Goal: Task Accomplishment & Management: Complete application form

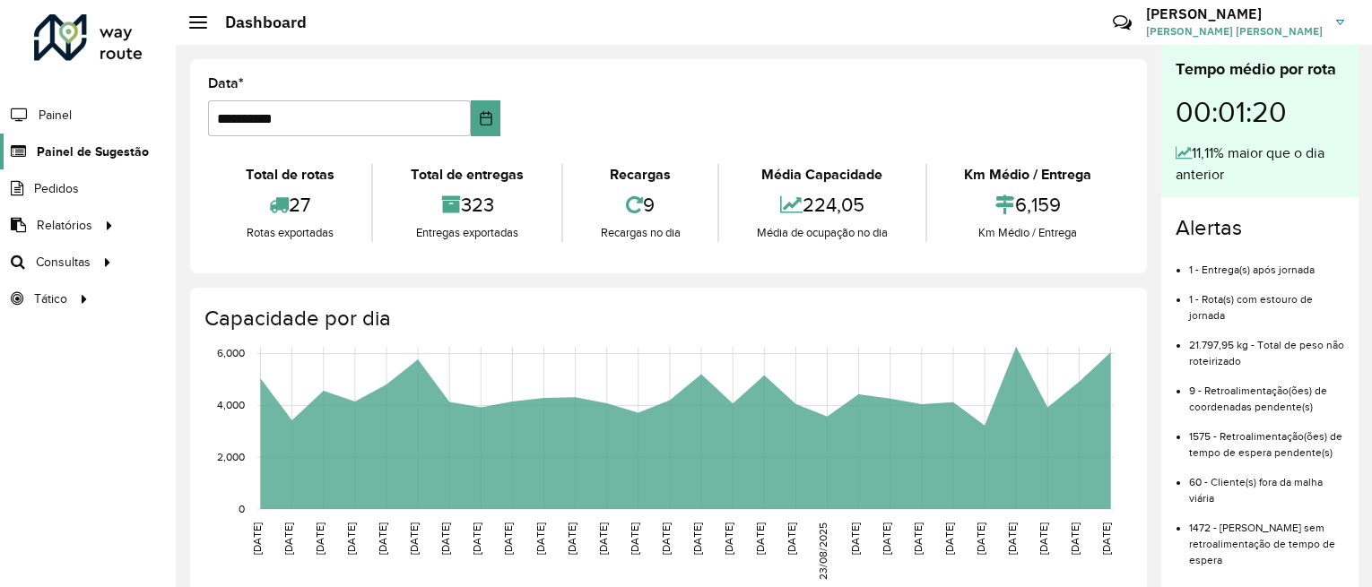
click at [126, 153] on span "Painel de Sugestão" at bounding box center [93, 152] width 112 height 19
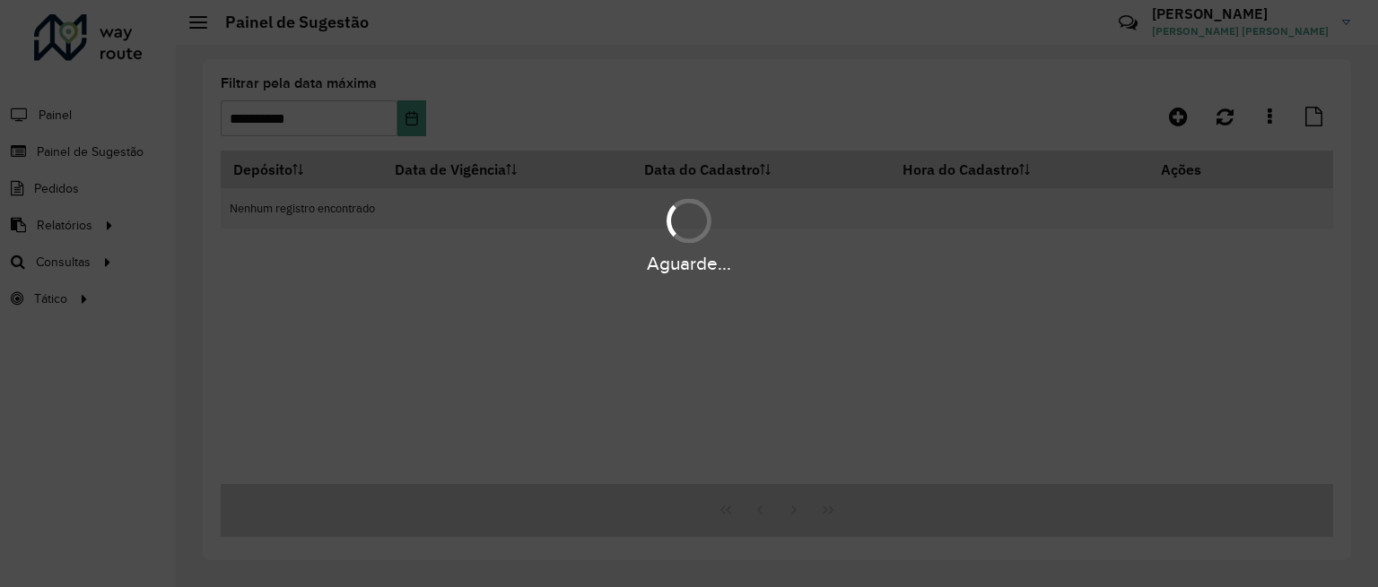
drag, startPoint x: 319, startPoint y: 201, endPoint x: 379, endPoint y: 175, distance: 65.5
click at [366, 186] on div "Aguarde..." at bounding box center [689, 293] width 1378 height 587
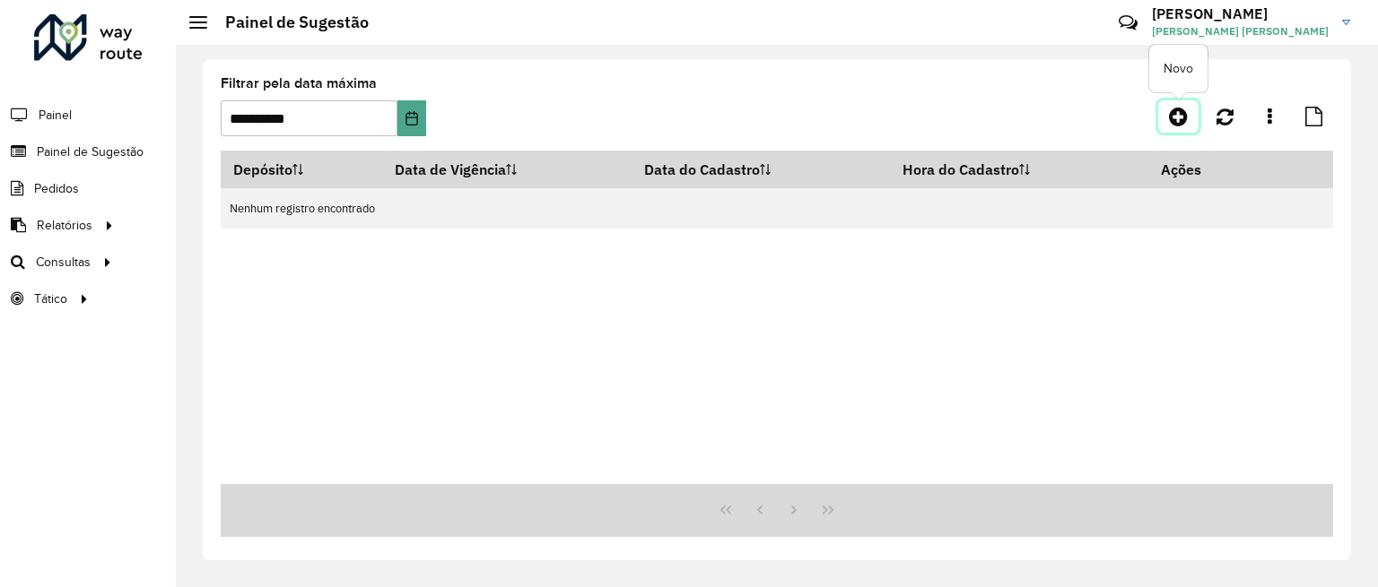
drag, startPoint x: 1177, startPoint y: 110, endPoint x: 1089, endPoint y: 222, distance: 141.8
click at [1174, 112] on icon at bounding box center [1178, 117] width 19 height 22
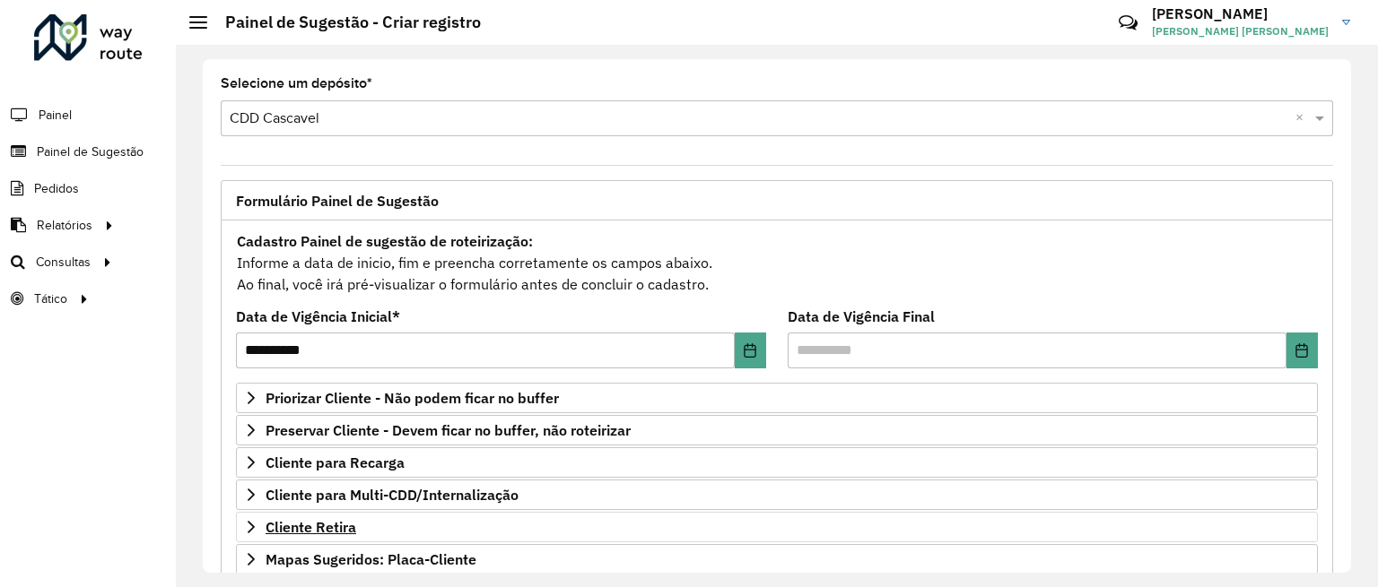
scroll to position [224, 0]
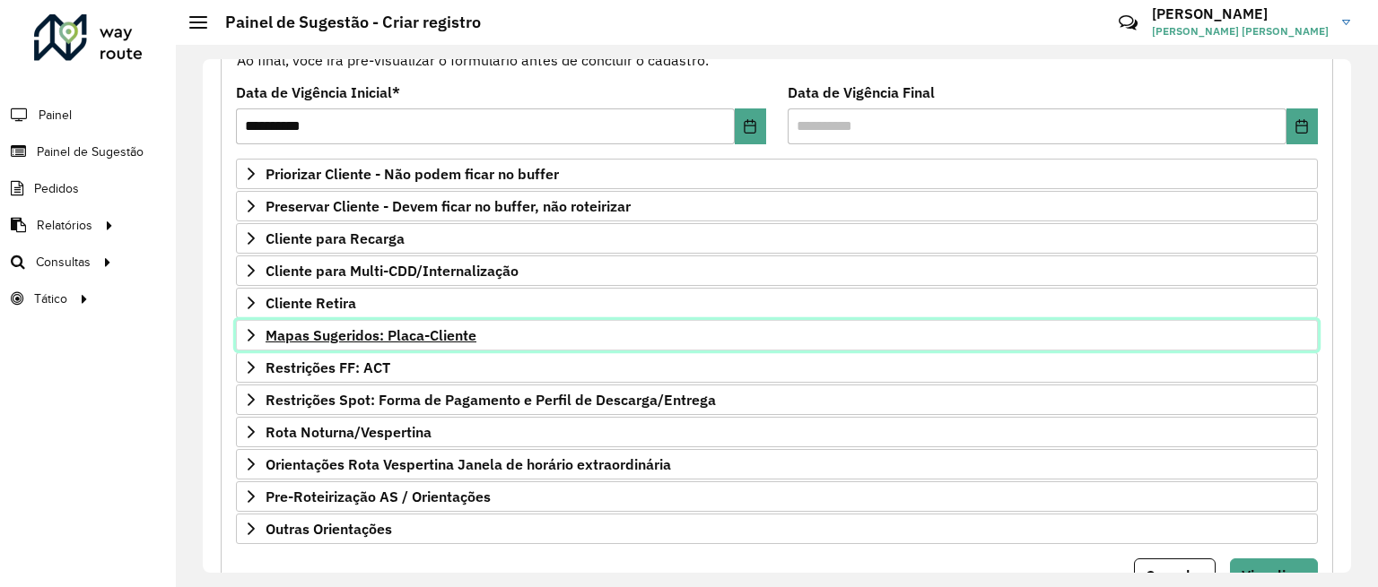
click at [394, 340] on span "Mapas Sugeridos: Placa-Cliente" at bounding box center [370, 335] width 211 height 14
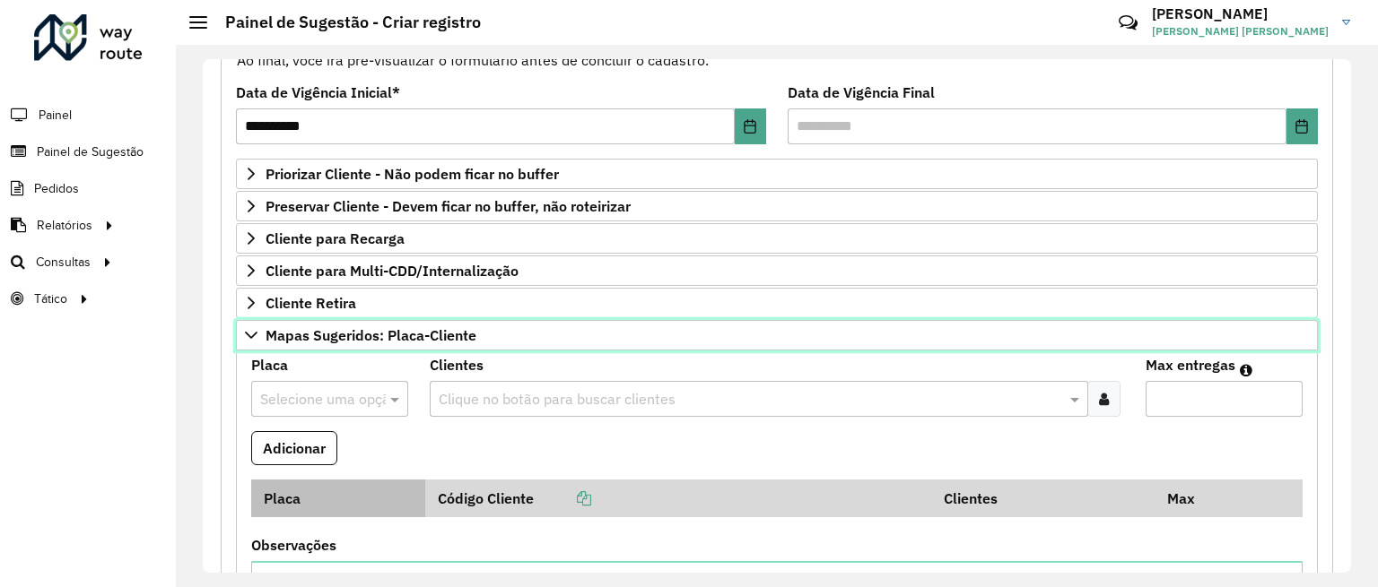
scroll to position [374, 0]
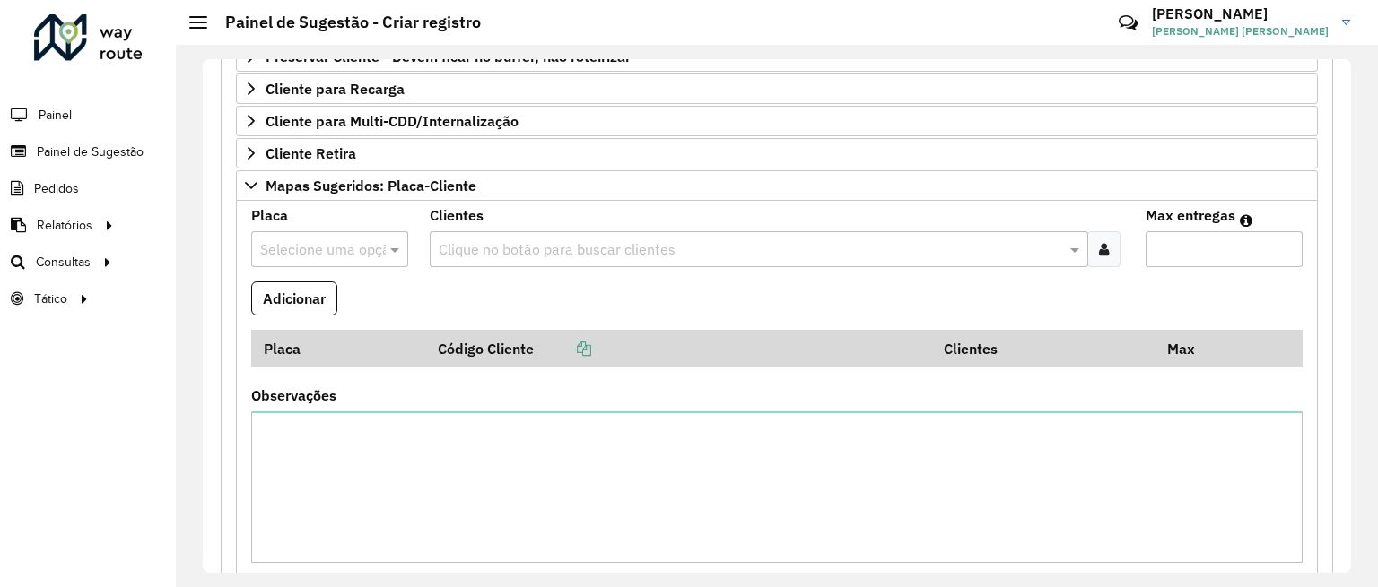
click at [344, 257] on input "text" at bounding box center [311, 250] width 103 height 22
type input "***"
click at [330, 300] on div "MBL4C41" at bounding box center [329, 301] width 154 height 30
type input "*"
click at [440, 288] on formly-field "Adicionar" at bounding box center [776, 306] width 1073 height 48
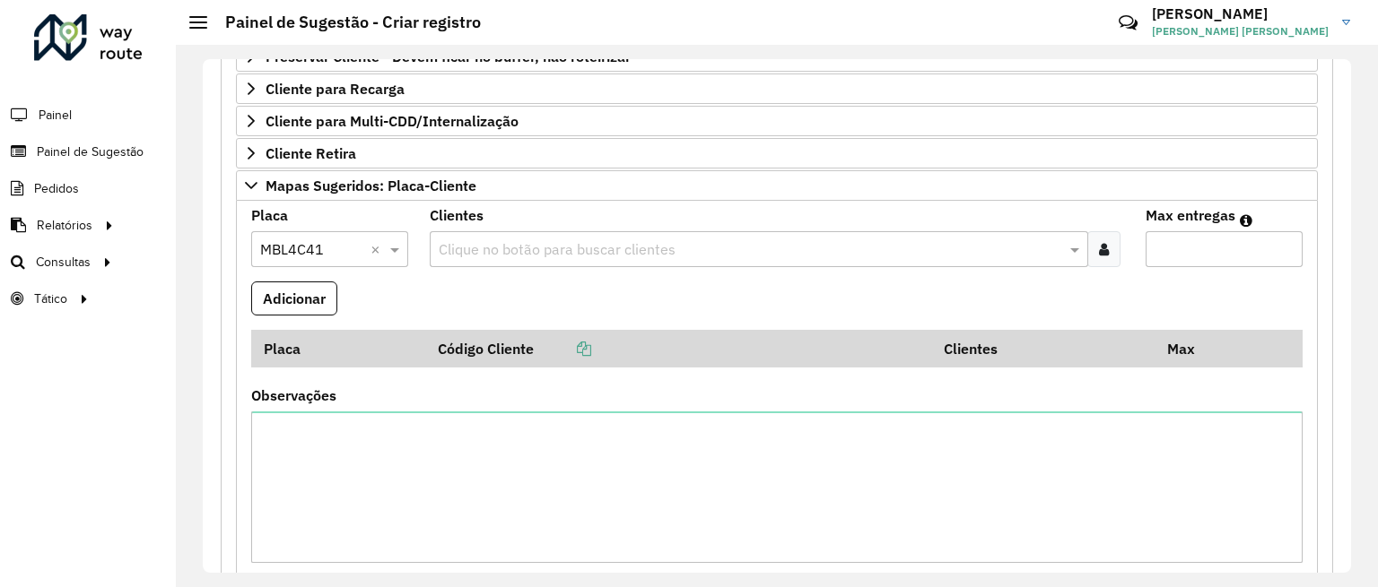
click at [516, 255] on input "text" at bounding box center [749, 250] width 631 height 22
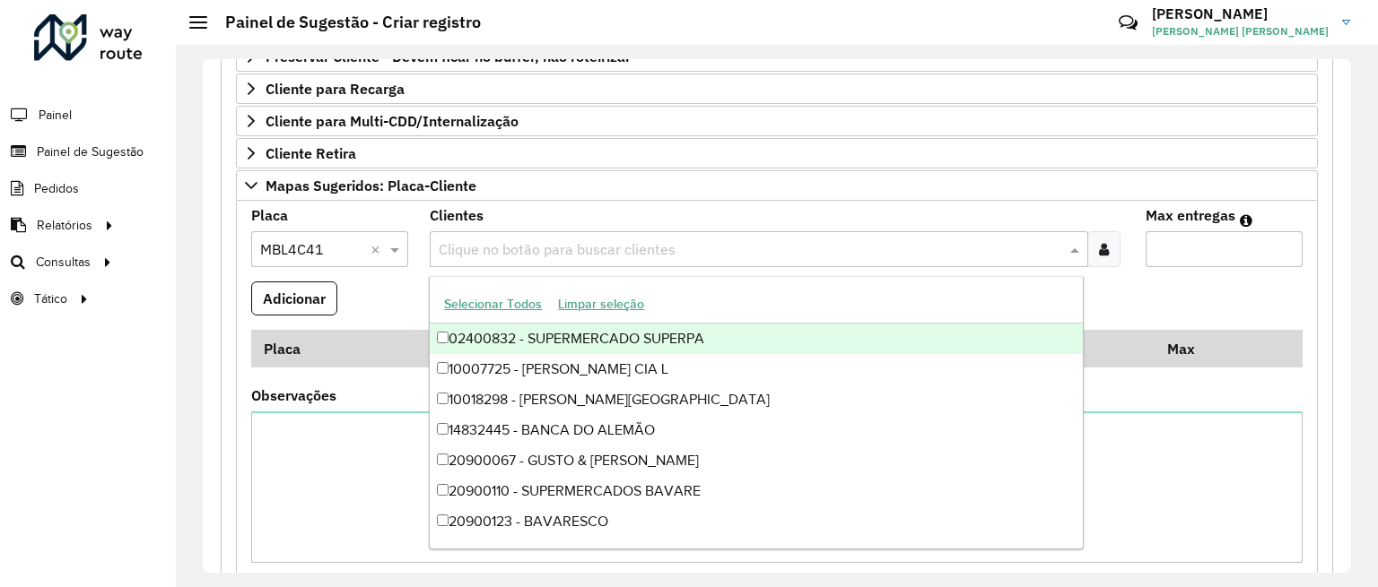
paste input "*****"
type input "*****"
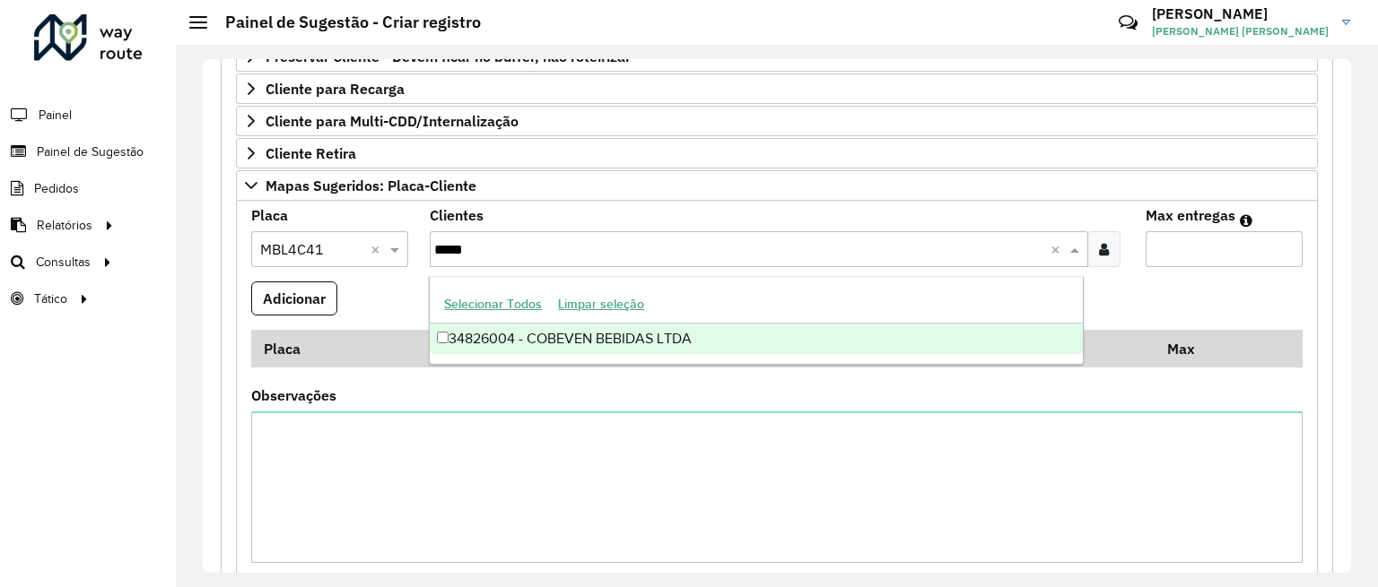
drag, startPoint x: 516, startPoint y: 255, endPoint x: 558, endPoint y: 288, distance: 53.6
click at [553, 285] on body "**********" at bounding box center [689, 293] width 1378 height 587
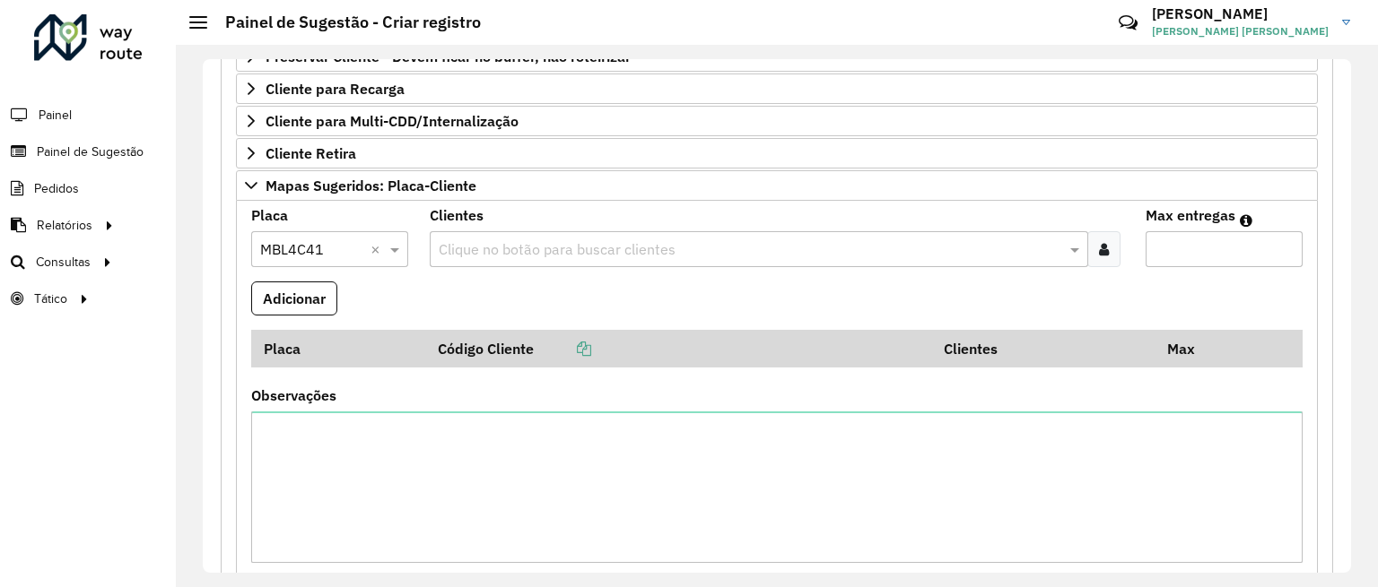
click at [563, 248] on input "text" at bounding box center [749, 250] width 631 height 22
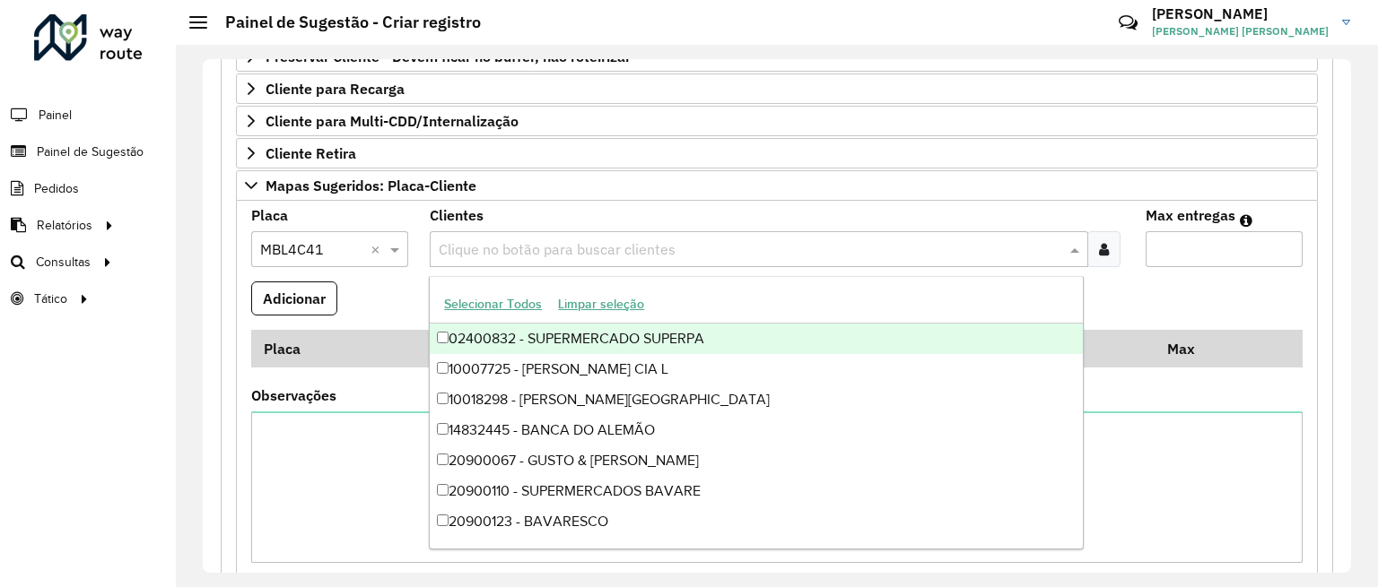
paste input "*****"
type input "*****"
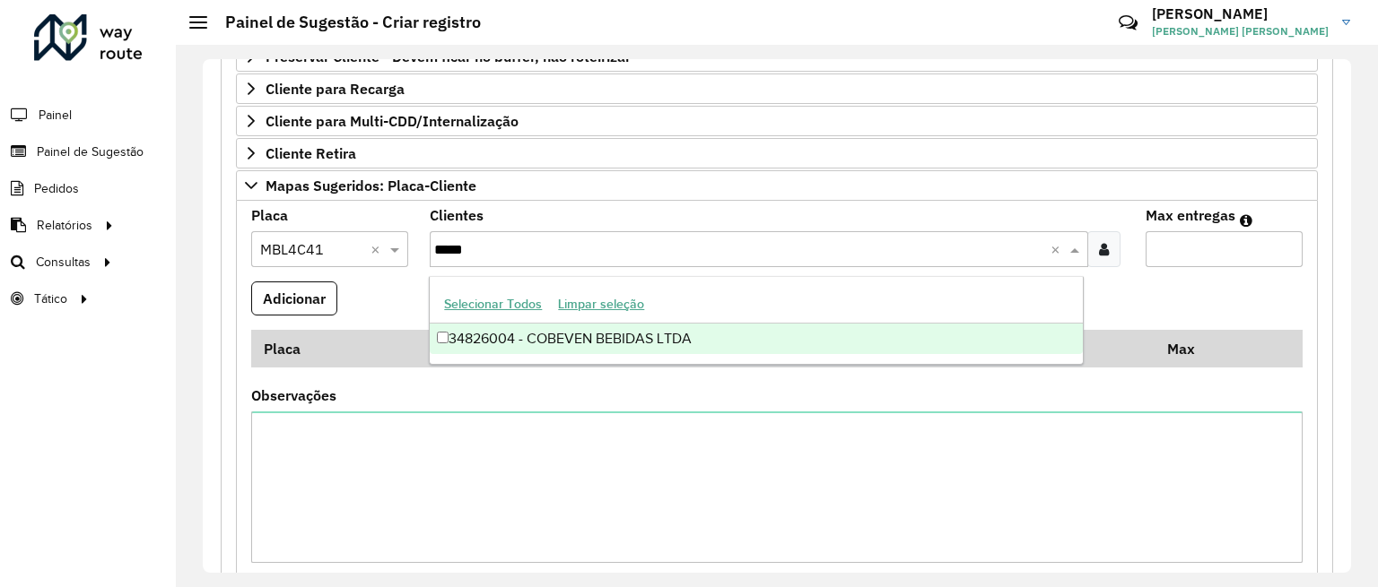
click at [585, 341] on div "34826004 - COBEVEN BEBIDAS LTDA" at bounding box center [756, 339] width 652 height 30
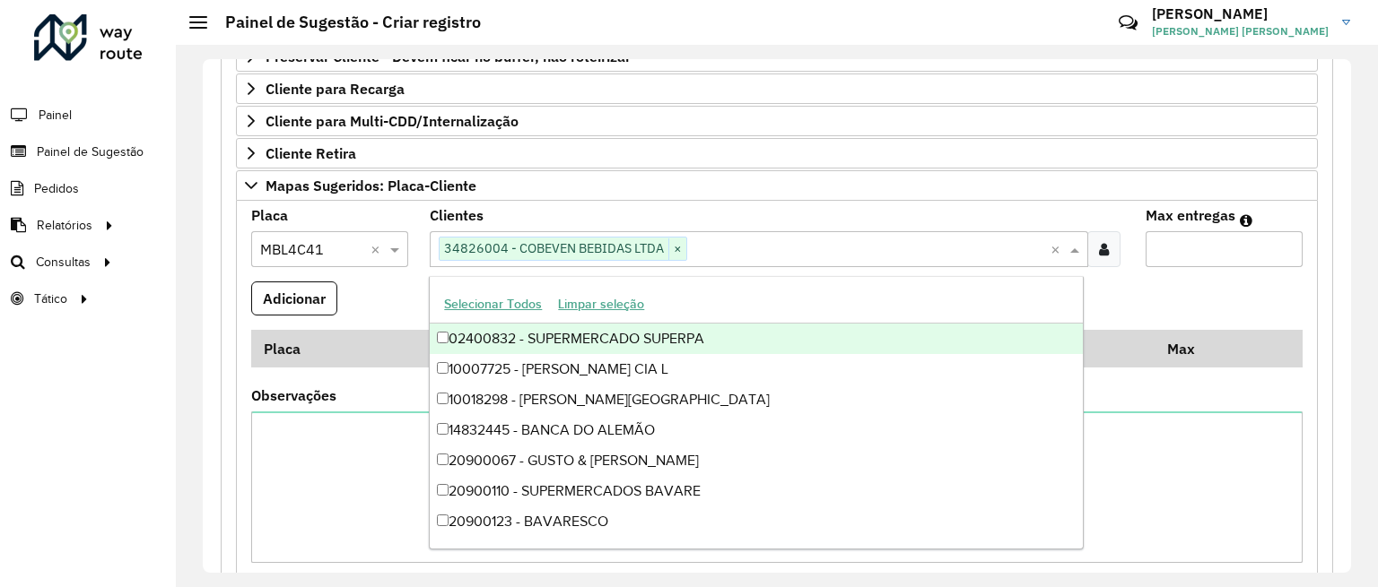
drag, startPoint x: 499, startPoint y: 330, endPoint x: 509, endPoint y: 331, distance: 10.8
click at [506, 327] on div "02400832 - SUPERMERCADO SUPERPA" at bounding box center [756, 339] width 652 height 30
paste input "****"
type input "****"
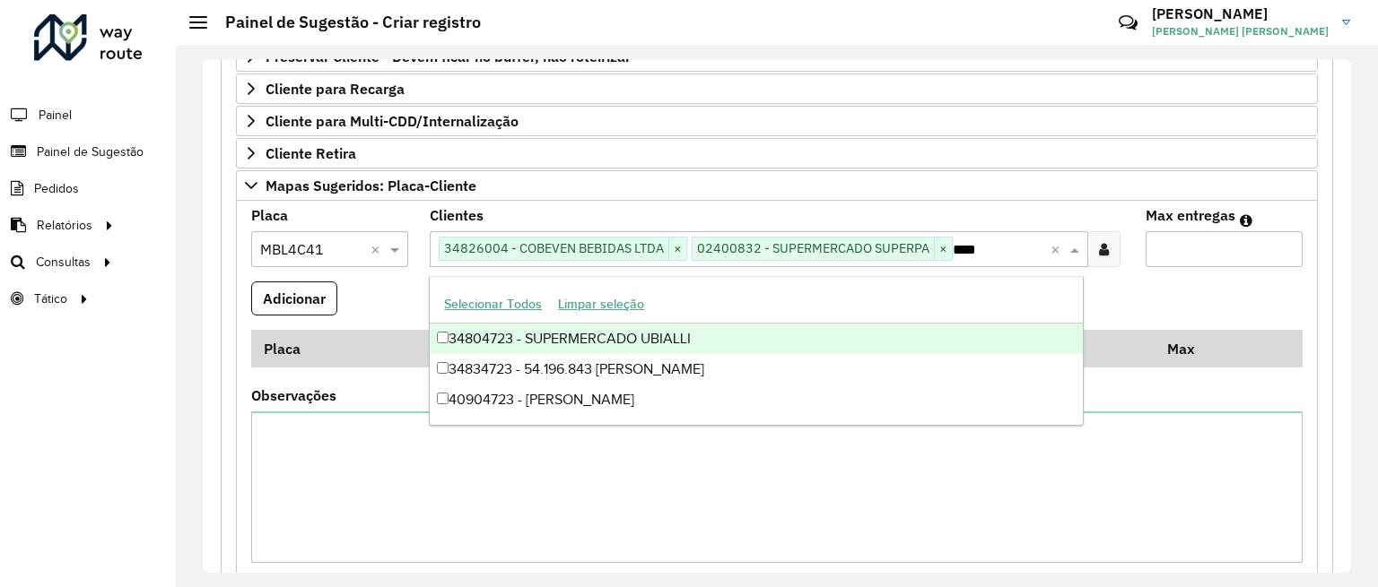
drag, startPoint x: 715, startPoint y: 337, endPoint x: 718, endPoint y: 347, distance: 10.2
click at [715, 338] on div "34804723 - SUPERMERCADO UBIALLI" at bounding box center [756, 339] width 652 height 30
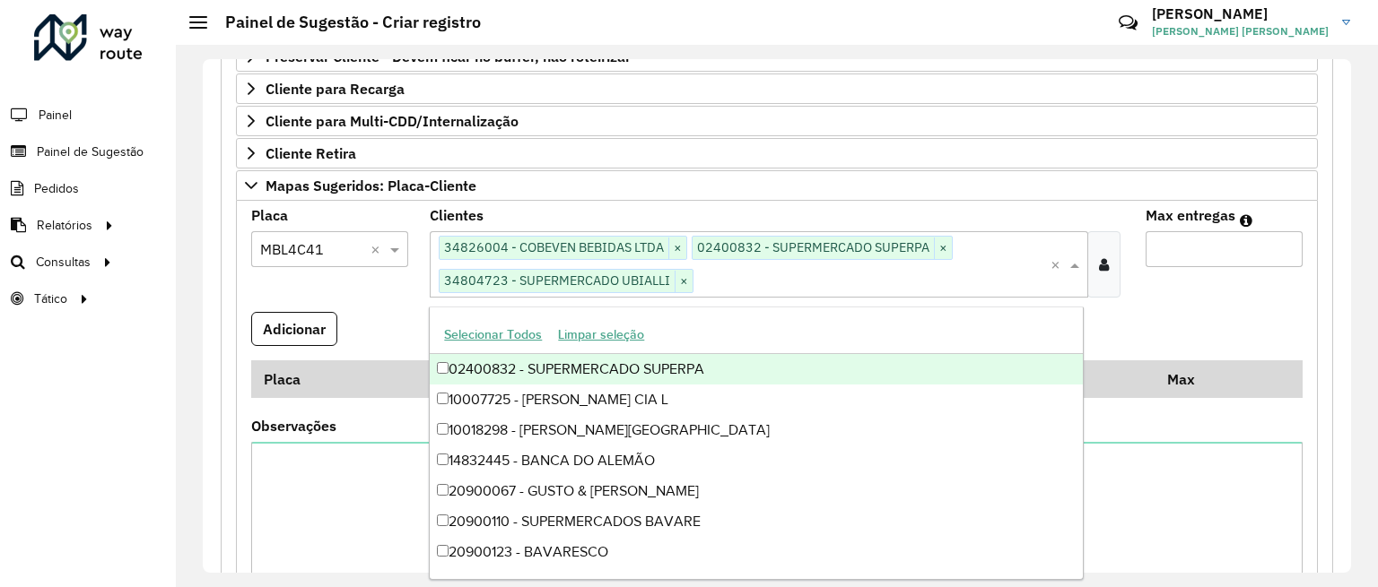
paste input "*****"
type input "*****"
click at [732, 326] on div "Selecionar Todos Limpar seleção" at bounding box center [756, 336] width 652 height 38
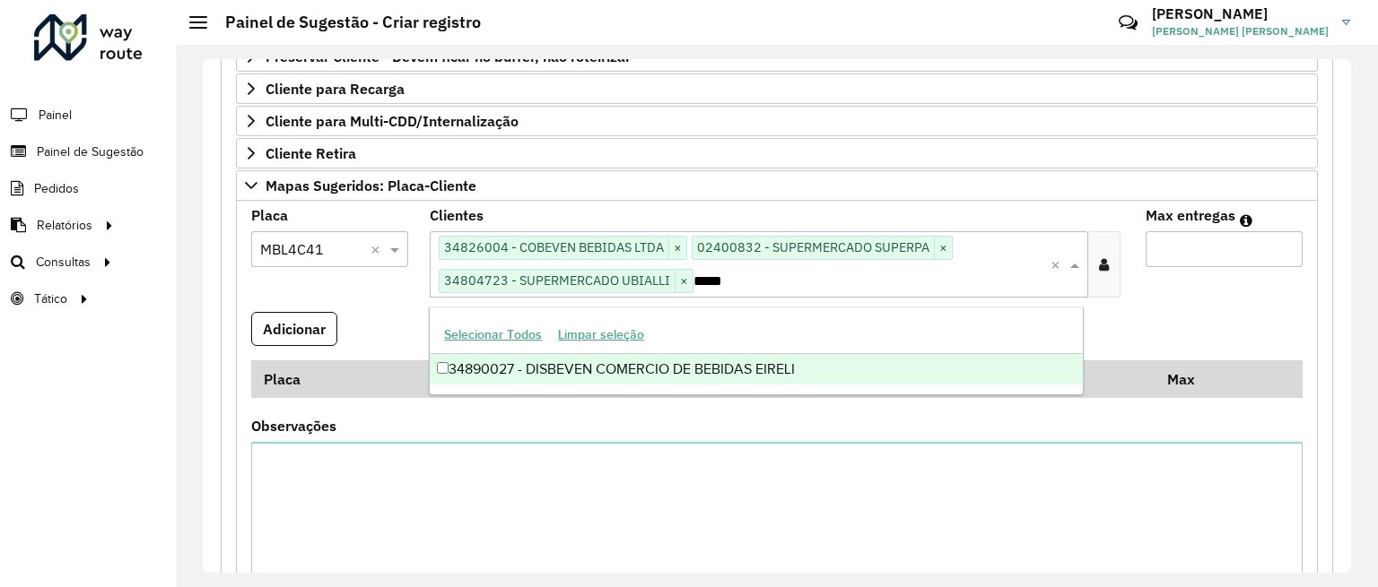
click at [714, 382] on div "34890027 - DISBEVEN COMERCIO DE BEBIDAS EIRELI" at bounding box center [756, 369] width 652 height 30
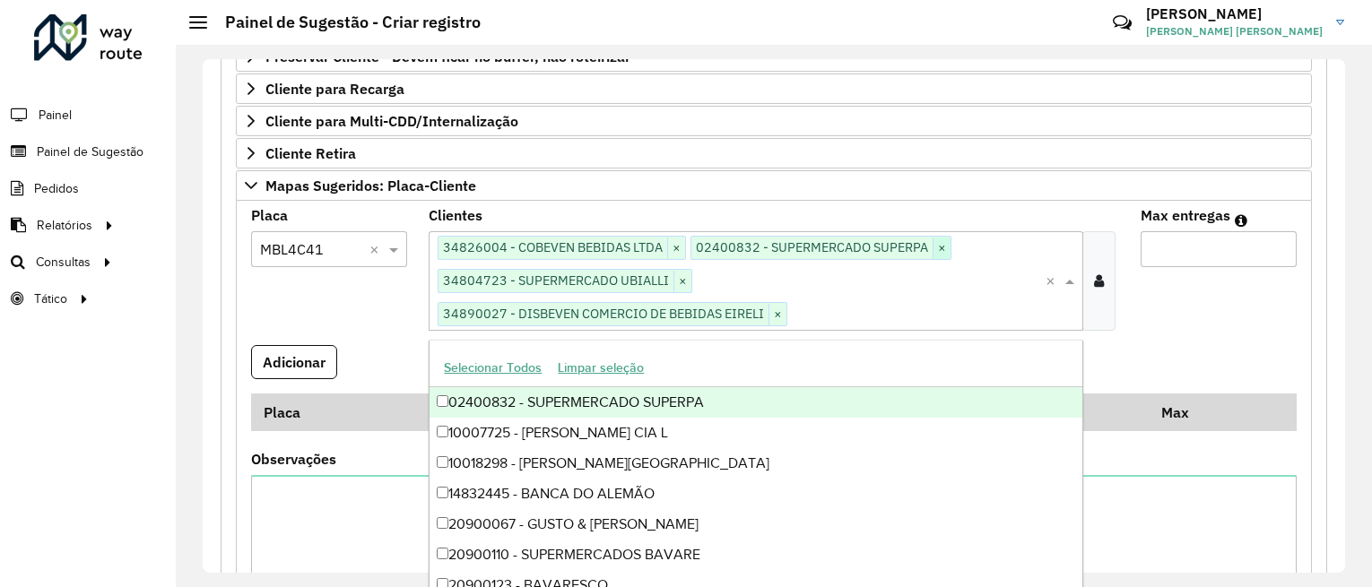
drag, startPoint x: 940, startPoint y: 246, endPoint x: 918, endPoint y: 256, distance: 23.7
click at [940, 247] on span "×" at bounding box center [942, 249] width 18 height 22
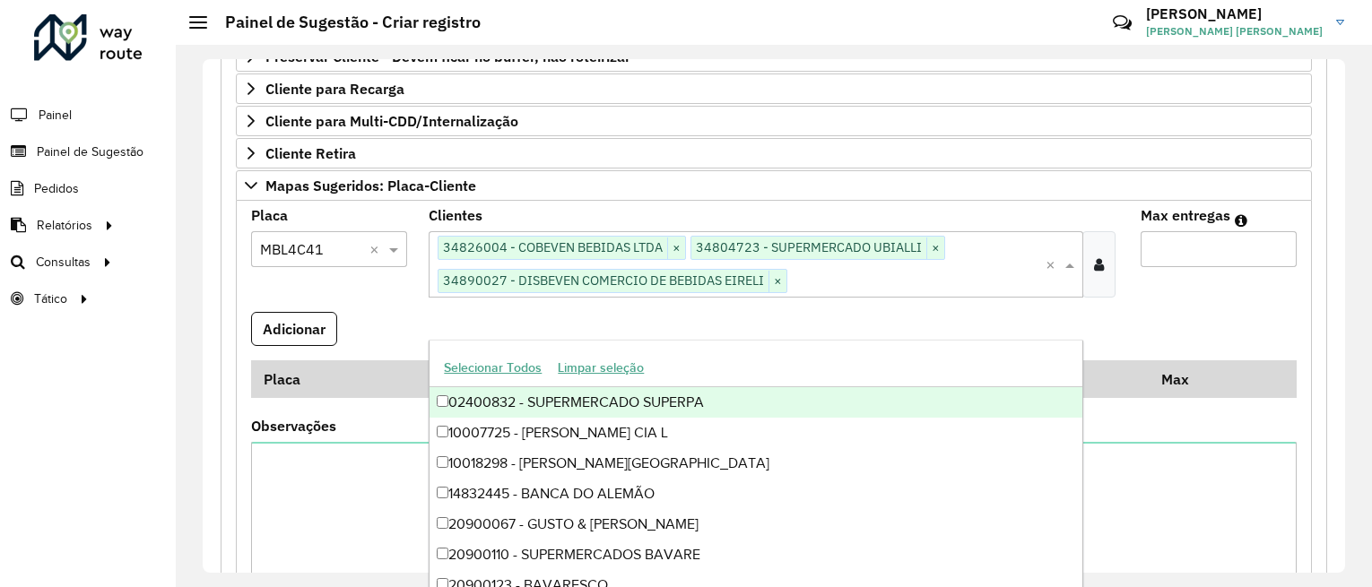
click at [1159, 256] on input "Max entregas" at bounding box center [1219, 249] width 156 height 36
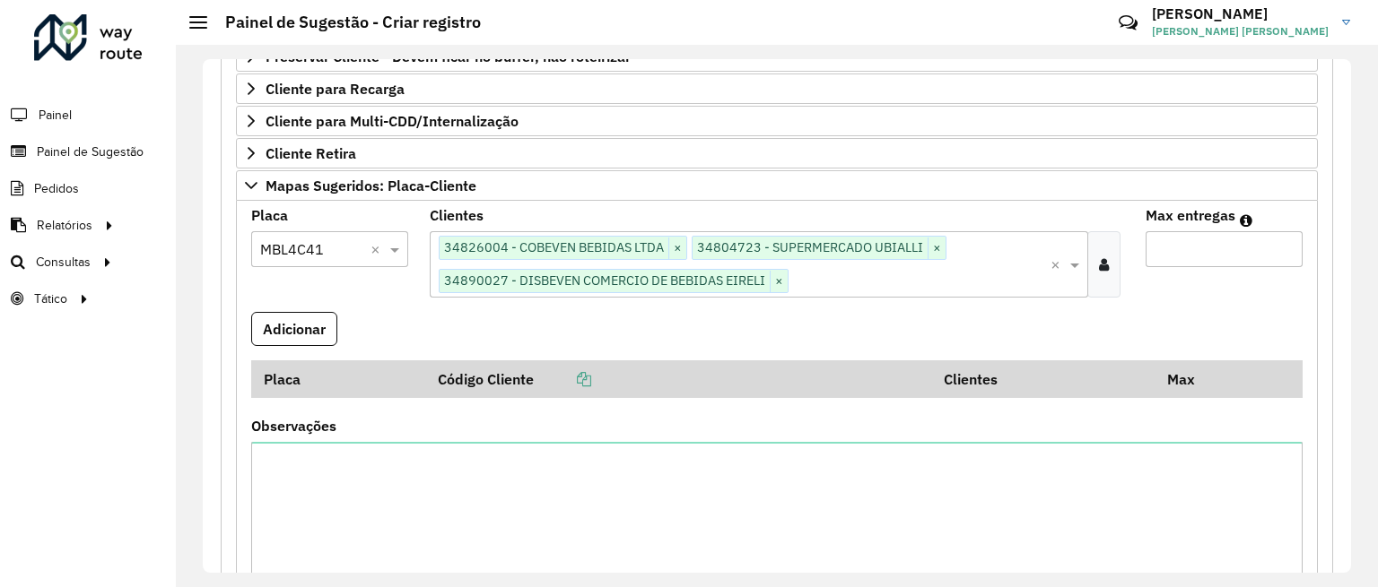
type input "*"
click at [318, 326] on button "Adicionar" at bounding box center [294, 329] width 86 height 34
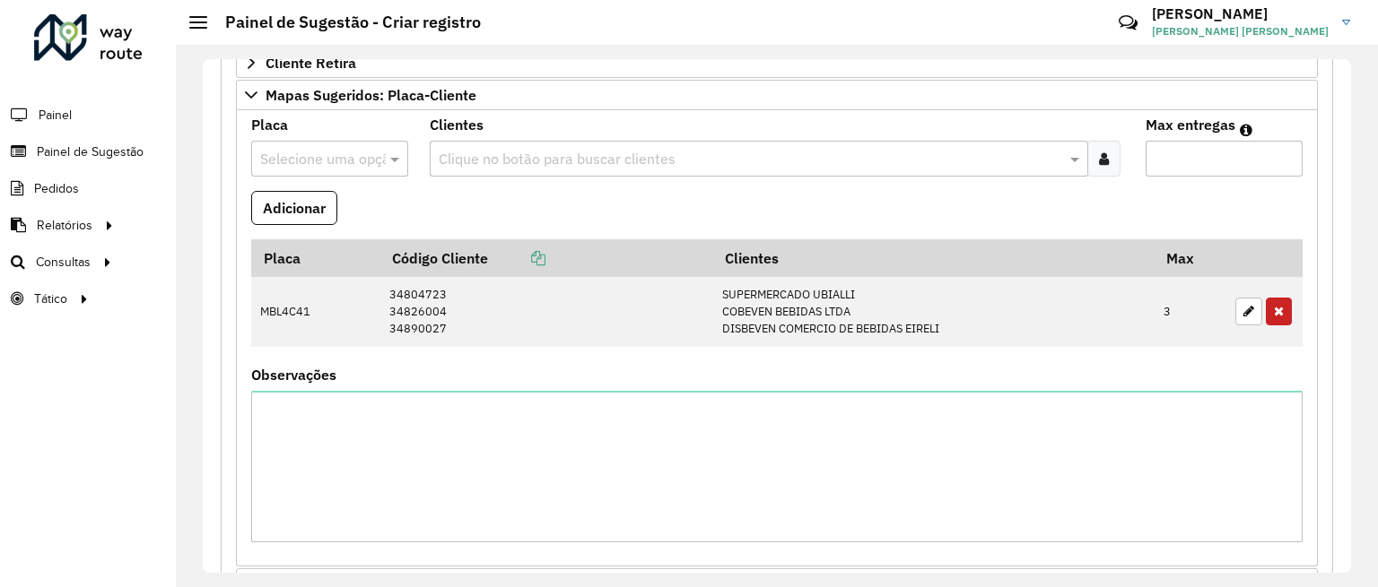
scroll to position [165, 0]
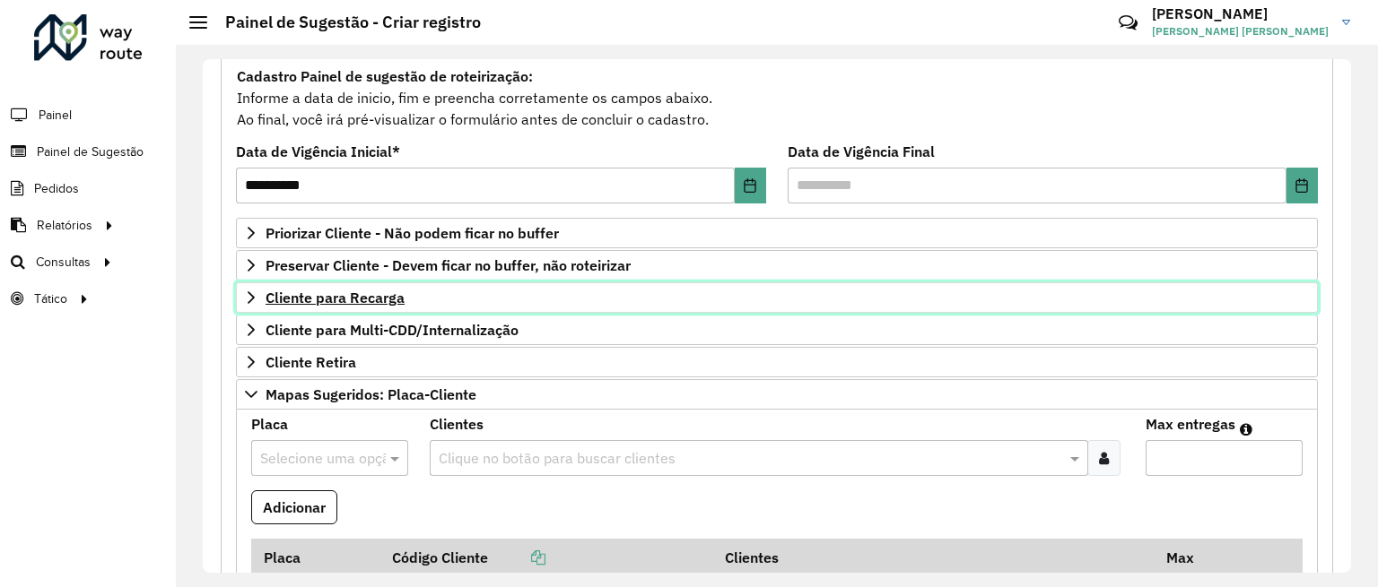
click at [348, 304] on span "Cliente para Recarga" at bounding box center [334, 298] width 139 height 14
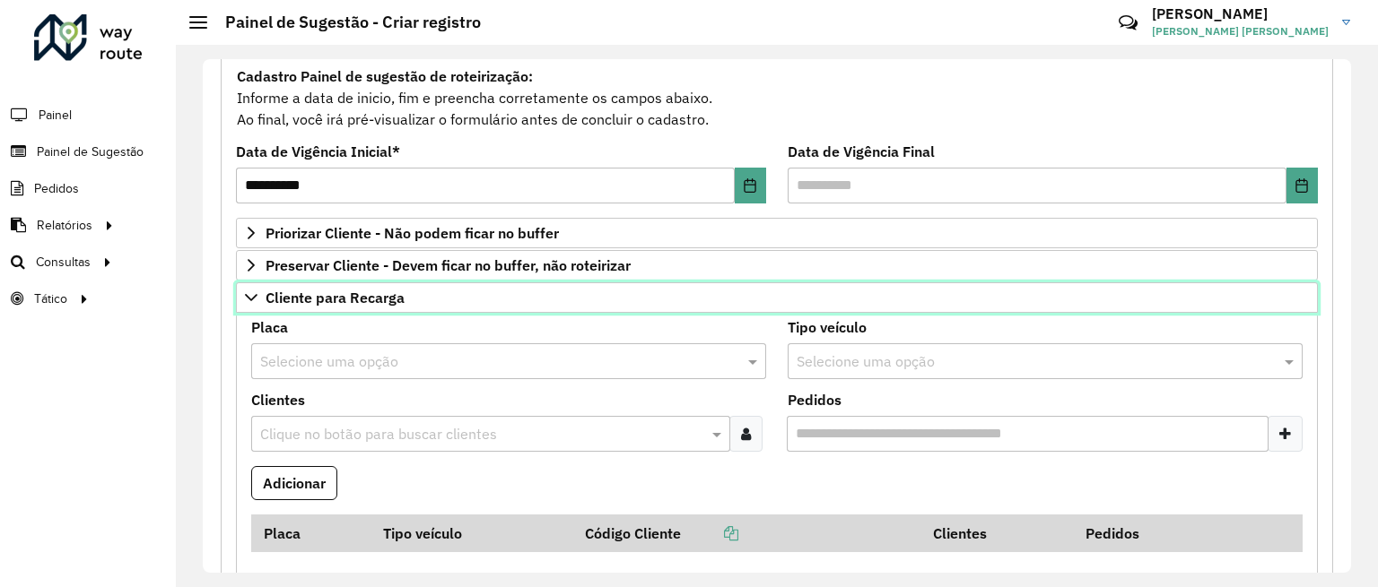
scroll to position [315, 0]
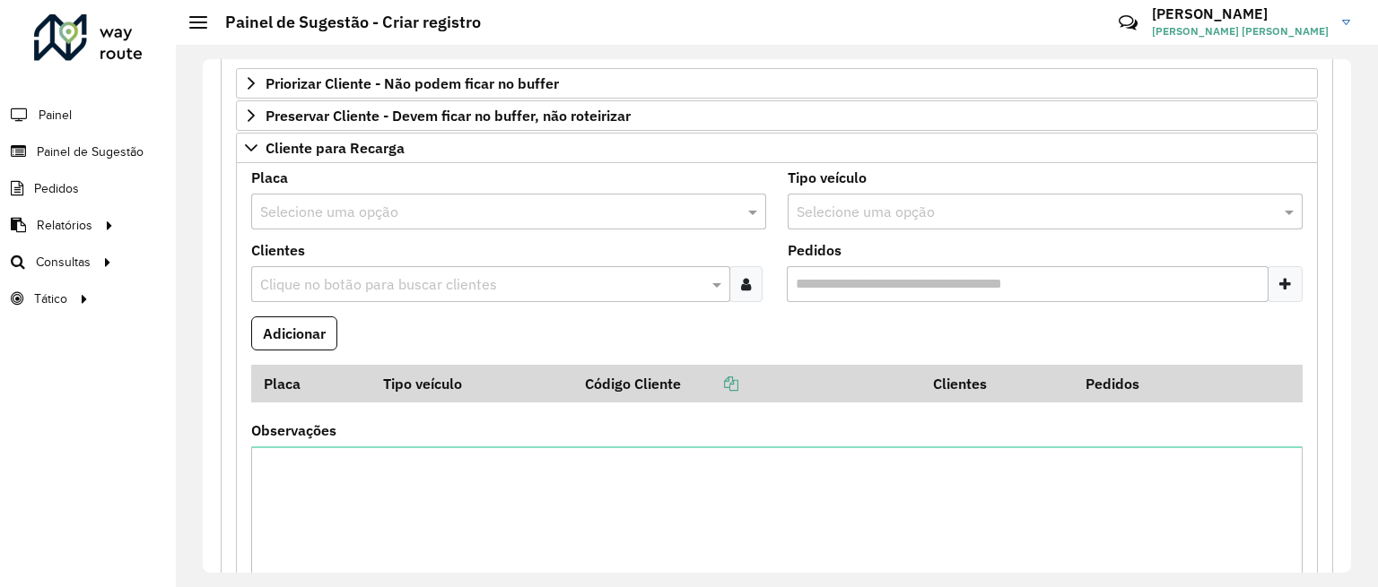
click at [326, 221] on input "text" at bounding box center [490, 213] width 461 height 22
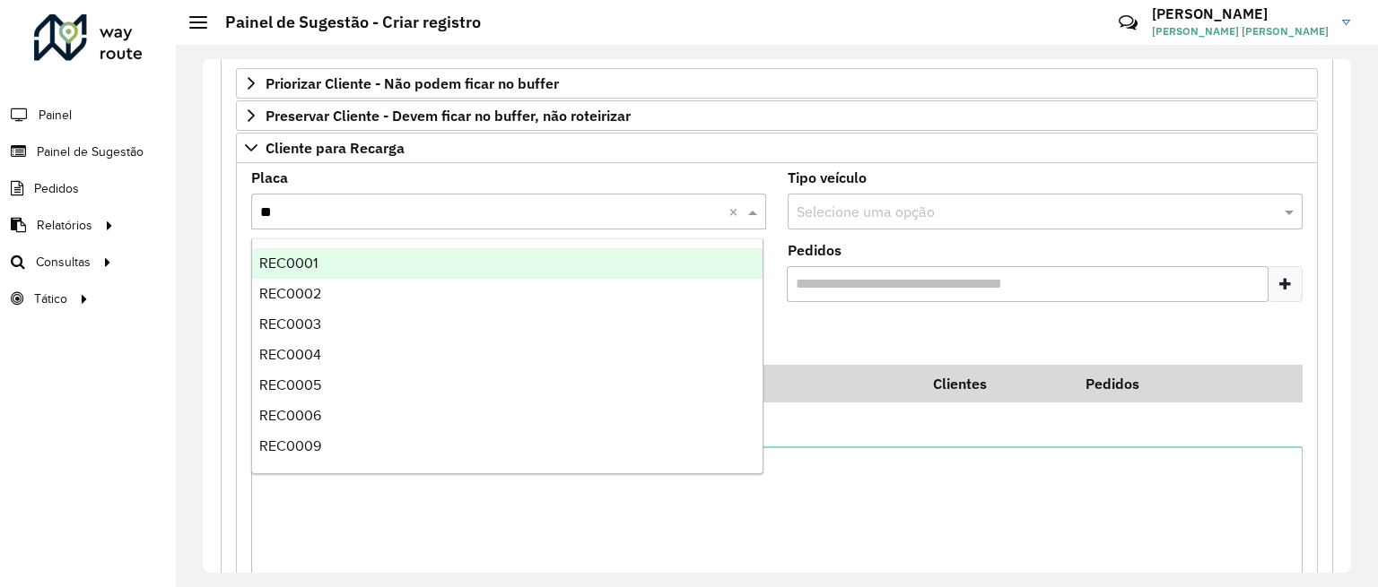
type input "***"
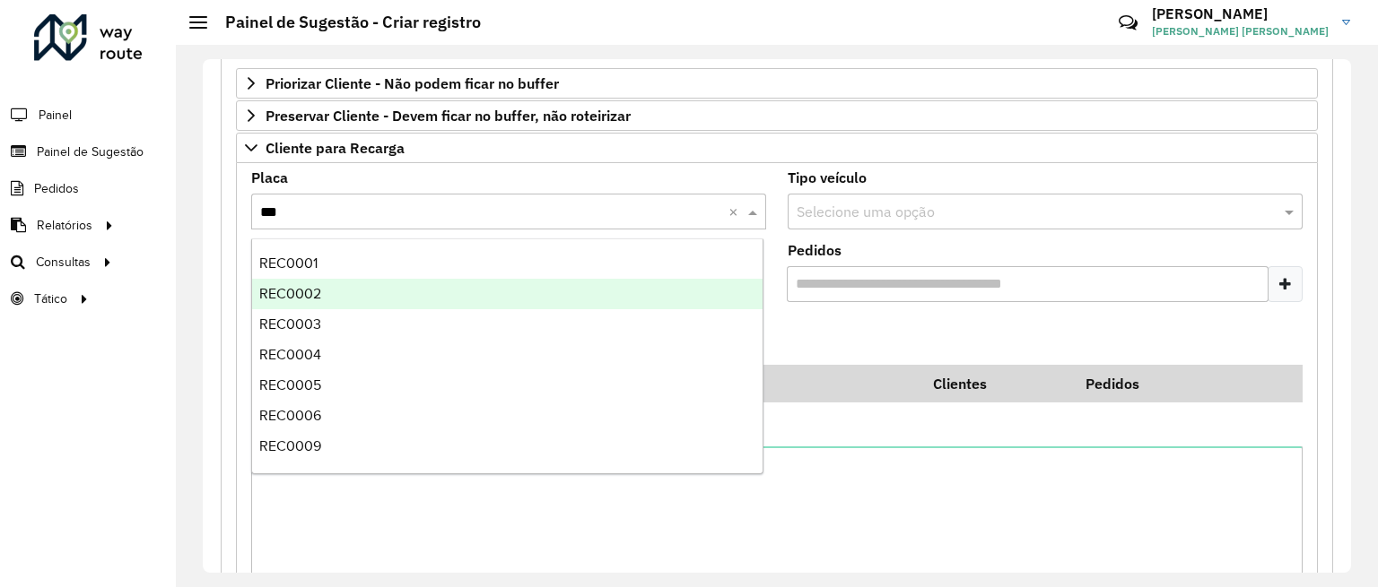
drag, startPoint x: 341, startPoint y: 291, endPoint x: 413, endPoint y: 471, distance: 194.0
click at [341, 291] on div "REC0002" at bounding box center [507, 294] width 510 height 30
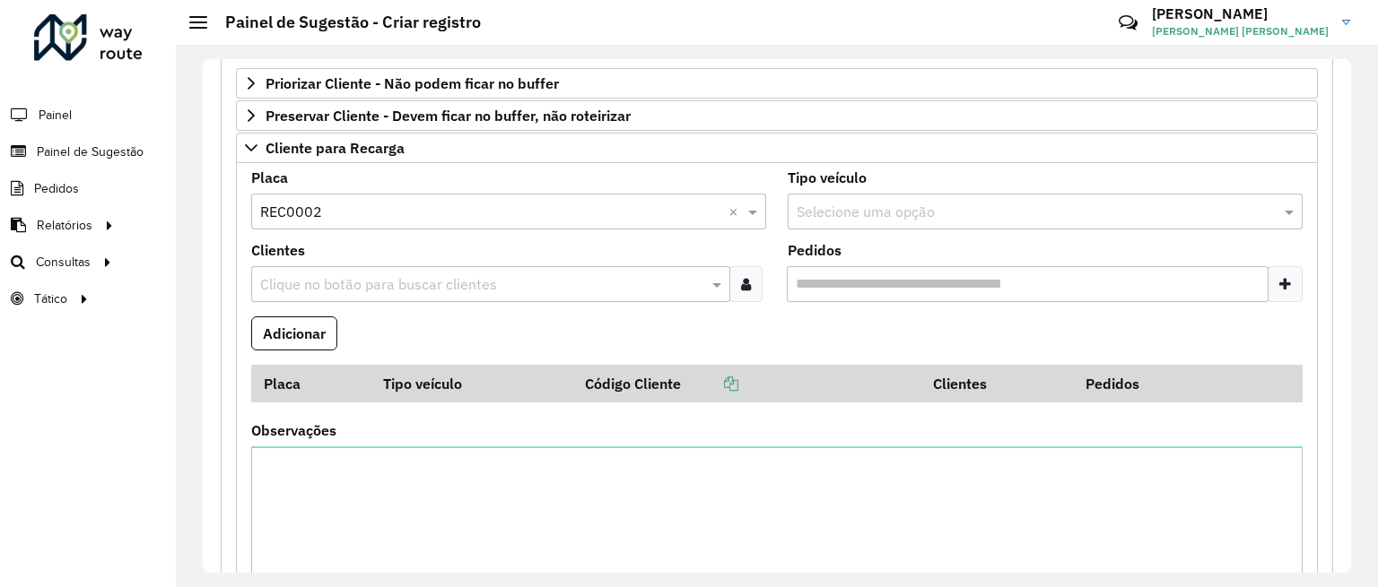
click at [396, 250] on div "Clientes Clique no botão para buscar clientes" at bounding box center [508, 273] width 515 height 58
click at [355, 211] on input "text" at bounding box center [490, 213] width 461 height 22
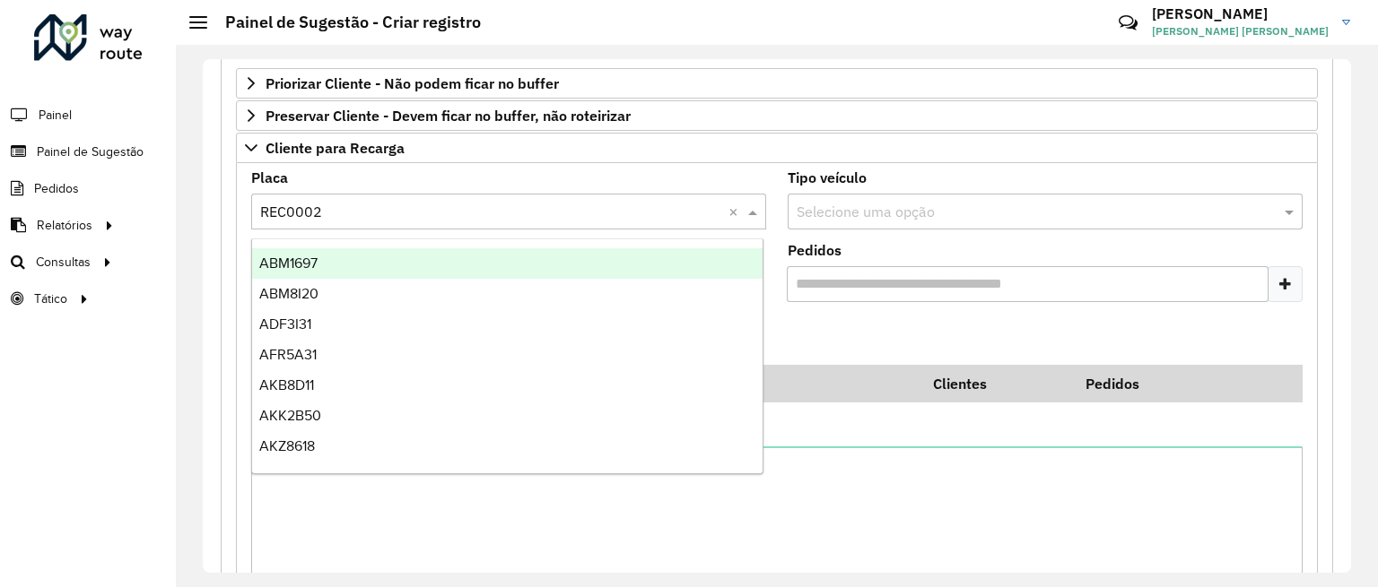
click at [846, 240] on formly-field "Tipo veículo Selecione uma opção" at bounding box center [1045, 207] width 536 height 73
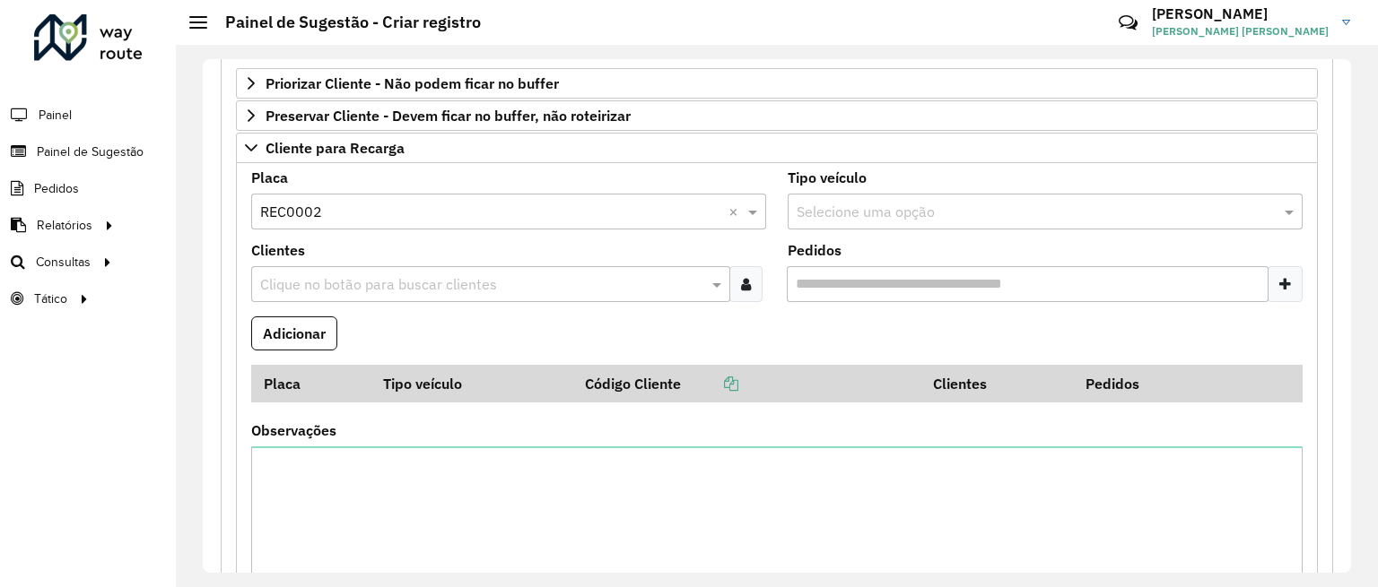
drag, startPoint x: 737, startPoint y: 279, endPoint x: 602, endPoint y: 406, distance: 185.9
click at [735, 280] on div at bounding box center [745, 284] width 33 height 36
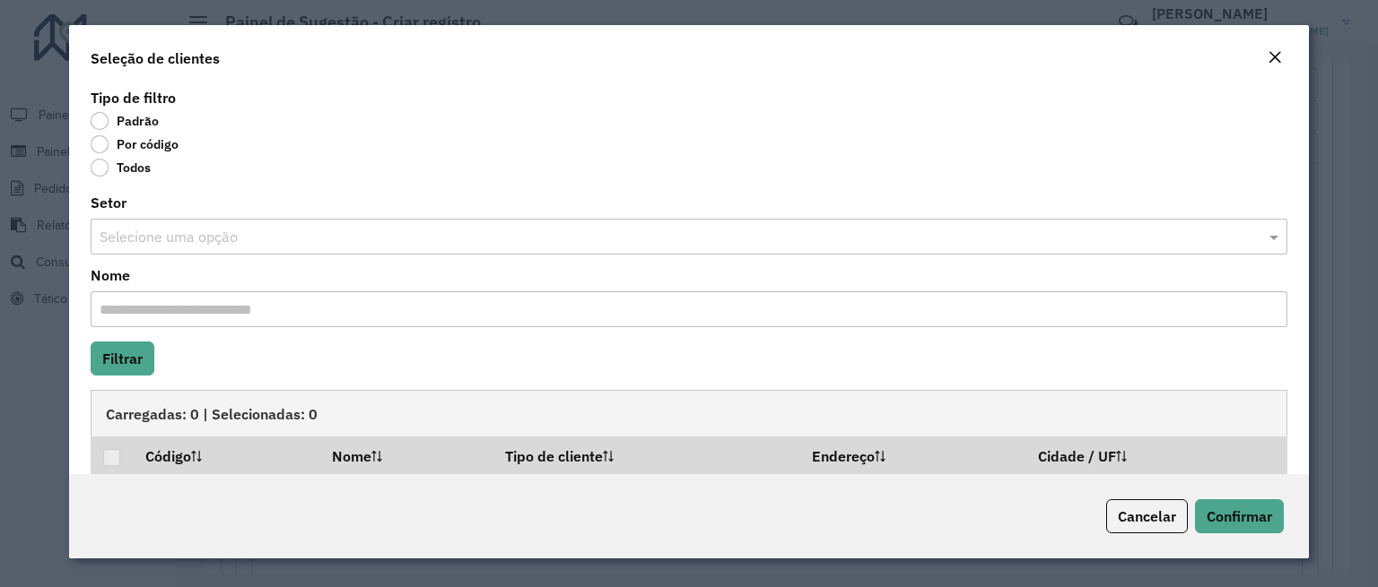
click at [130, 145] on label "Por código" at bounding box center [135, 144] width 88 height 18
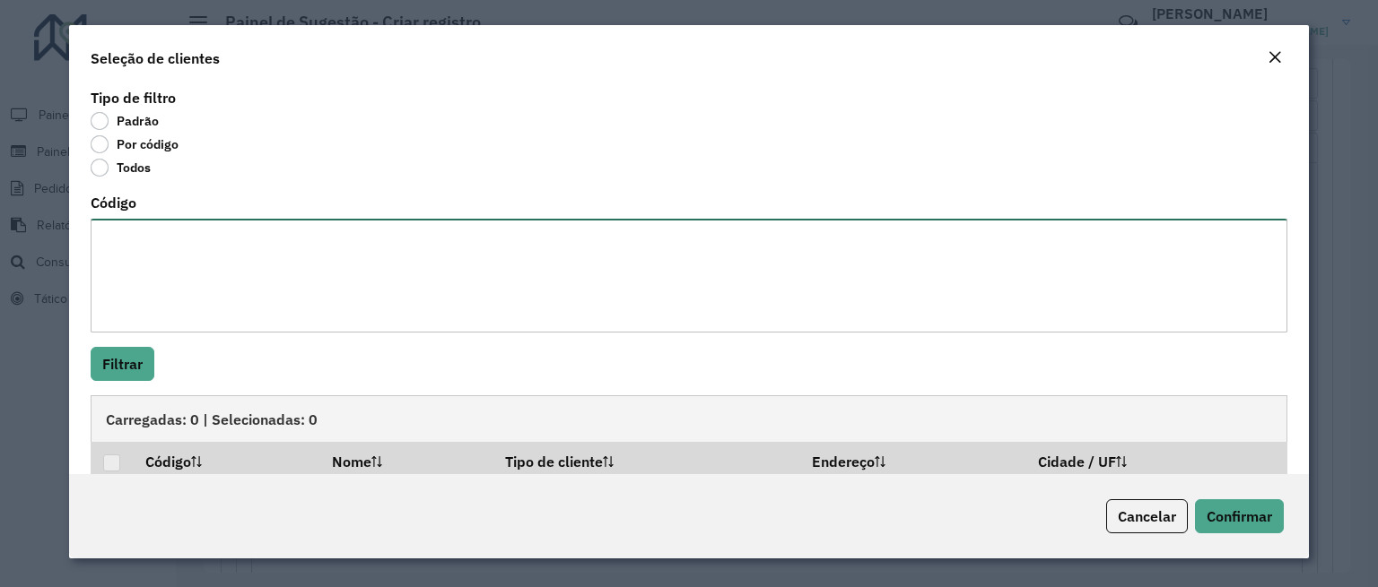
click at [183, 248] on textarea "Código" at bounding box center [689, 276] width 1196 height 114
paste textarea "*****"
drag, startPoint x: 167, startPoint y: 247, endPoint x: 42, endPoint y: 217, distance: 128.1
click at [42, 217] on modal-container "Seleção de clientes Tipo de filtro Padrão Por código Todos Código ***** Filtrar…" at bounding box center [689, 293] width 1378 height 587
paste textarea "***** ***** ***** *****"
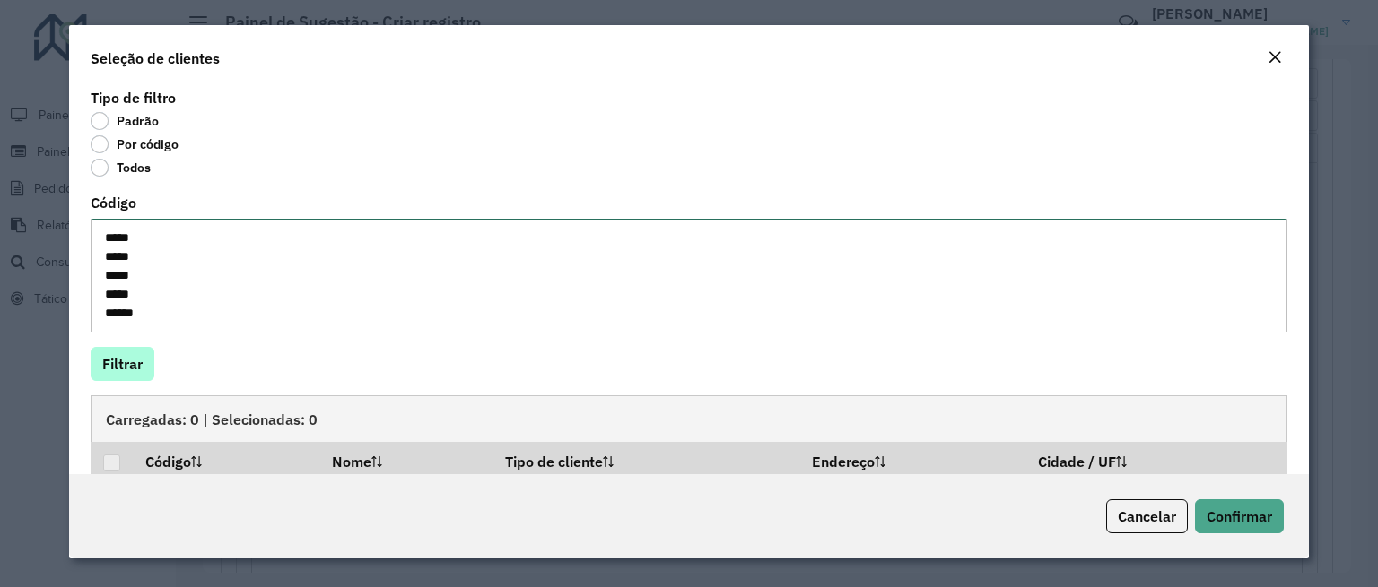
type textarea "***** ***** ***** ***** *****"
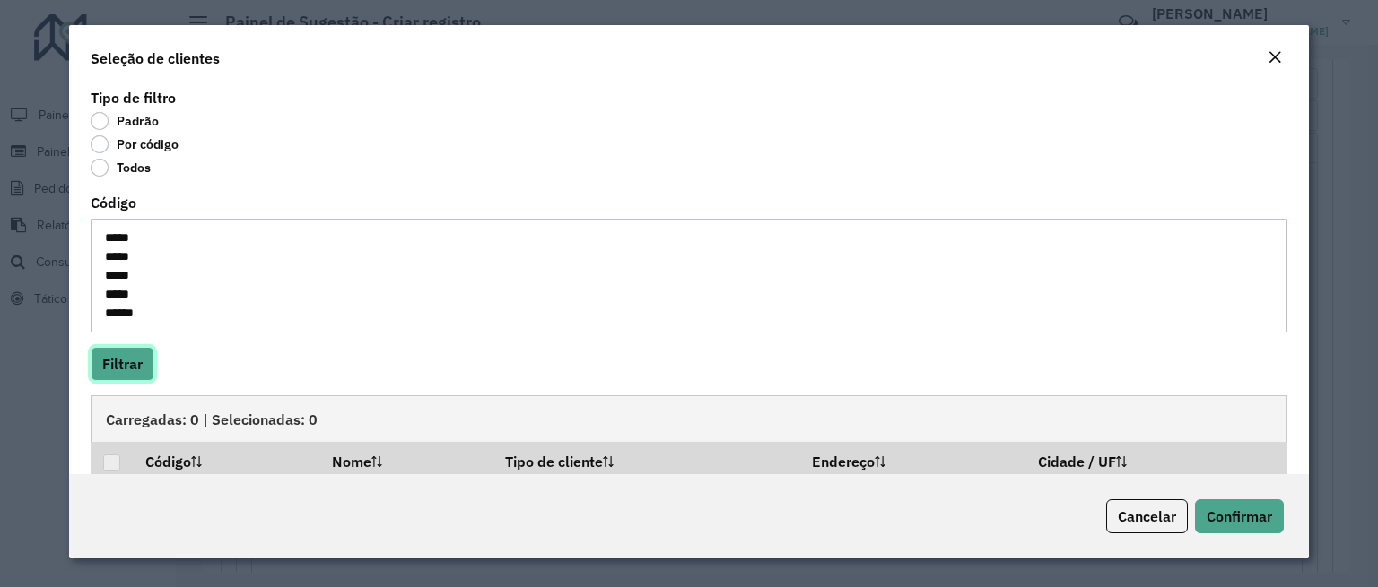
click at [133, 360] on button "Filtrar" at bounding box center [123, 364] width 64 height 34
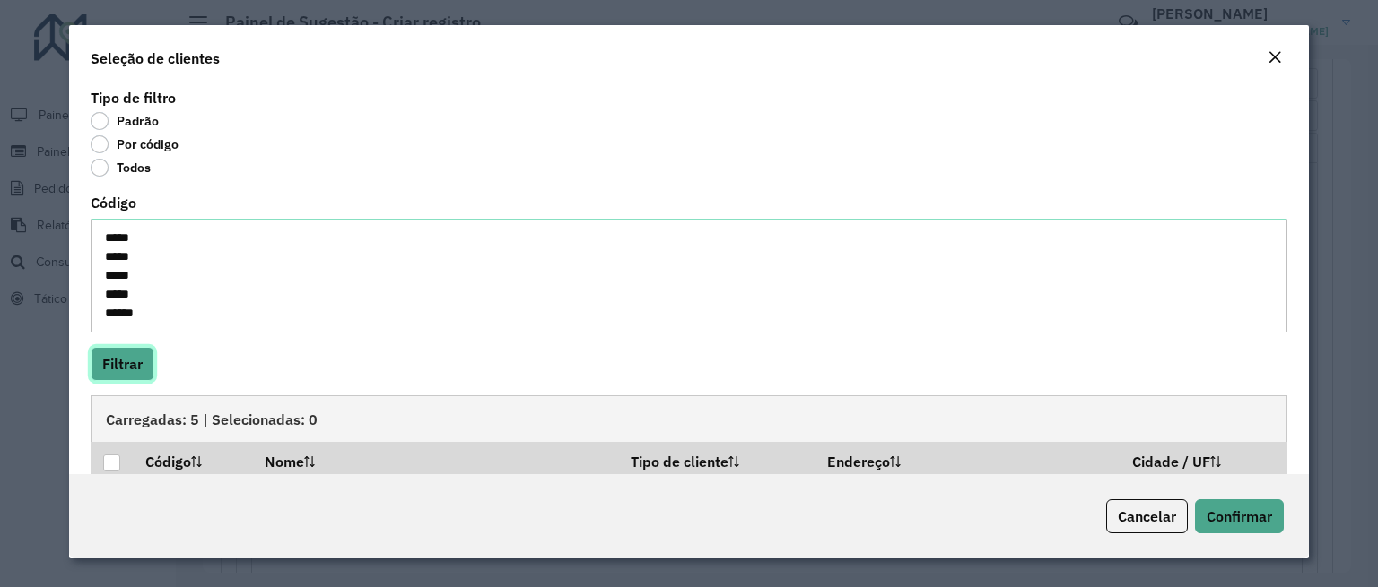
scroll to position [212, 0]
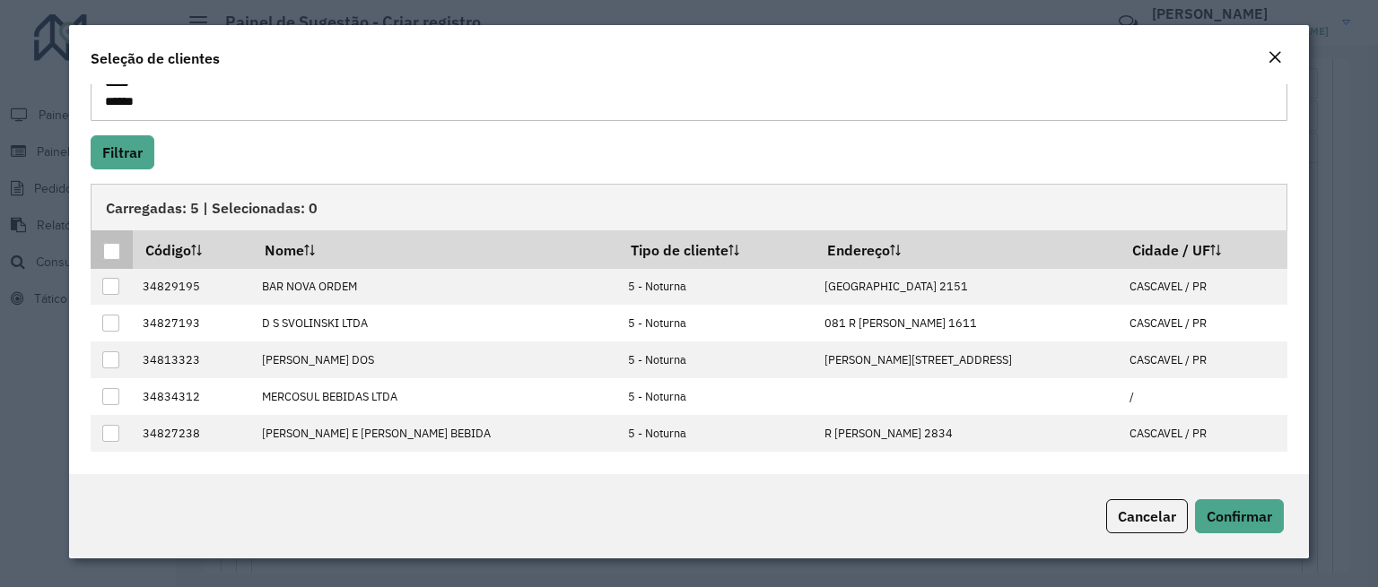
click at [108, 247] on div at bounding box center [111, 251] width 17 height 17
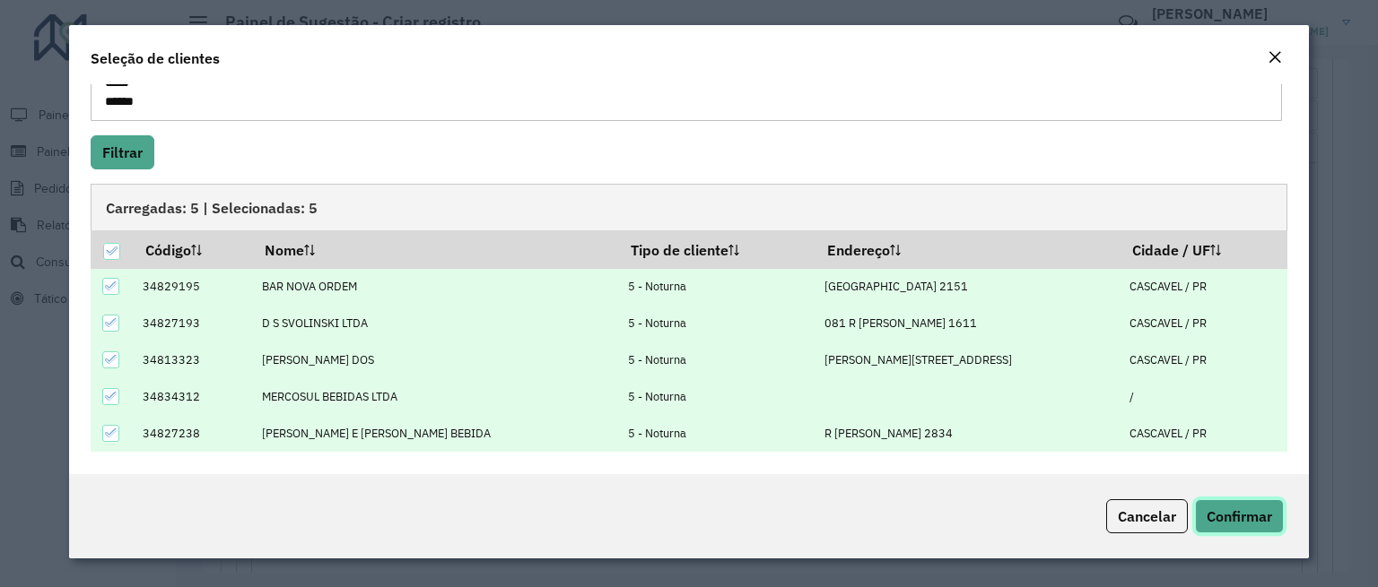
click at [1230, 520] on span "Confirmar" at bounding box center [1238, 517] width 65 height 18
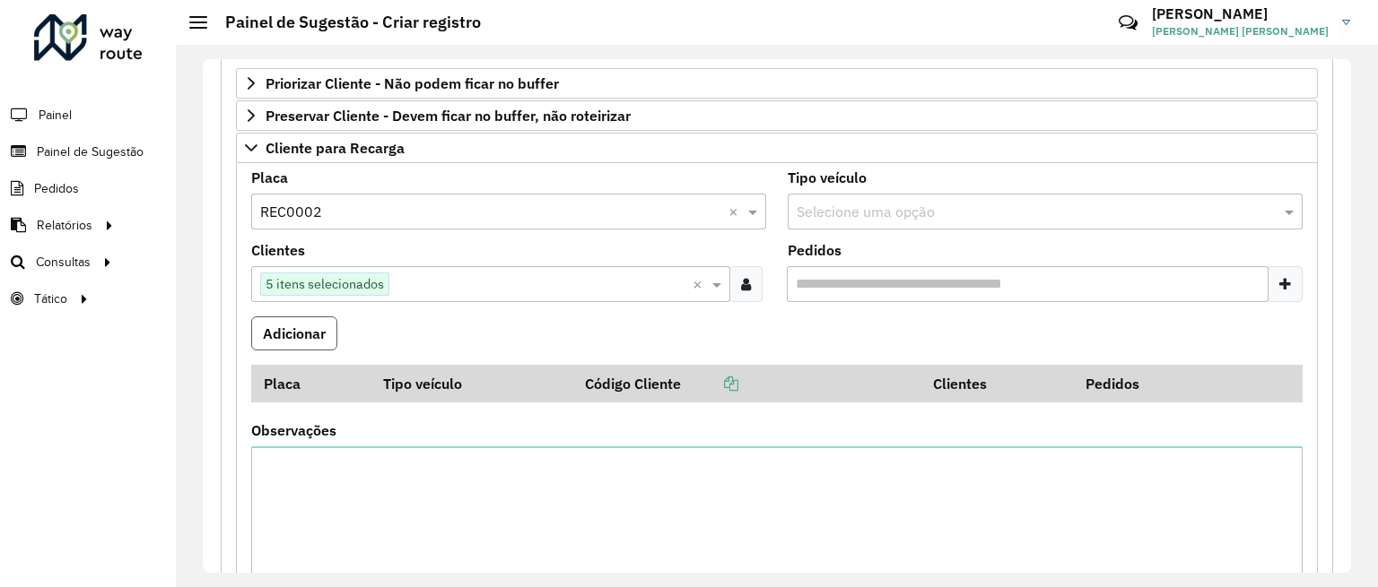
drag, startPoint x: 312, startPoint y: 328, endPoint x: 469, endPoint y: 335, distance: 157.1
click at [312, 329] on button "Adicionar" at bounding box center [294, 334] width 86 height 34
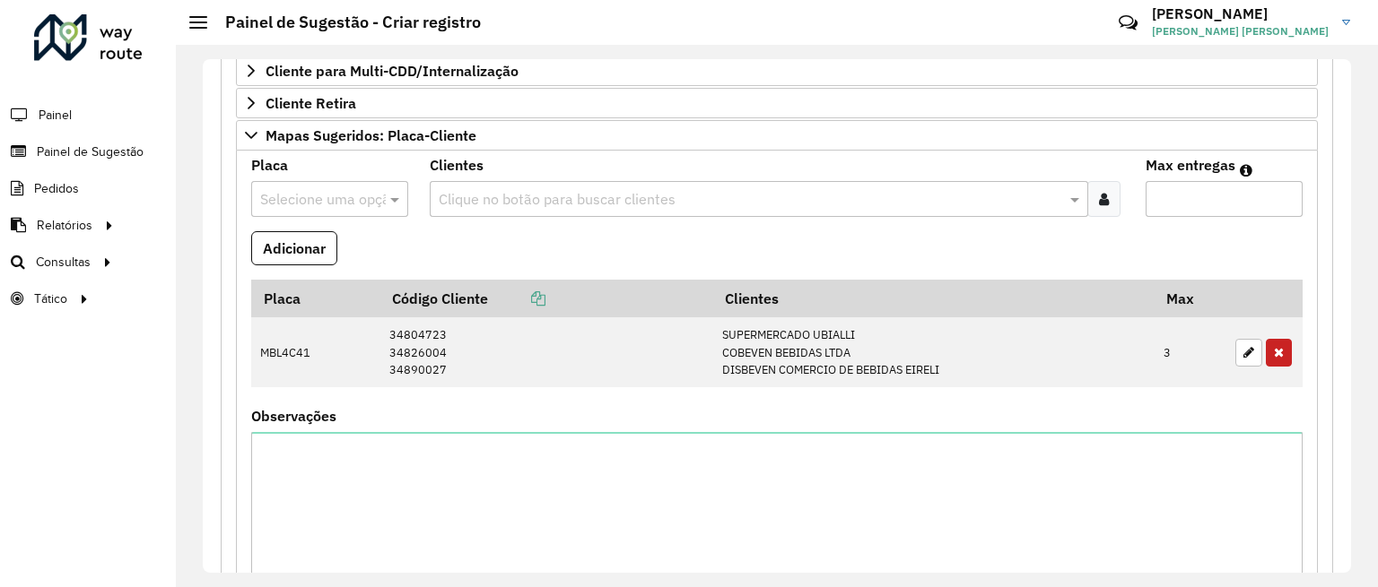
scroll to position [1326, 0]
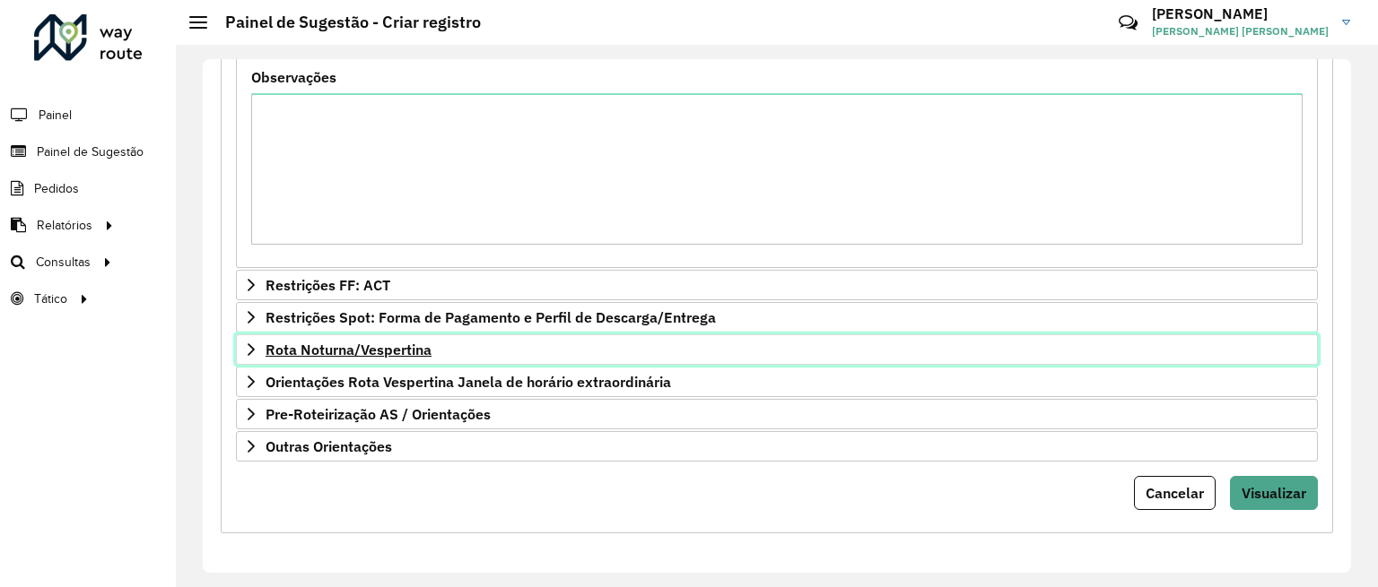
click at [350, 354] on span "Rota Noturna/Vespertina" at bounding box center [348, 350] width 166 height 14
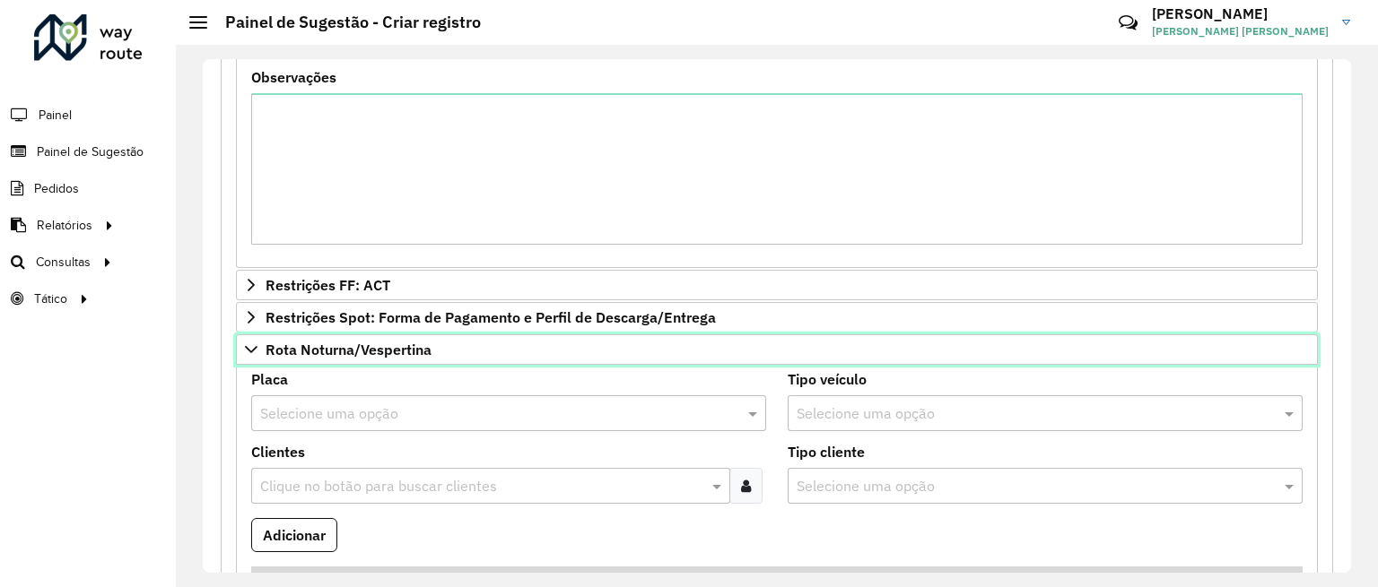
scroll to position [1474, 0]
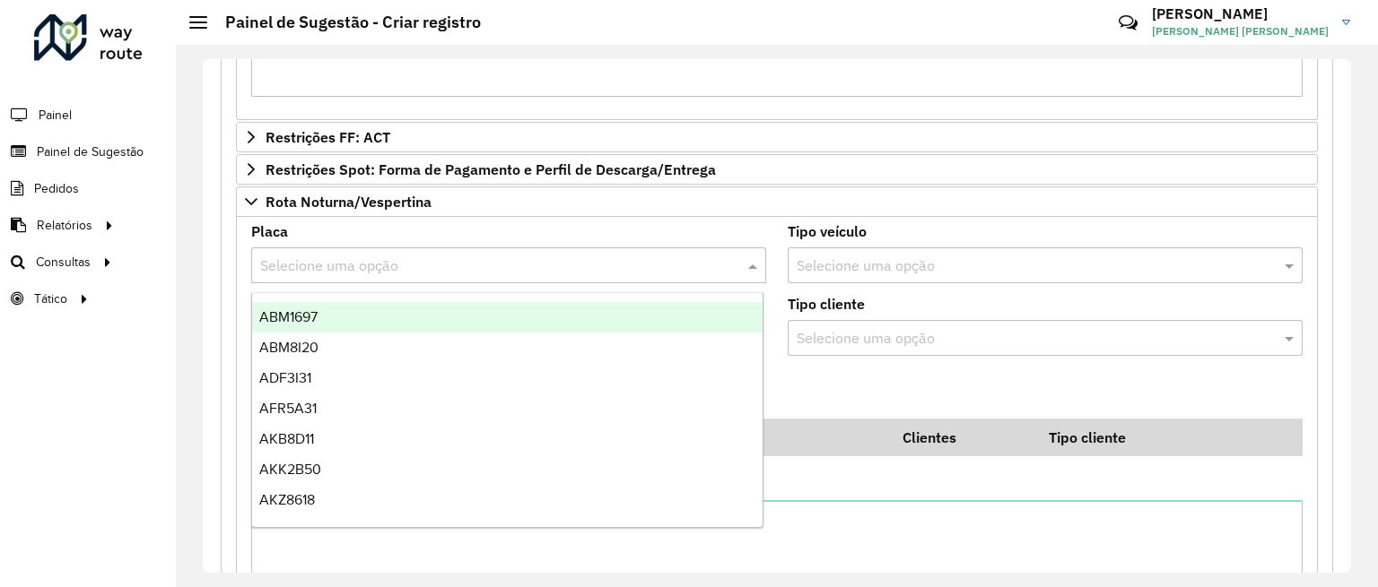
click at [313, 262] on input "text" at bounding box center [490, 267] width 461 height 22
type input "***"
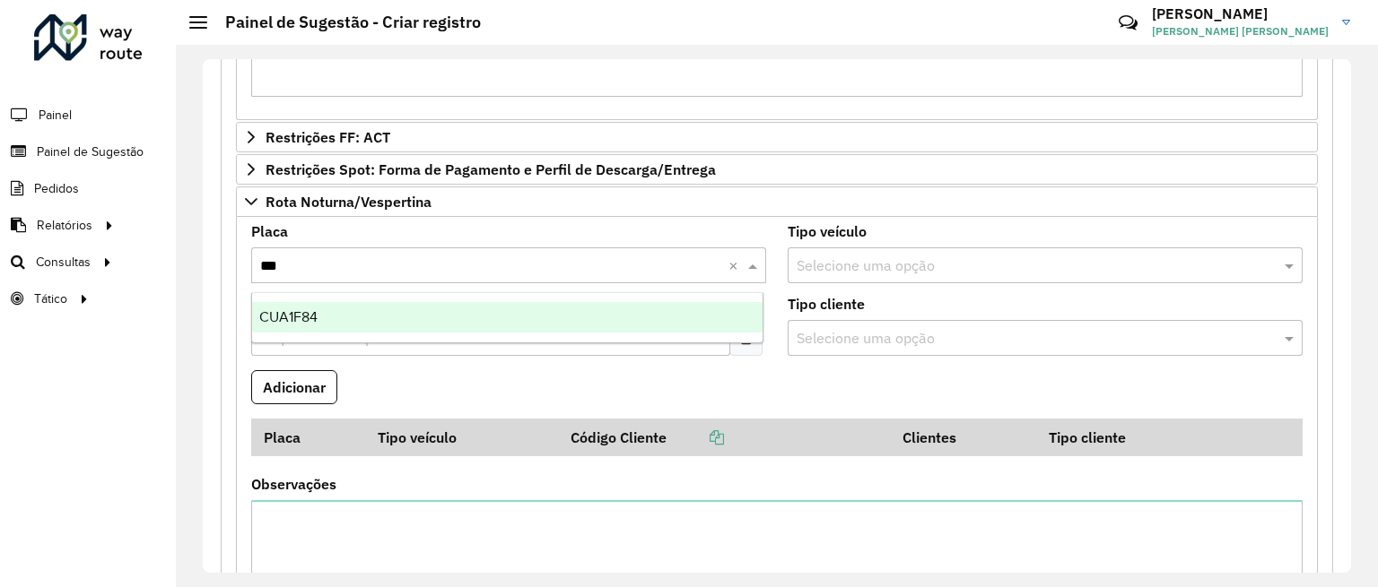
drag, startPoint x: 336, startPoint y: 315, endPoint x: 326, endPoint y: 353, distance: 40.0
click at [335, 318] on div "CUA1F84" at bounding box center [507, 317] width 510 height 30
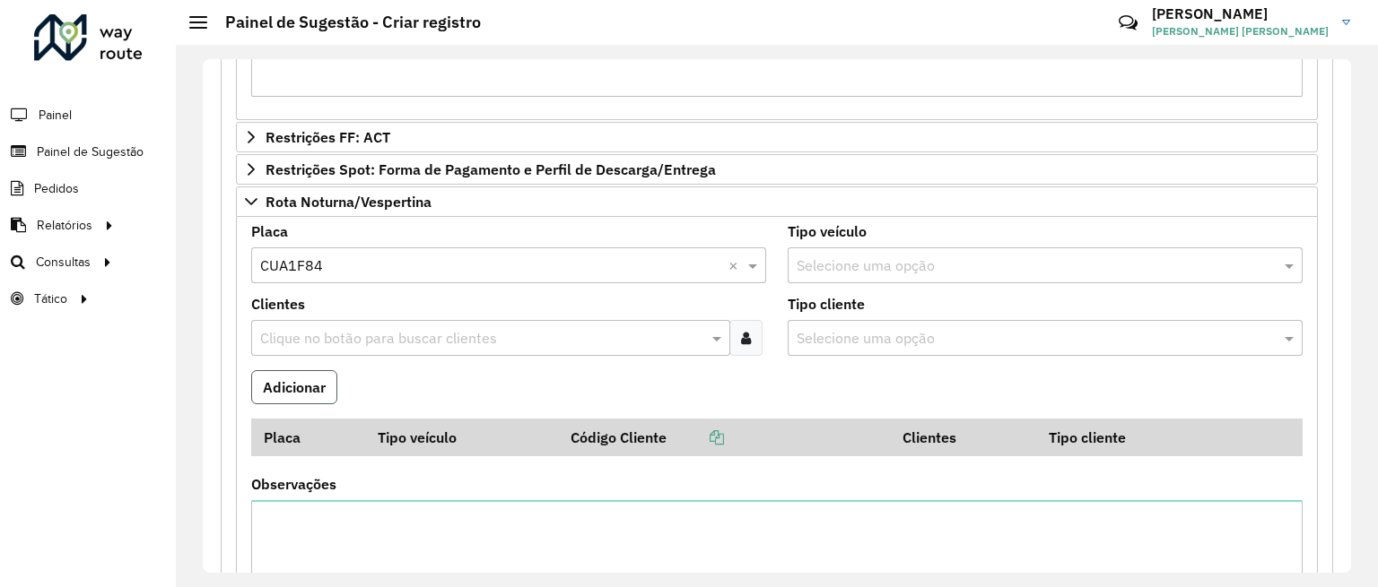
drag, startPoint x: 305, startPoint y: 380, endPoint x: 310, endPoint y: 396, distance: 17.0
click at [301, 383] on button "Adicionar" at bounding box center [294, 387] width 86 height 34
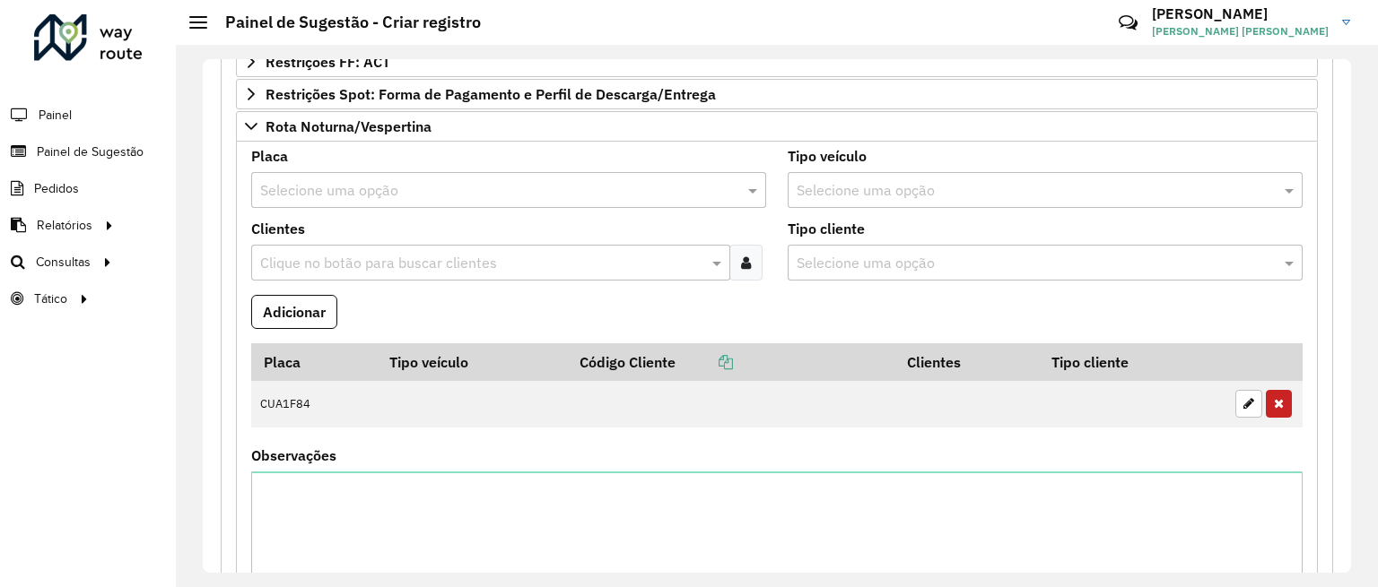
scroll to position [1832, 0]
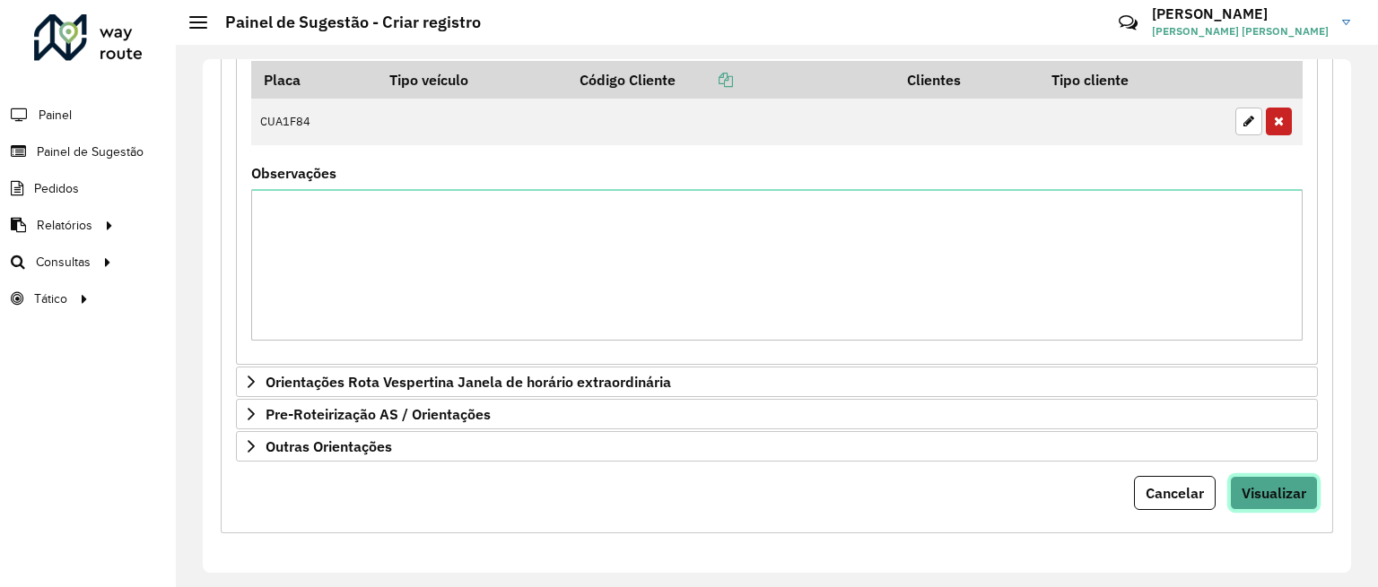
click at [1241, 484] on span "Visualizar" at bounding box center [1273, 493] width 65 height 18
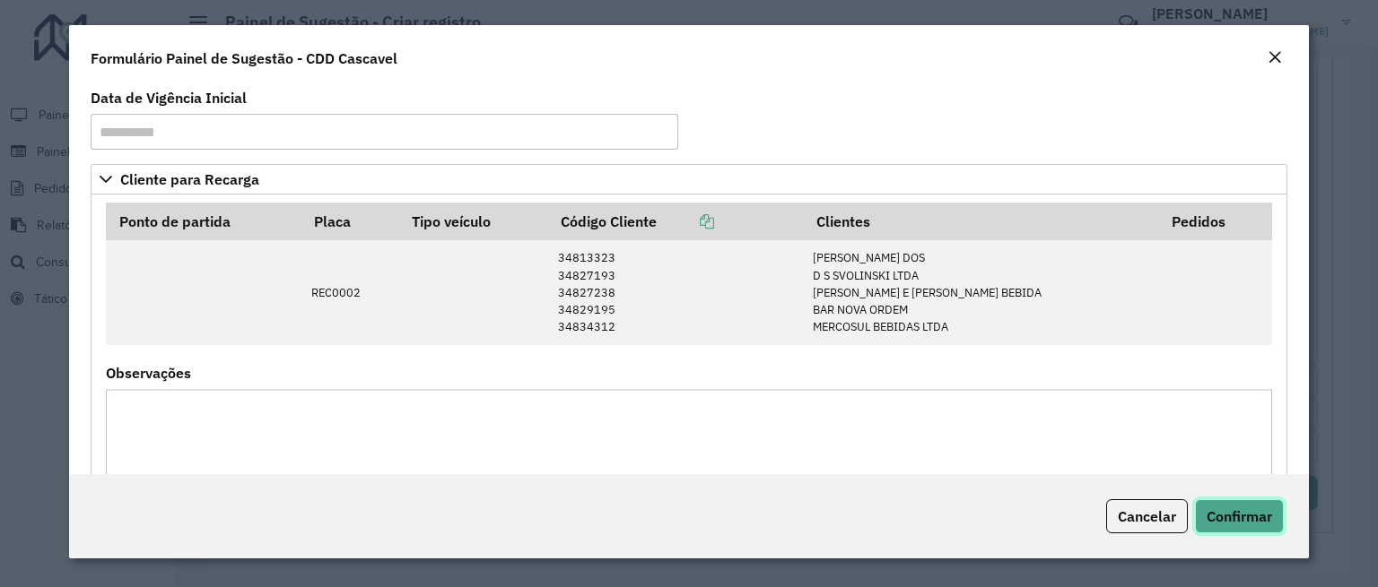
drag, startPoint x: 1238, startPoint y: 519, endPoint x: 1162, endPoint y: 504, distance: 76.9
click at [1238, 520] on span "Confirmar" at bounding box center [1238, 517] width 65 height 18
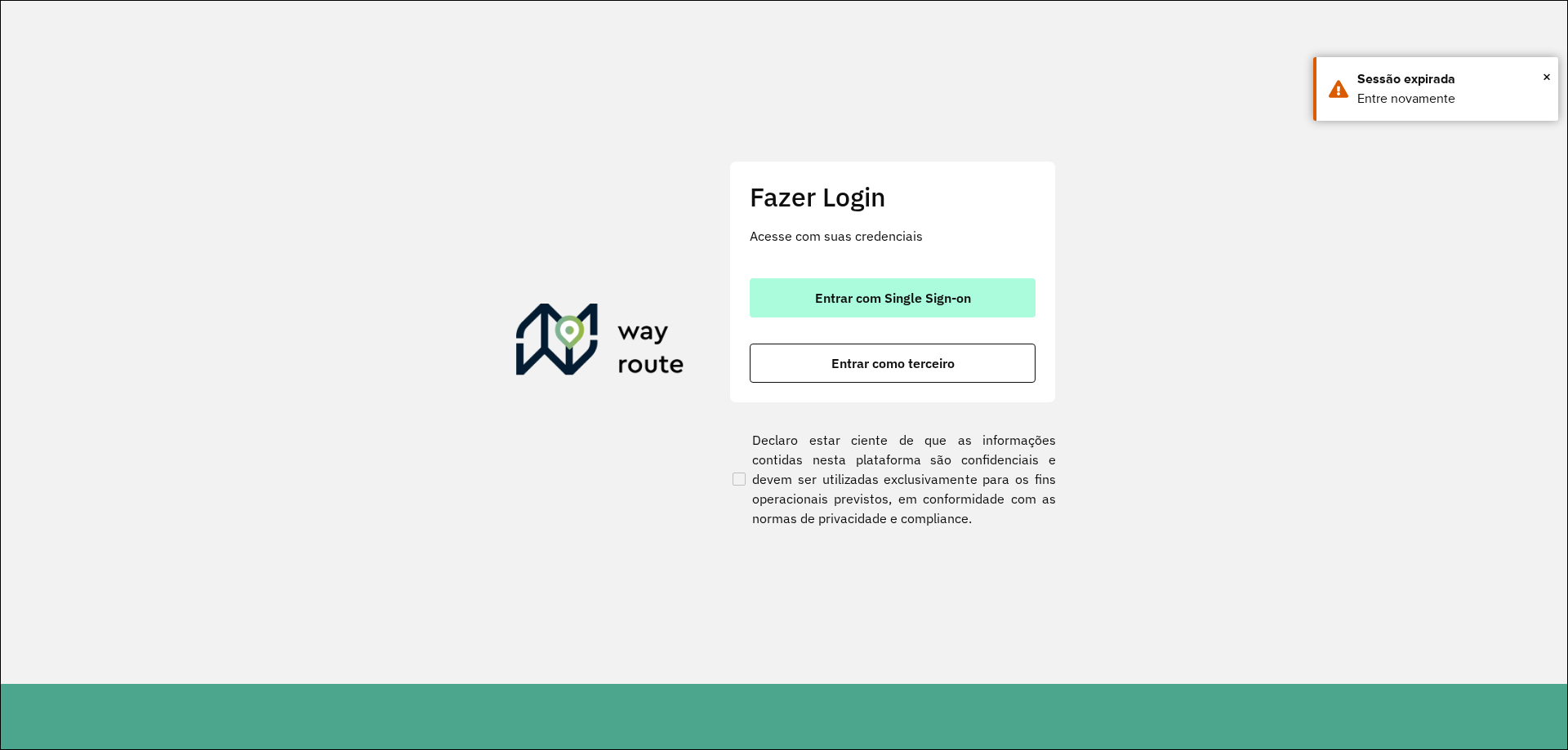
click at [960, 292] on span "Entrar com Single Sign-on" at bounding box center [892, 298] width 156 height 13
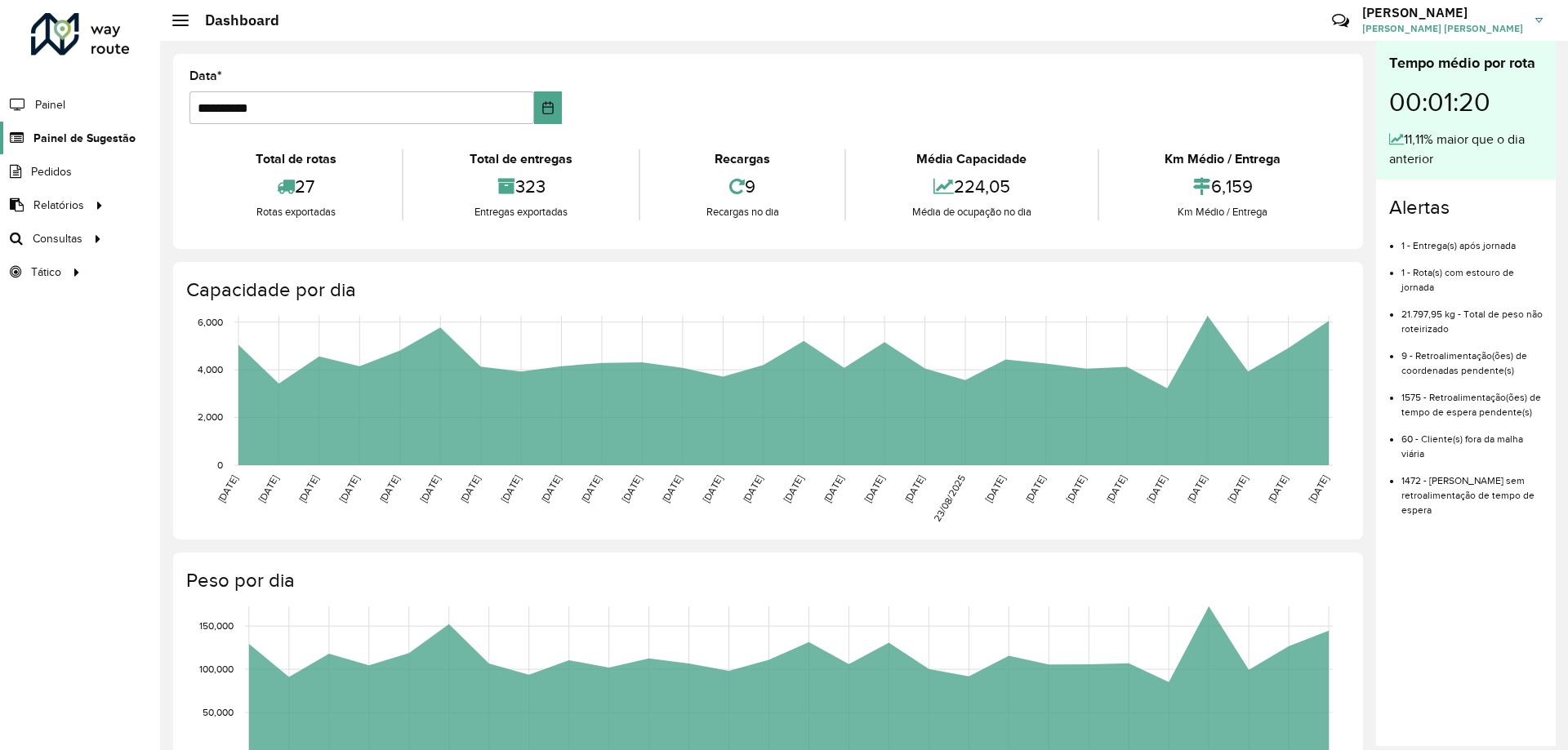
click at [55, 137] on span "Painel de Sugestão" at bounding box center [85, 138] width 102 height 17
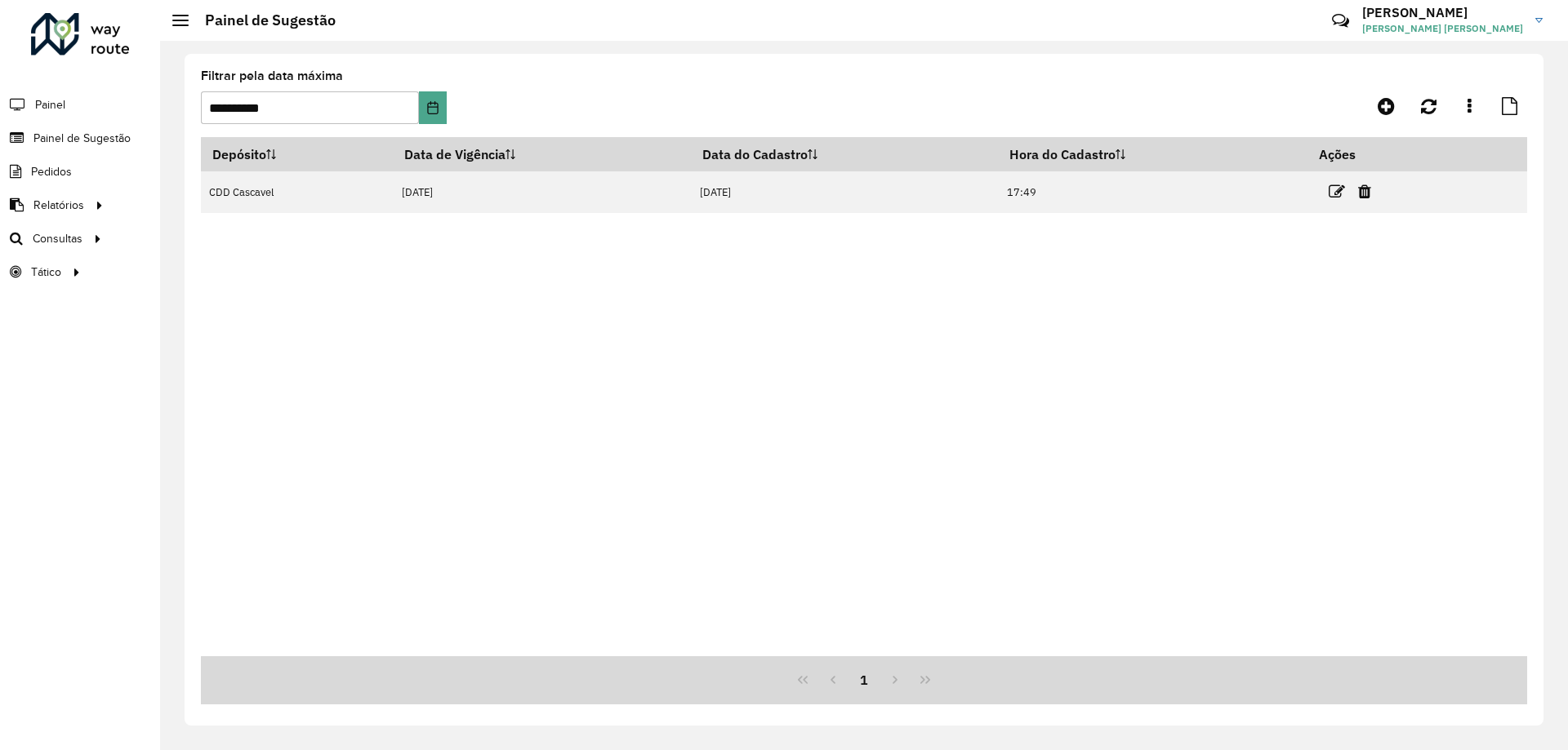
click at [312, 369] on div "Depósito Data de Vigência Data do Cadastro Hora do Cadastro Ações CDD Cascavel …" at bounding box center [864, 397] width 1327 height 519
drag, startPoint x: 311, startPoint y: 369, endPoint x: 317, endPoint y: 230, distance: 139.1
click at [316, 230] on div "Depósito Data de Vigência Data do Cadastro Hora do Cadastro Ações CDD Cascavel …" at bounding box center [864, 397] width 1327 height 519
drag, startPoint x: 397, startPoint y: 451, endPoint x: 404, endPoint y: 746, distance: 295.1
click at [398, 451] on div "Depósito Data de Vigência Data do Cadastro Hora do Cadastro Ações CDD Cascavel …" at bounding box center [864, 397] width 1327 height 519
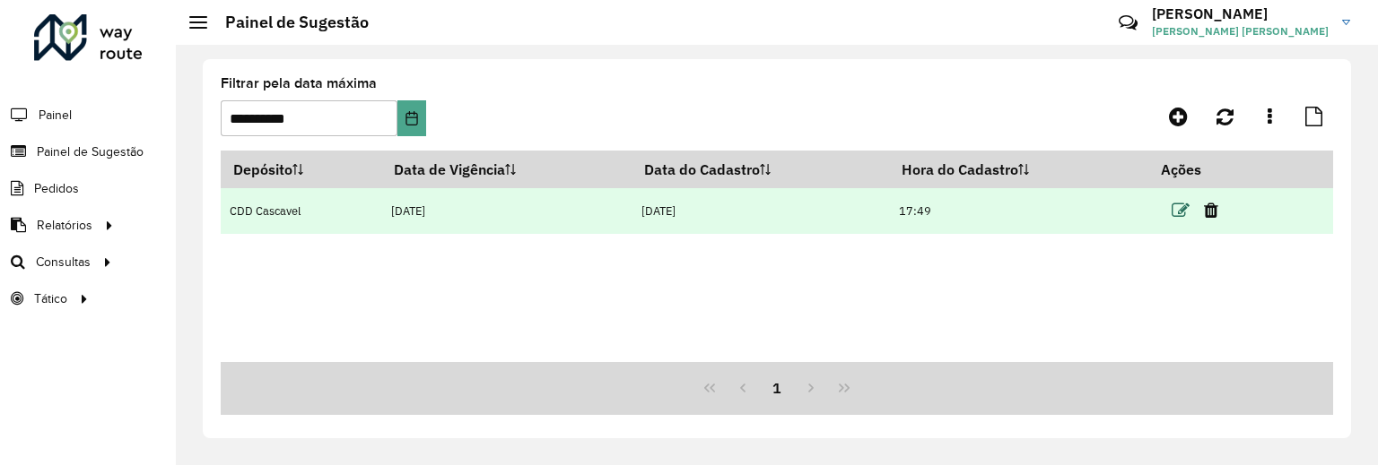
click at [1180, 212] on icon at bounding box center [1180, 211] width 18 height 18
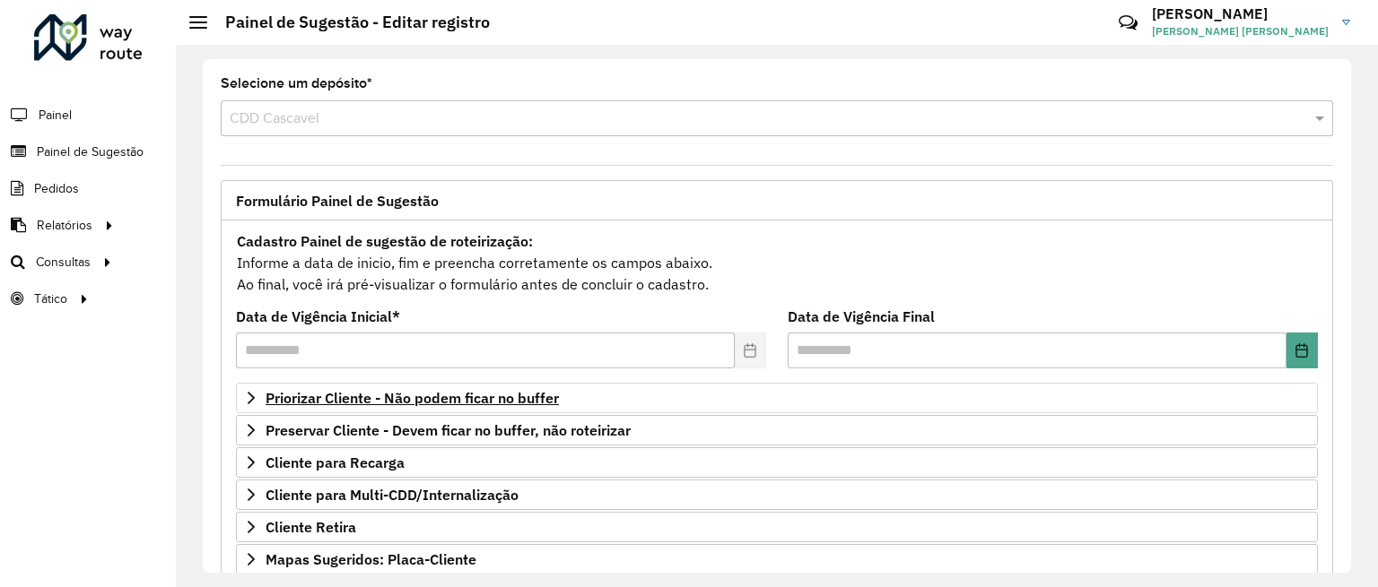
scroll to position [150, 0]
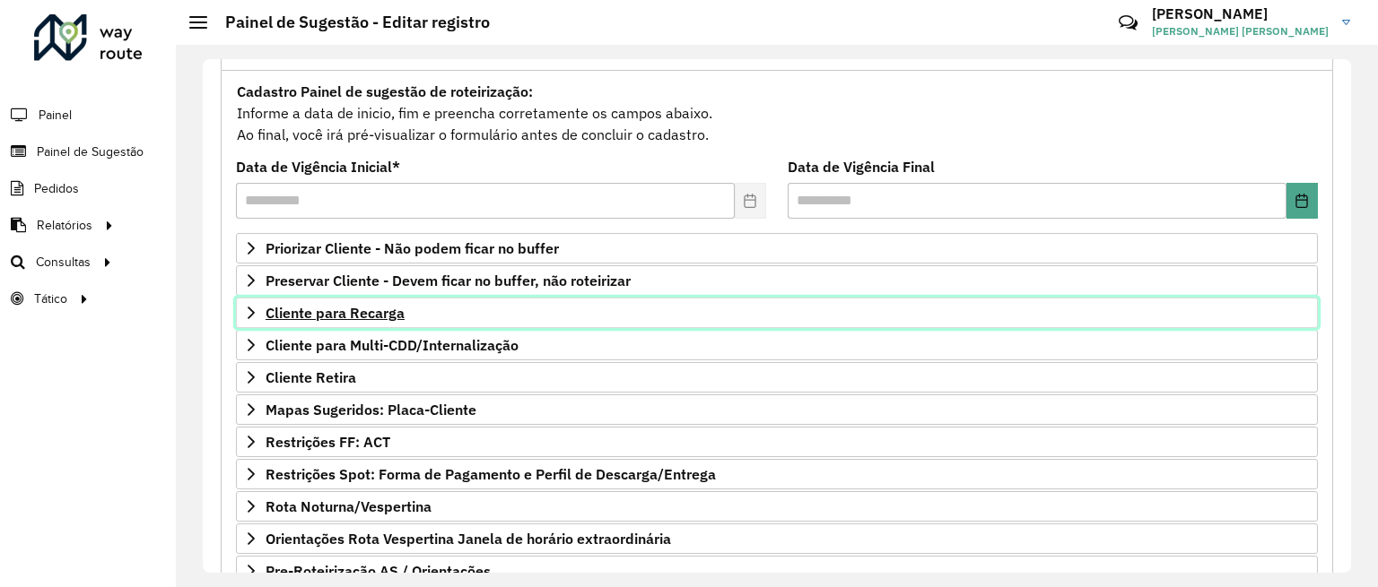
click at [384, 309] on span "Cliente para Recarga" at bounding box center [334, 313] width 139 height 14
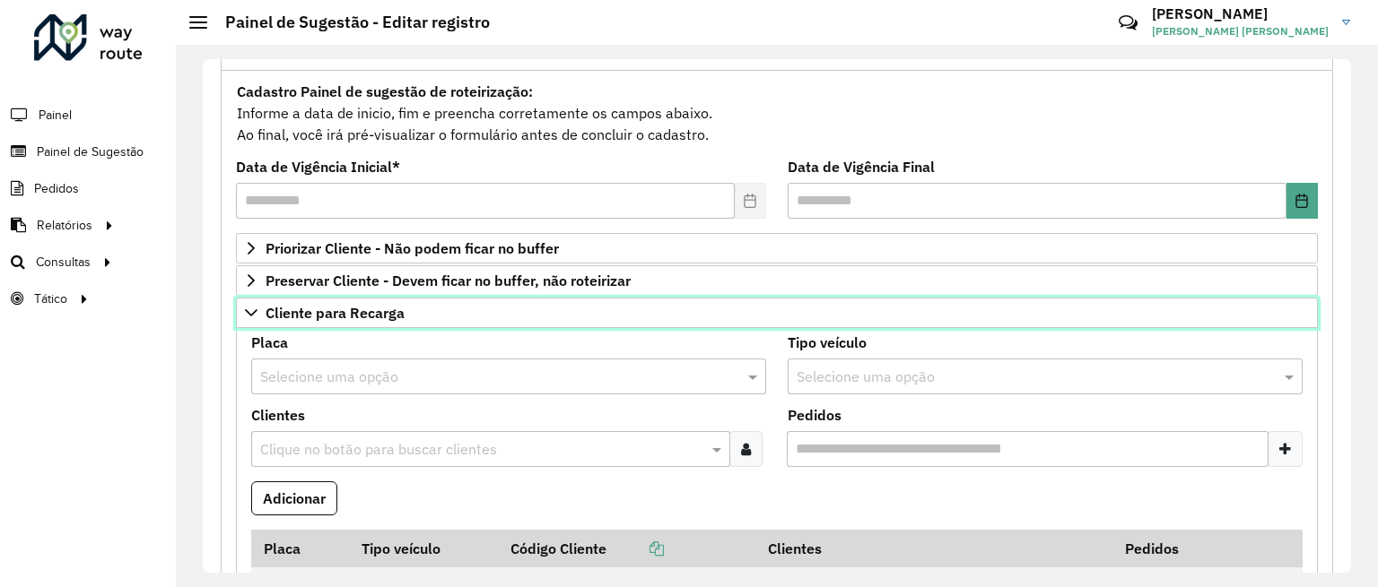
scroll to position [224, 0]
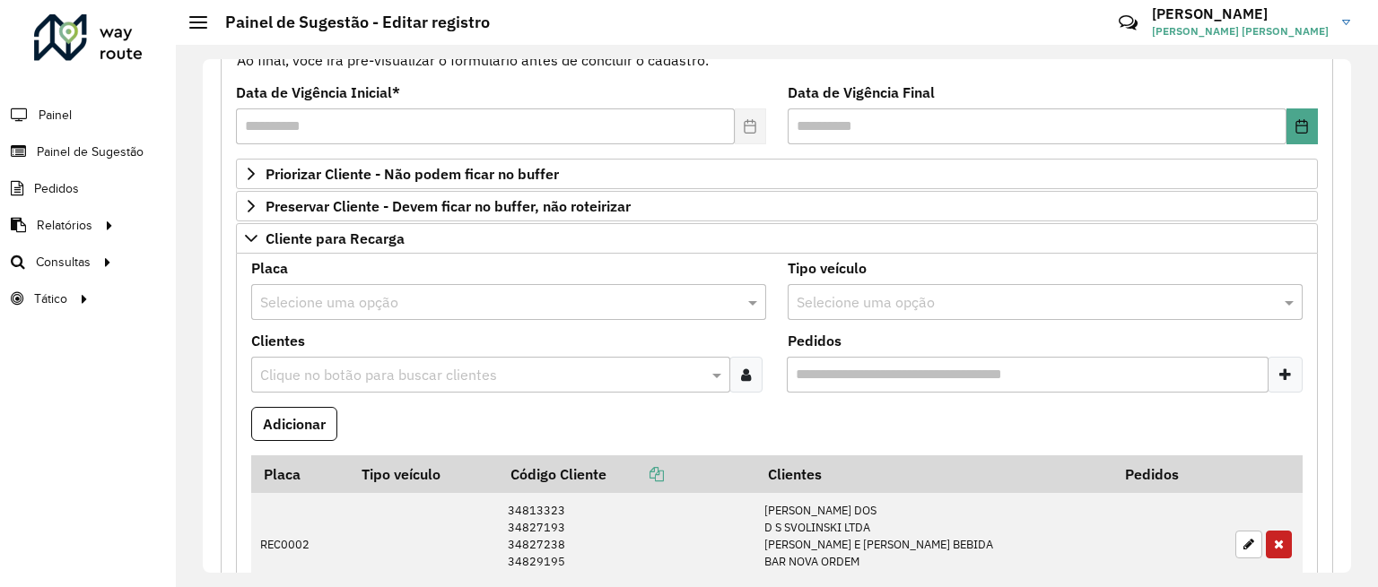
click at [391, 307] on input "text" at bounding box center [490, 303] width 461 height 22
type input "***"
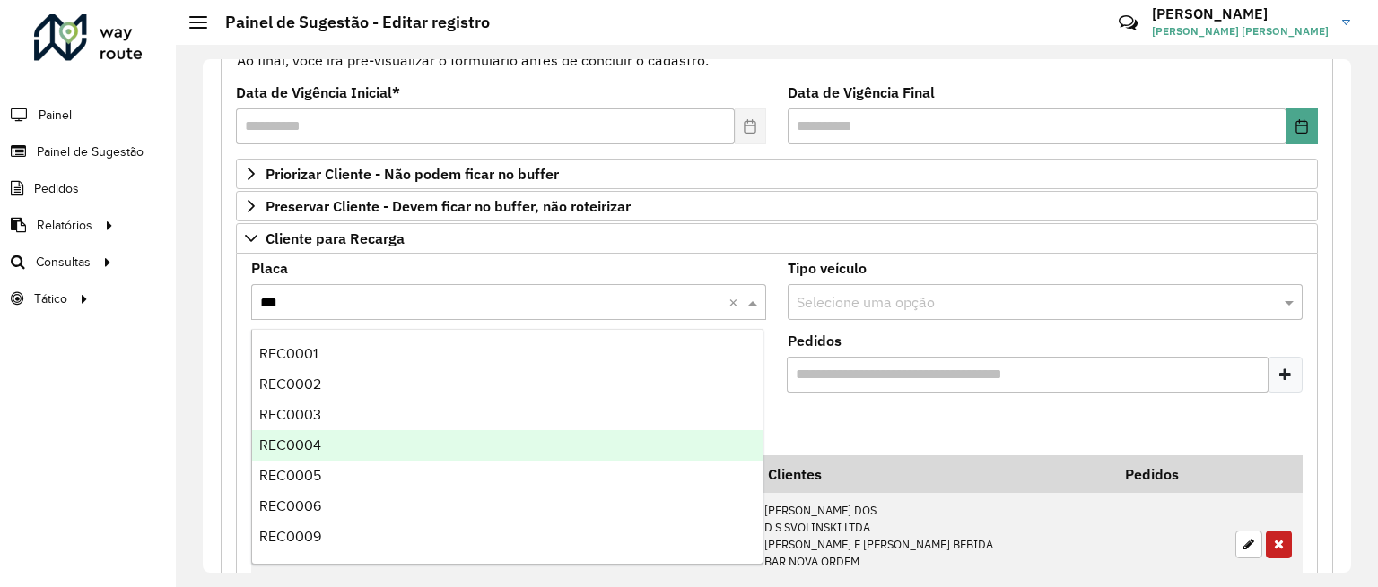
click at [324, 439] on div "REC0004" at bounding box center [507, 446] width 510 height 30
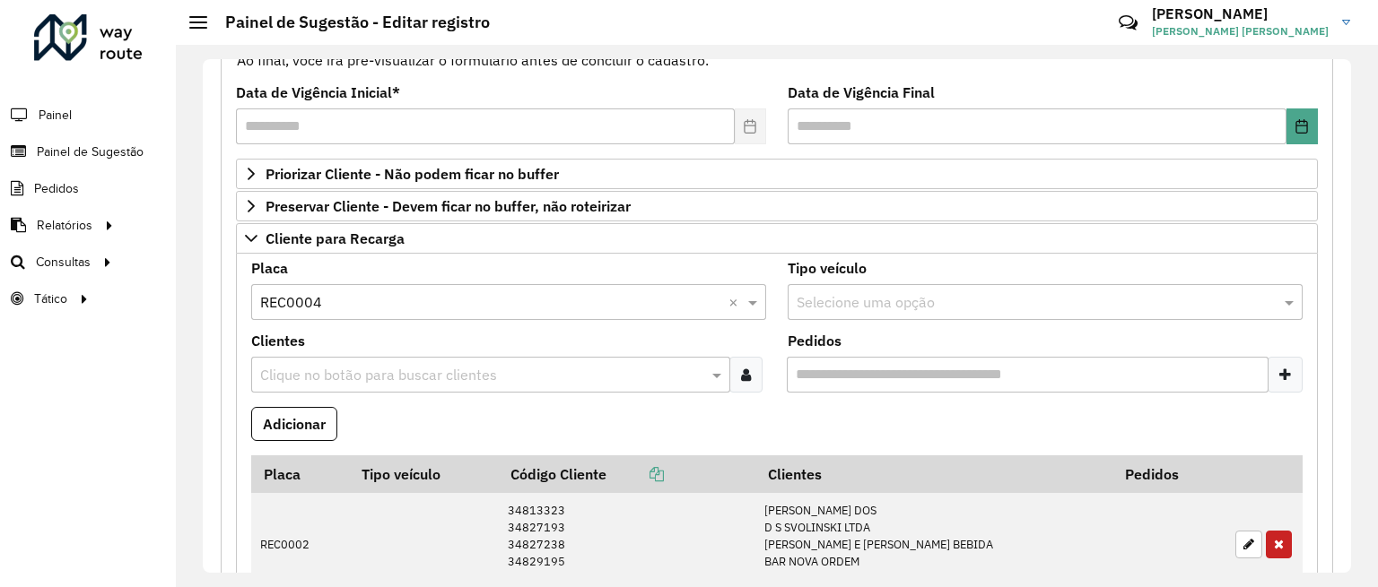
click at [599, 376] on input "text" at bounding box center [482, 376] width 452 height 22
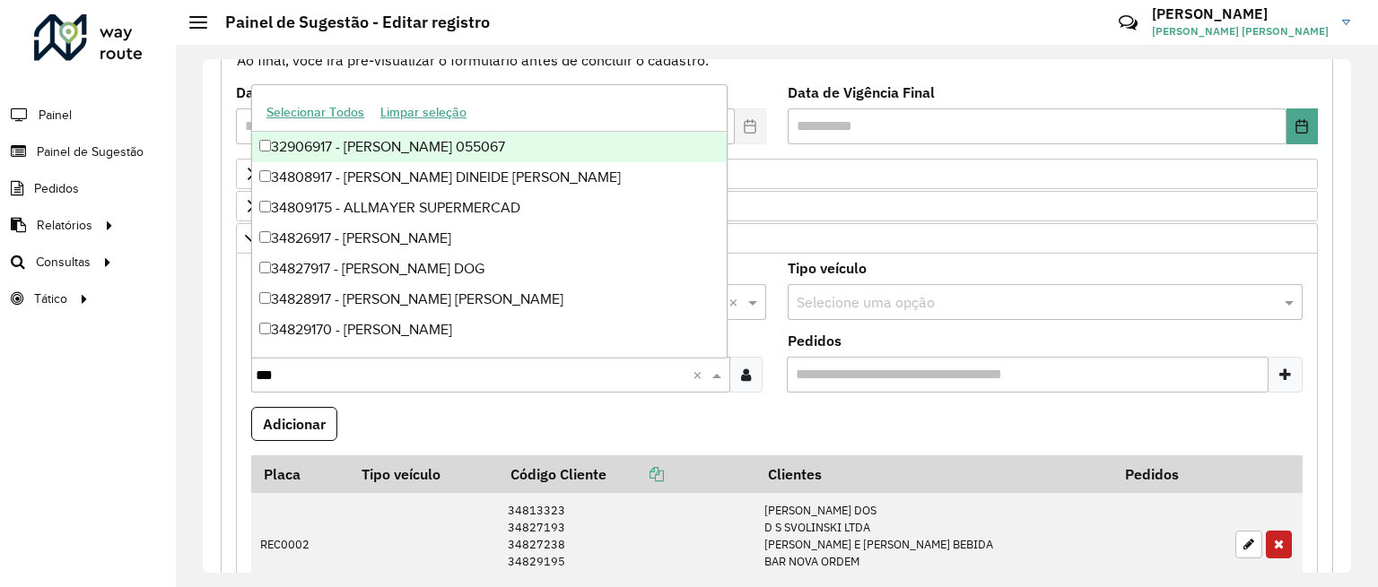
type input "****"
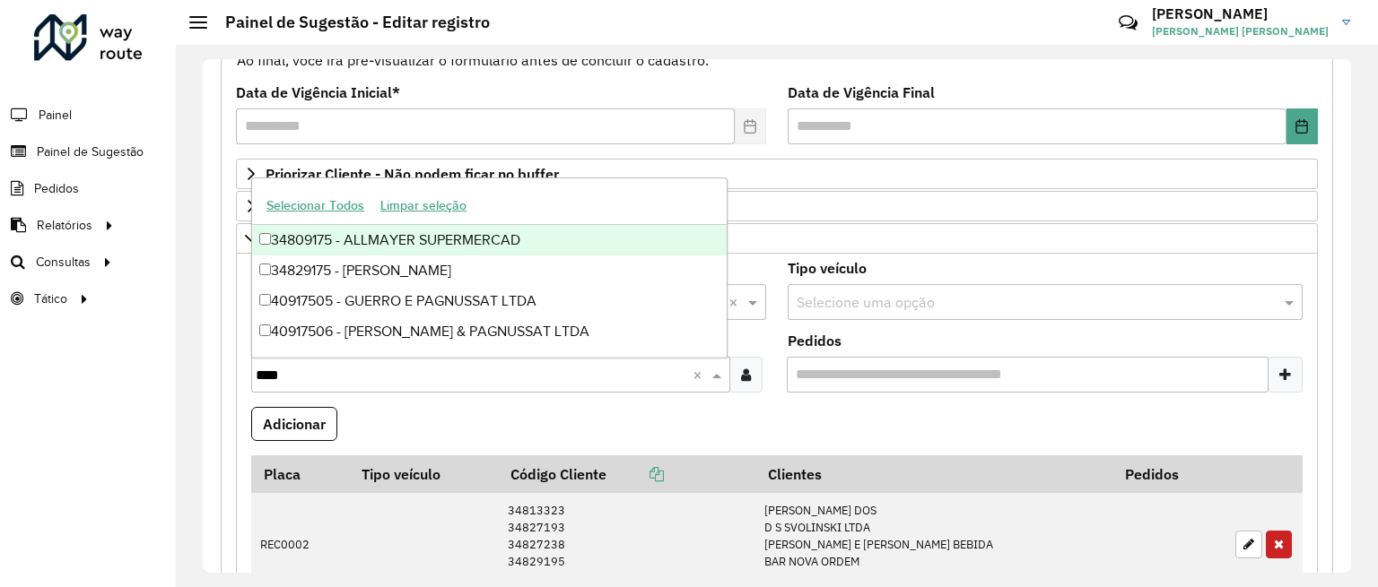
click at [424, 241] on div "34809175 - ALLMAYER SUPERMERCAD" at bounding box center [489, 240] width 474 height 30
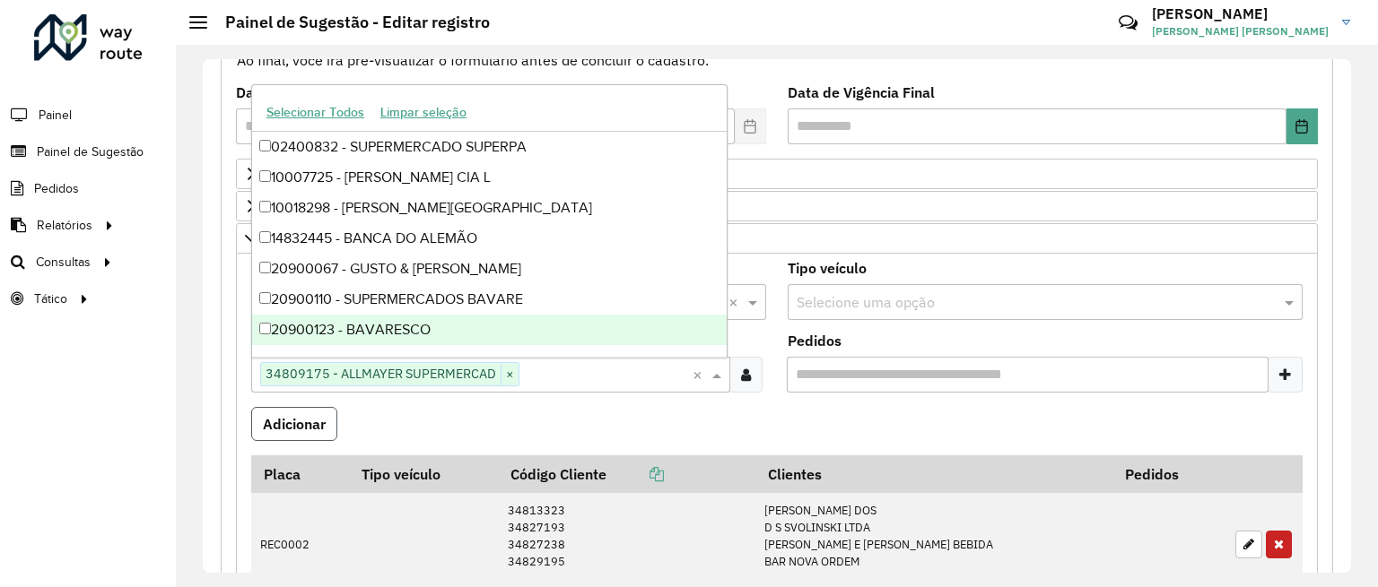
click at [326, 424] on button "Adicionar" at bounding box center [294, 424] width 86 height 34
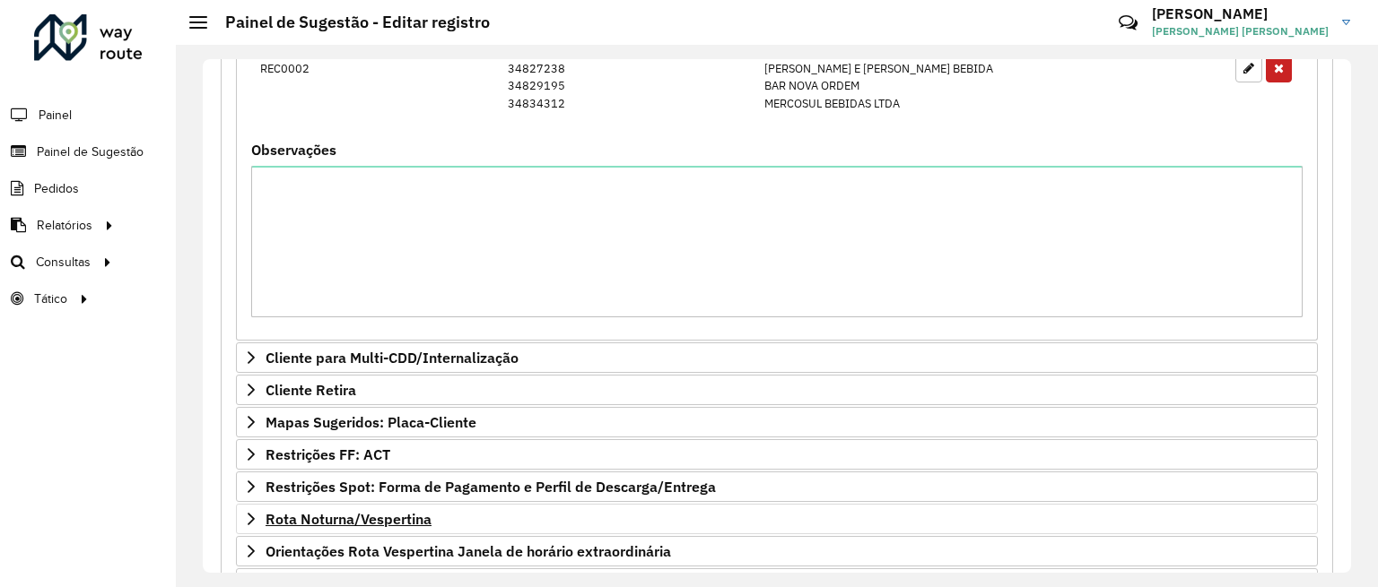
scroll to position [917, 0]
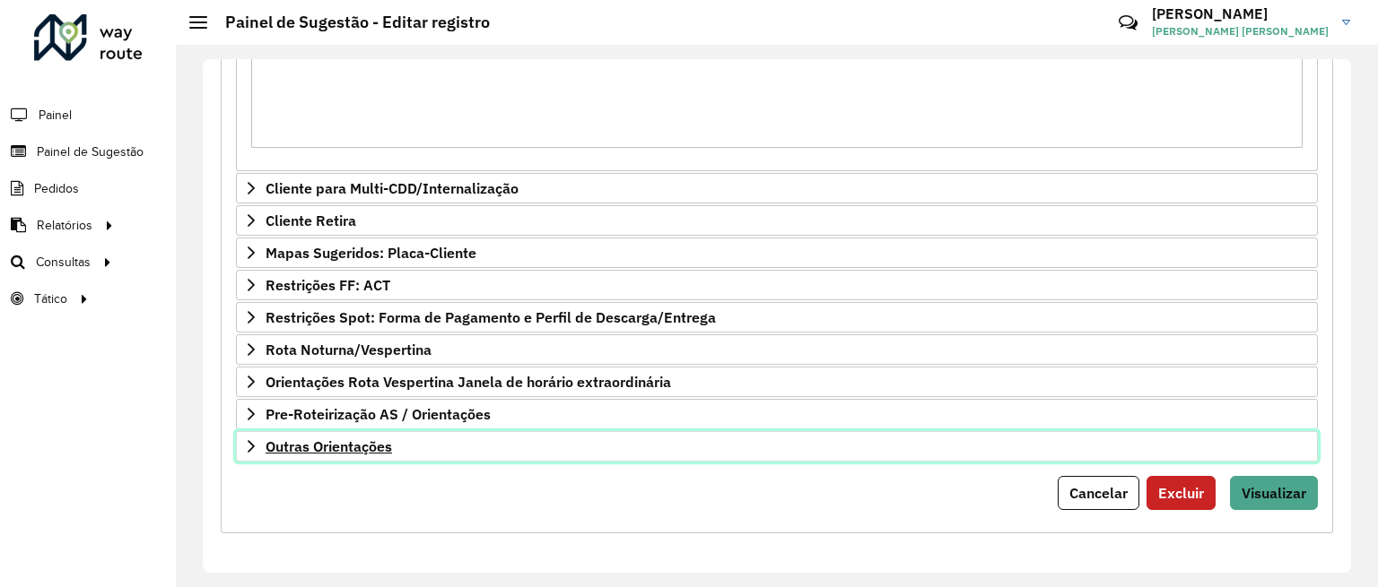
drag, startPoint x: 325, startPoint y: 452, endPoint x: 468, endPoint y: 433, distance: 144.7
click at [326, 452] on span "Outras Orientações" at bounding box center [328, 446] width 126 height 14
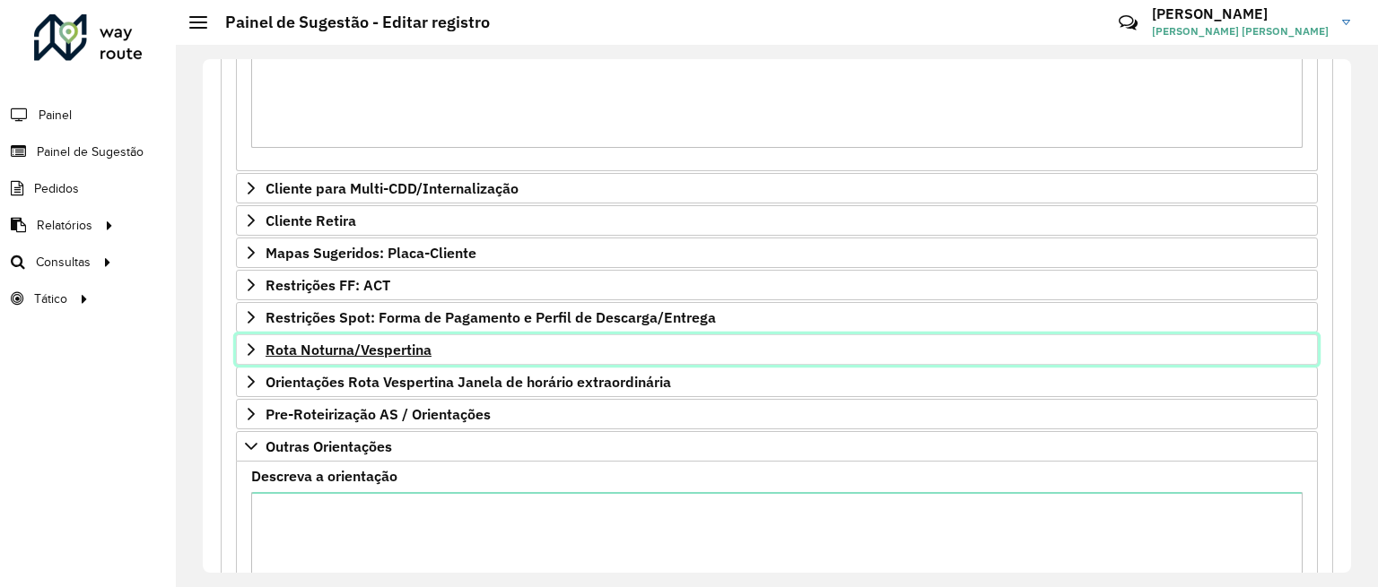
click at [393, 355] on span "Rota Noturna/Vespertina" at bounding box center [348, 350] width 166 height 14
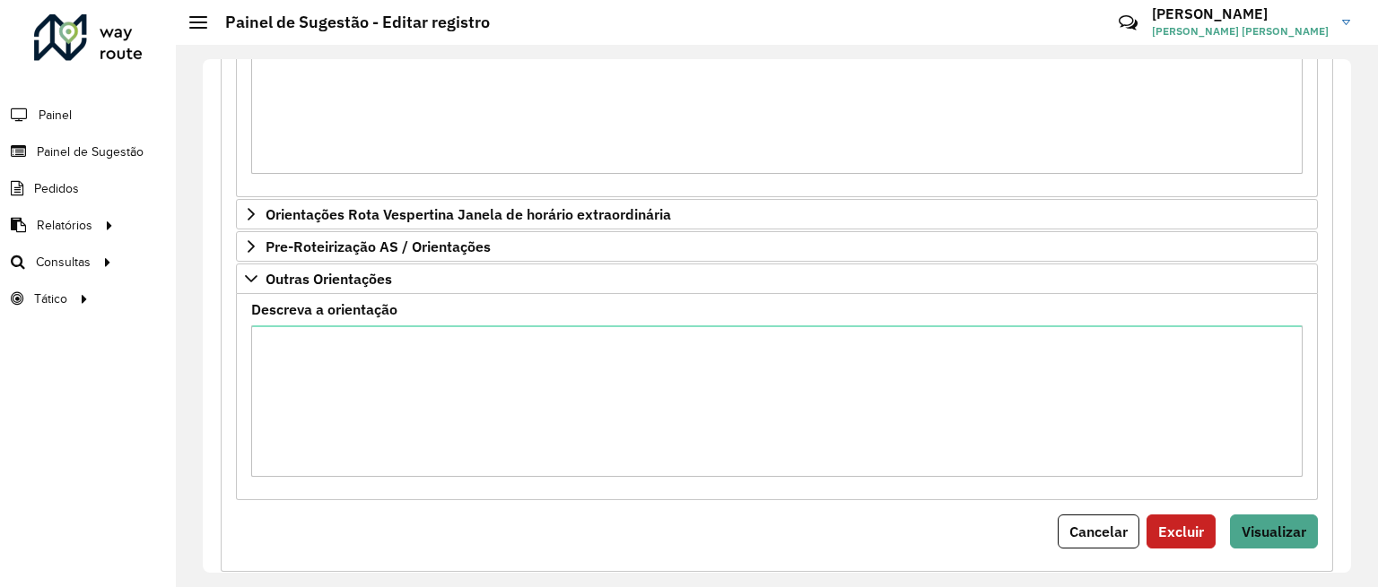
scroll to position [1628, 0]
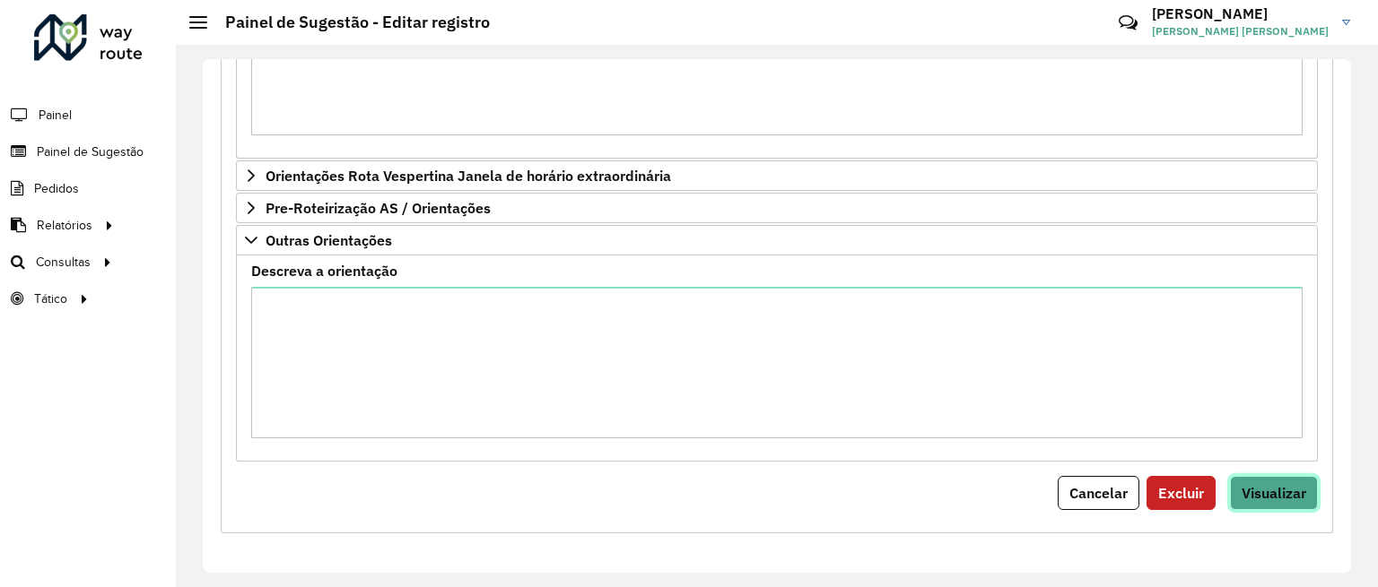
click at [1265, 499] on span "Visualizar" at bounding box center [1273, 493] width 65 height 18
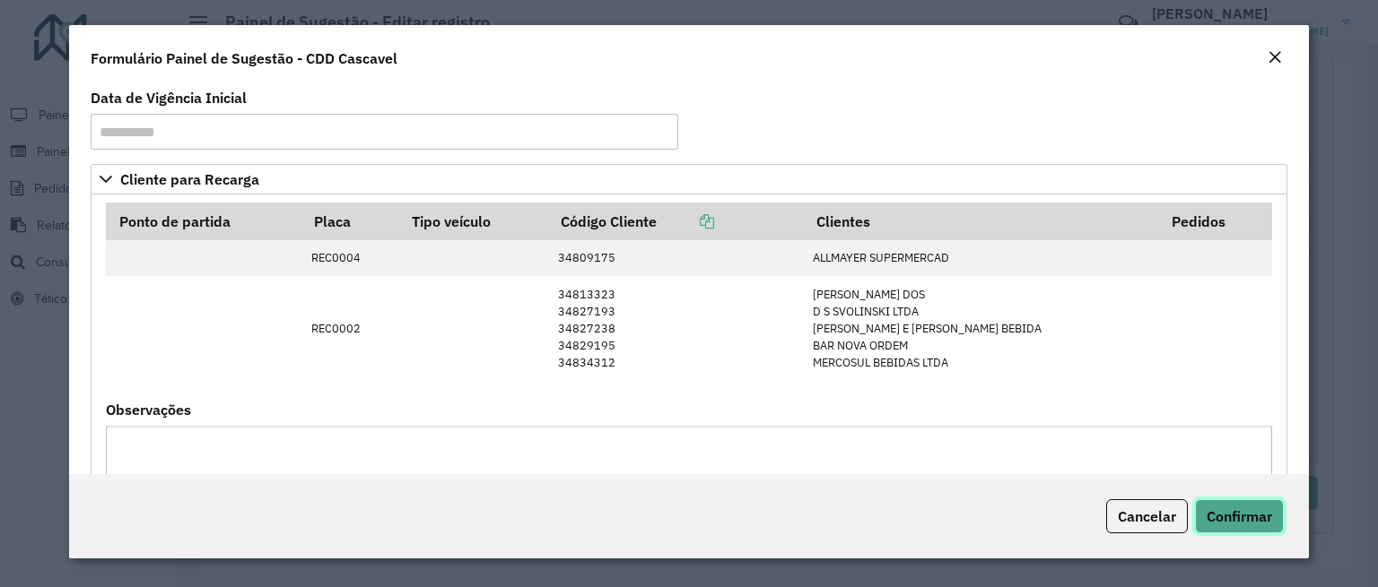
click at [1269, 519] on span "Confirmar" at bounding box center [1238, 517] width 65 height 18
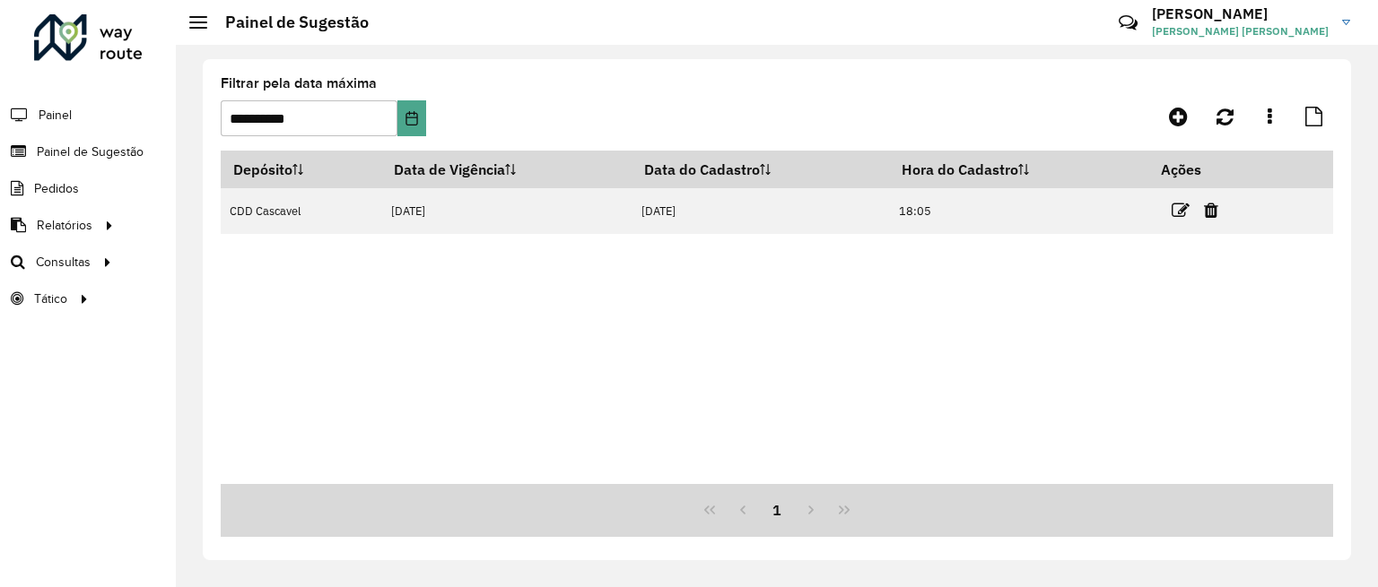
drag, startPoint x: 1181, startPoint y: 204, endPoint x: 1170, endPoint y: 213, distance: 14.0
click at [1181, 204] on icon at bounding box center [1180, 211] width 18 height 18
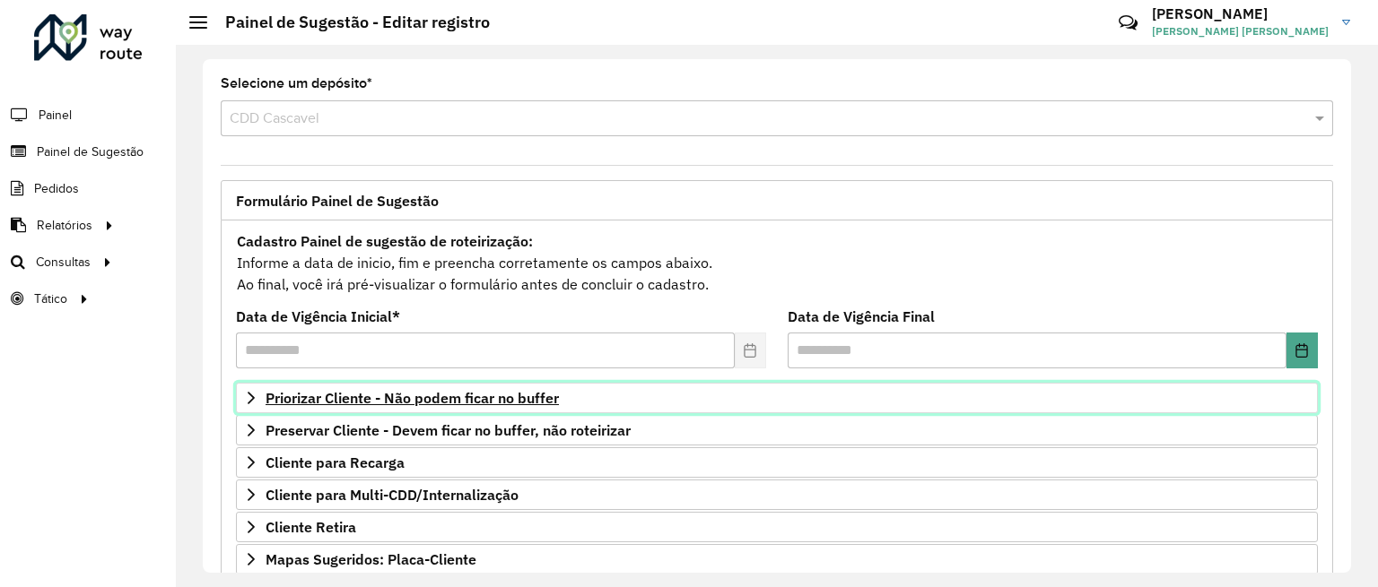
click at [433, 393] on span "Priorizar Cliente - Não podem ficar no buffer" at bounding box center [411, 398] width 293 height 14
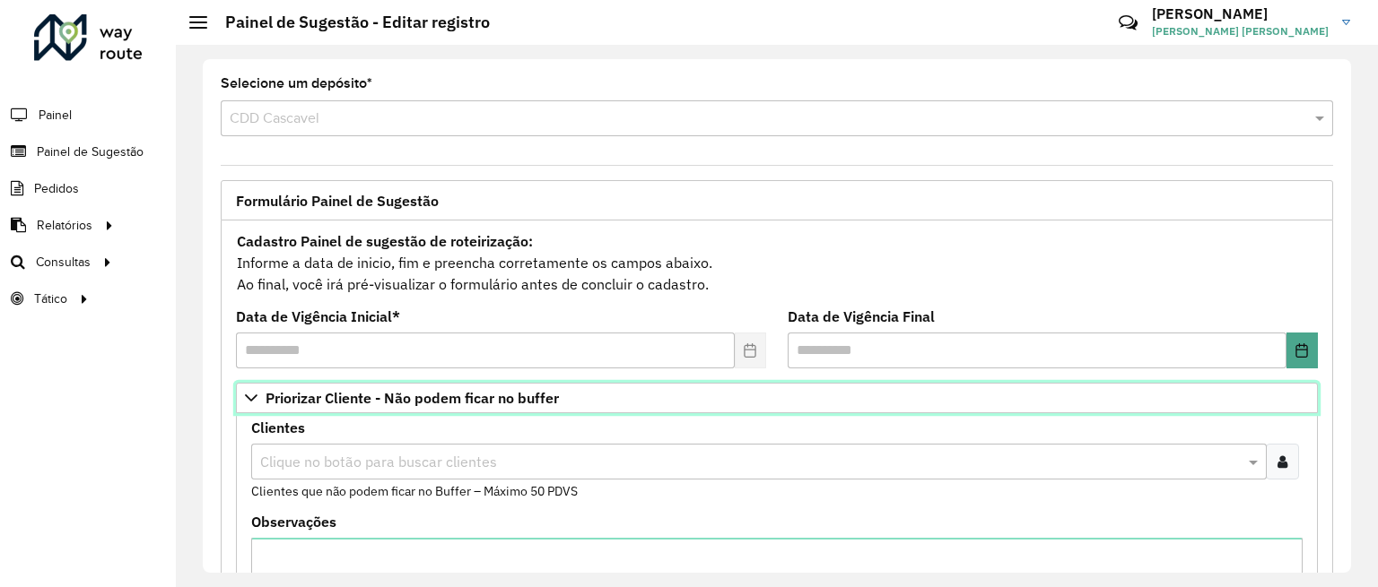
scroll to position [150, 0]
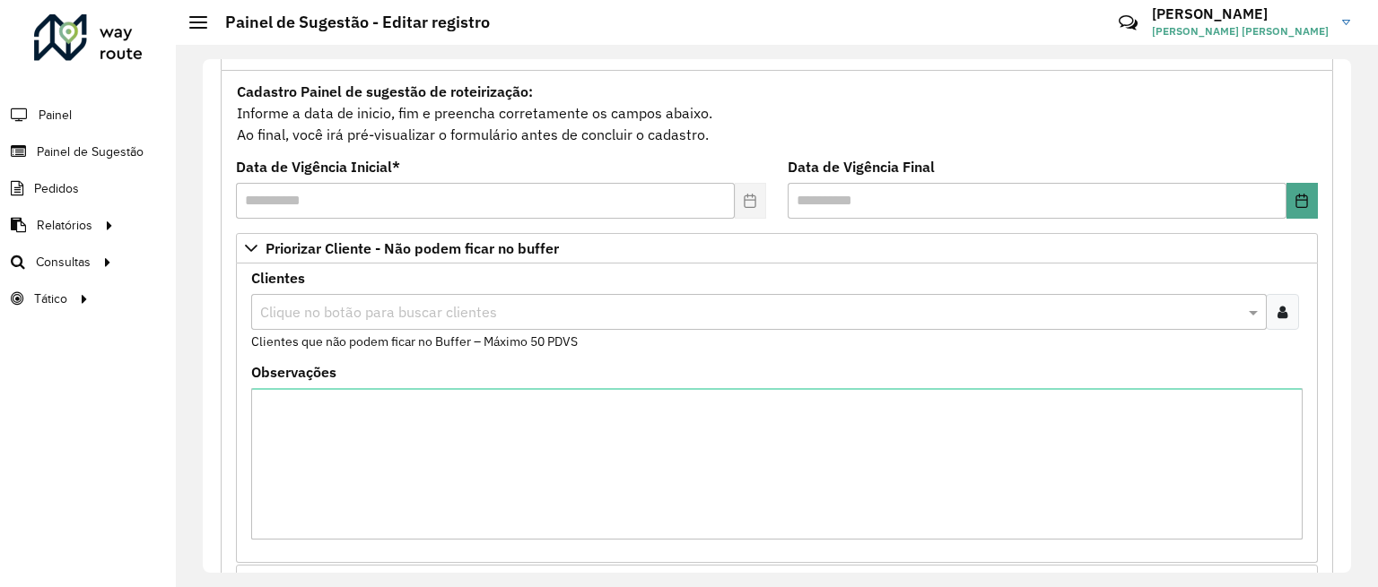
click at [1277, 311] on icon at bounding box center [1282, 312] width 10 height 14
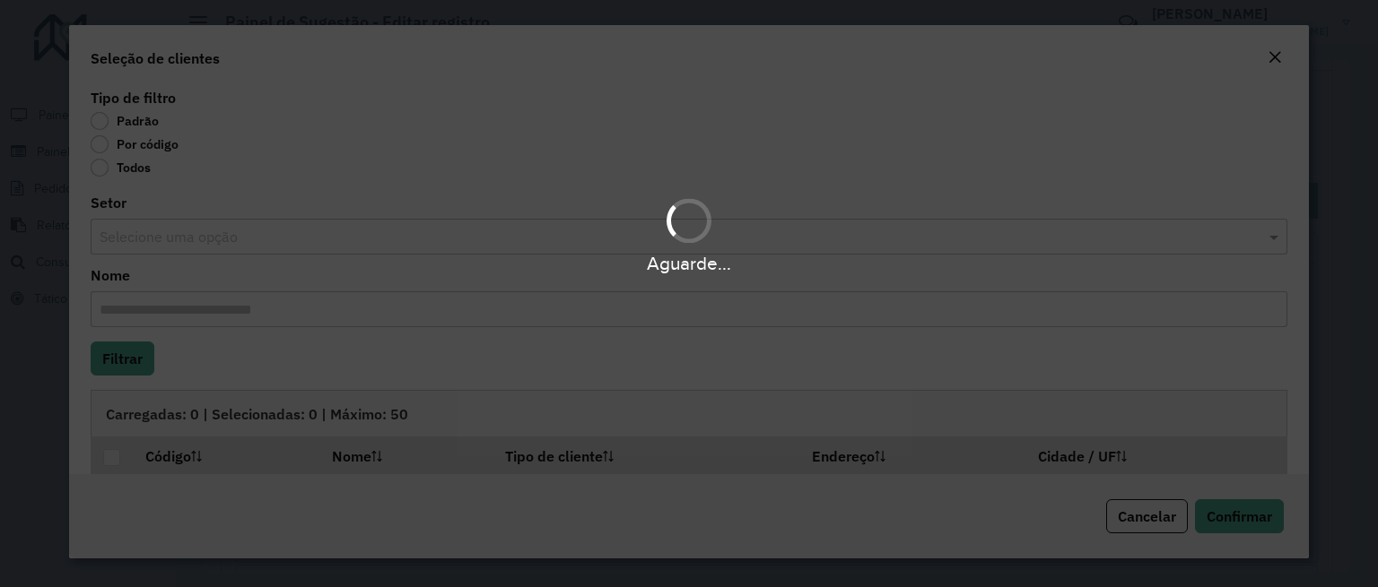
click at [126, 149] on div "Aguarde..." at bounding box center [689, 293] width 1378 height 587
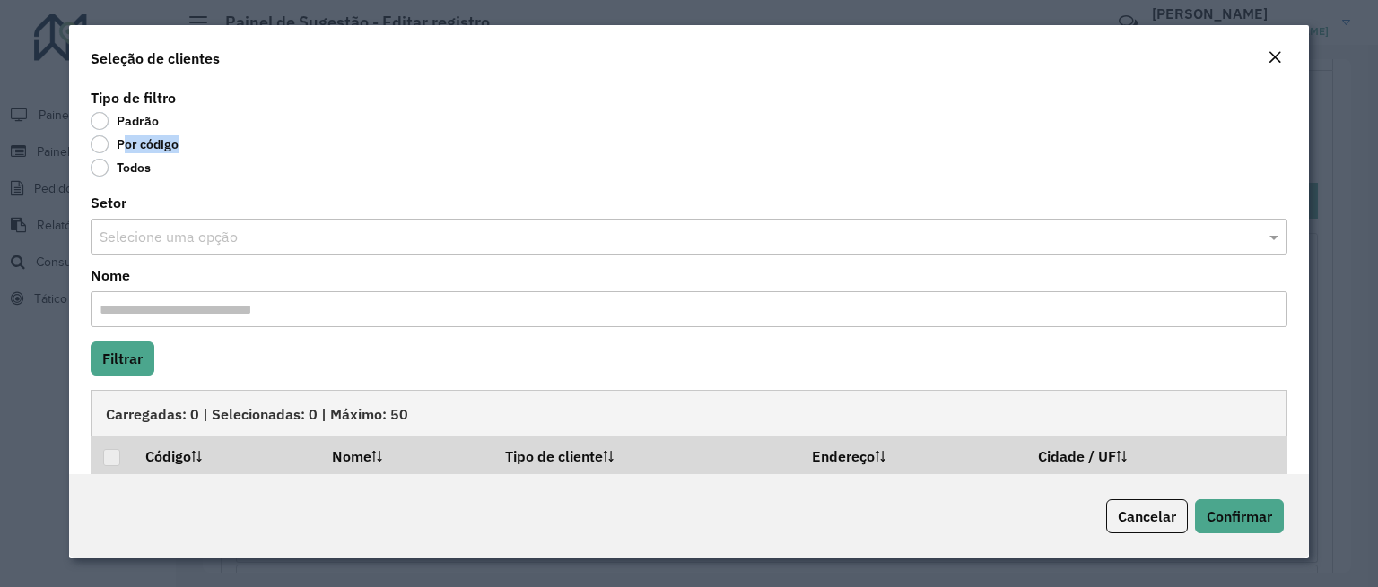
click at [126, 149] on label "Por código" at bounding box center [135, 144] width 88 height 18
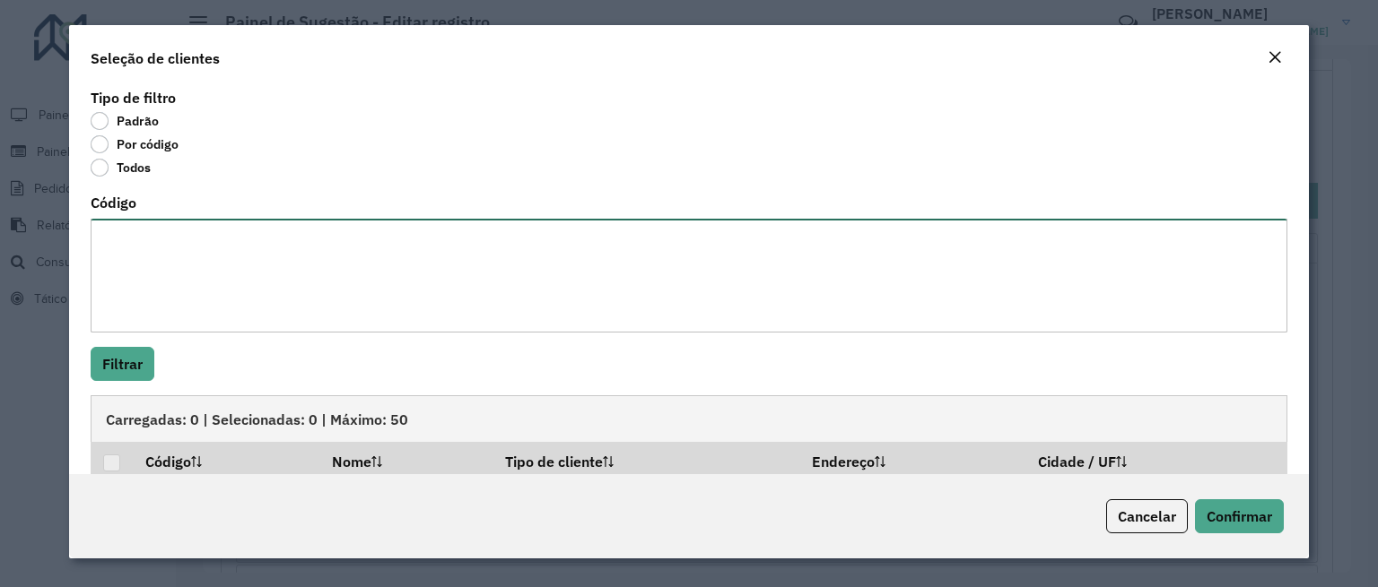
click at [161, 260] on textarea "Código" at bounding box center [689, 276] width 1196 height 114
paste textarea "****** ***** ***** ***** ***** ***** ***** ***** ****"
paste textarea "*****"
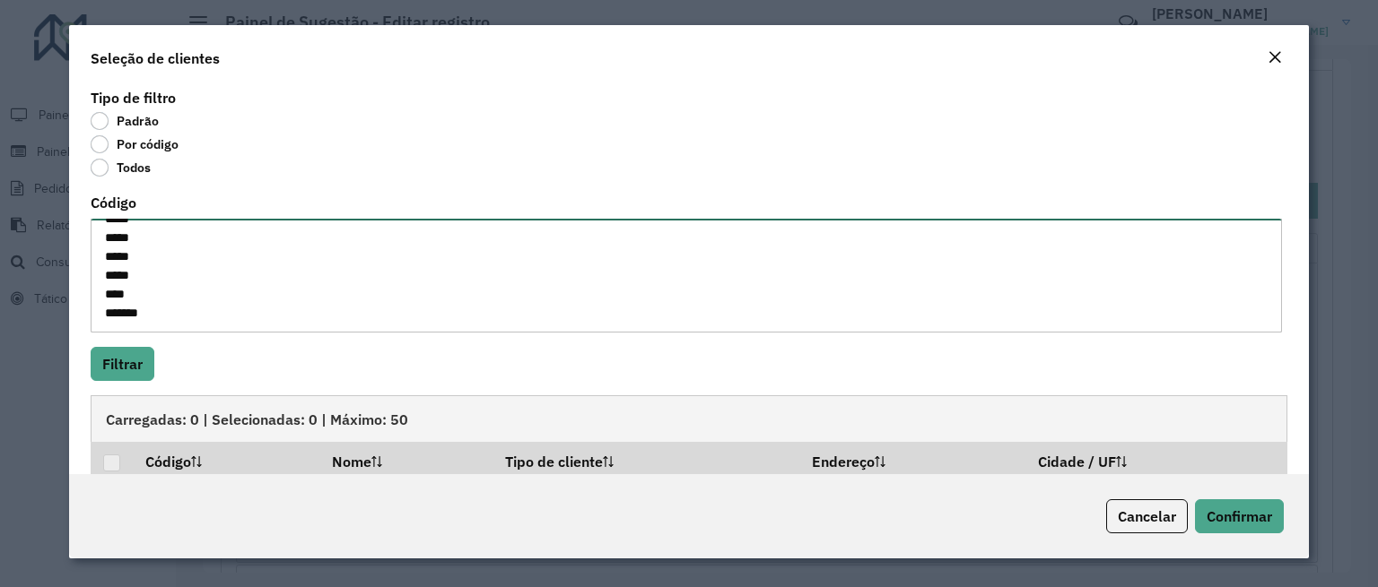
paste textarea "* *****"
drag, startPoint x: 147, startPoint y: 322, endPoint x: 78, endPoint y: 321, distance: 69.1
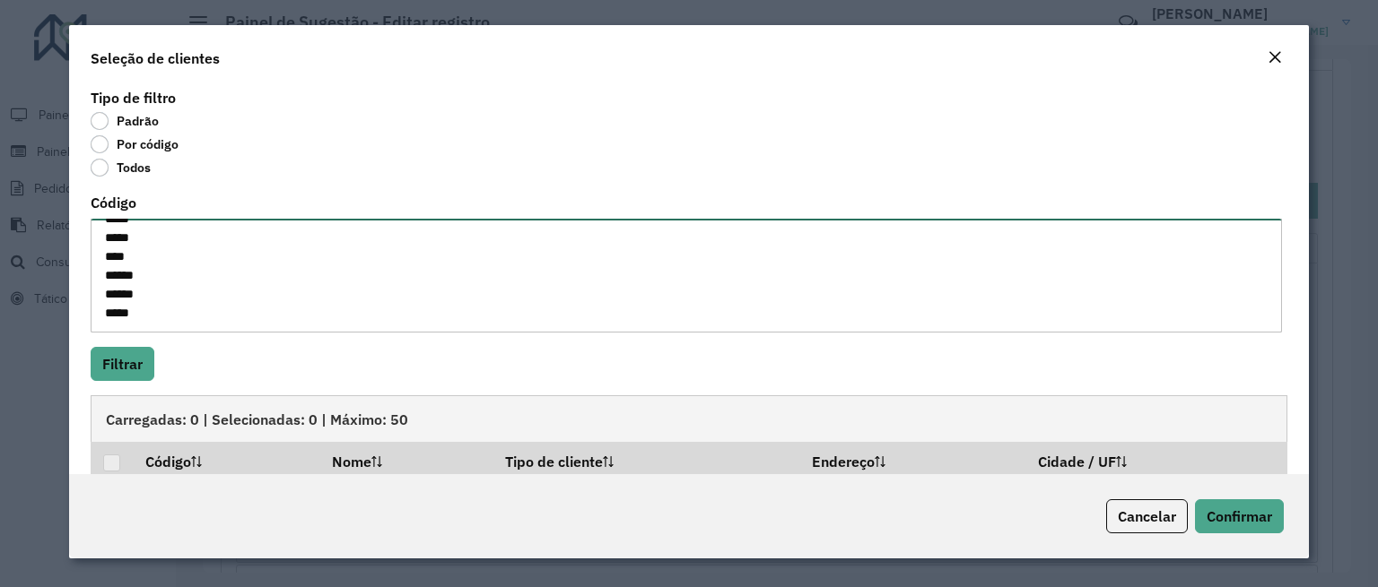
click at [78, 321] on div "Tipo de filtro Padrão Por código Todos Código ***** ****** ***** ***** ***** **…" at bounding box center [688, 279] width 1239 height 390
paste textarea "* ****"
paste textarea "*****"
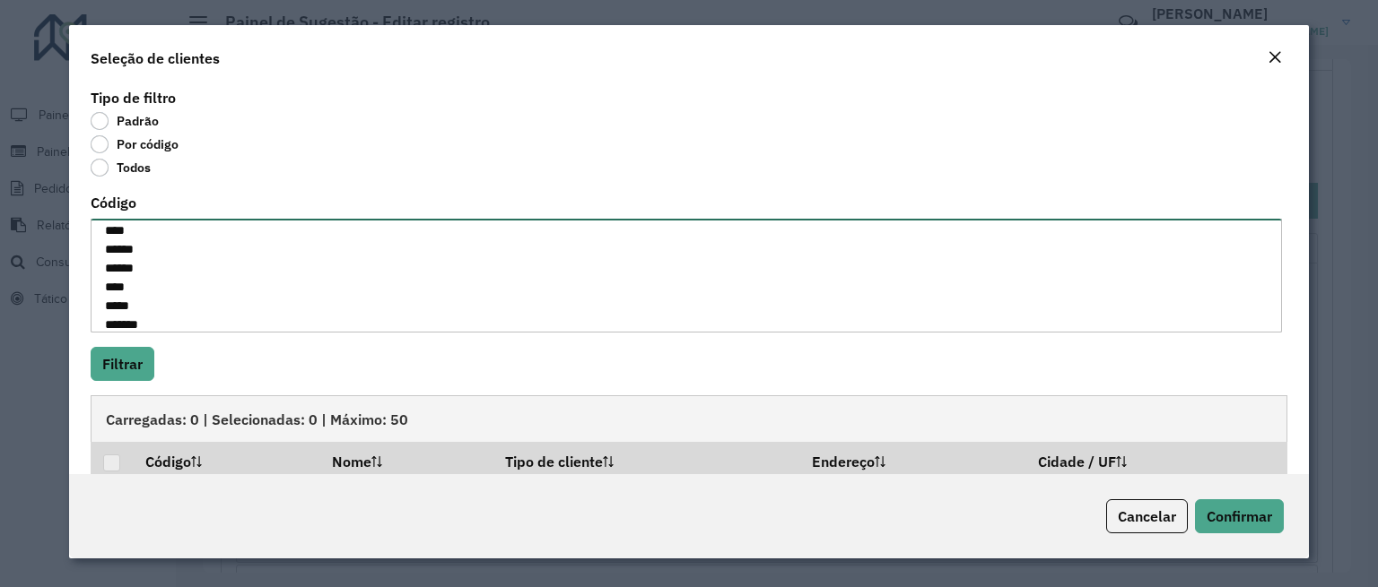
scroll to position [196, 0]
paste textarea "*****"
drag, startPoint x: 194, startPoint y: 305, endPoint x: 91, endPoint y: 299, distance: 103.3
click at [91, 300] on textarea "***** ****** ***** ***** ***** ***** ***** ***** ***** **** ****** ****** **** …" at bounding box center [686, 276] width 1191 height 114
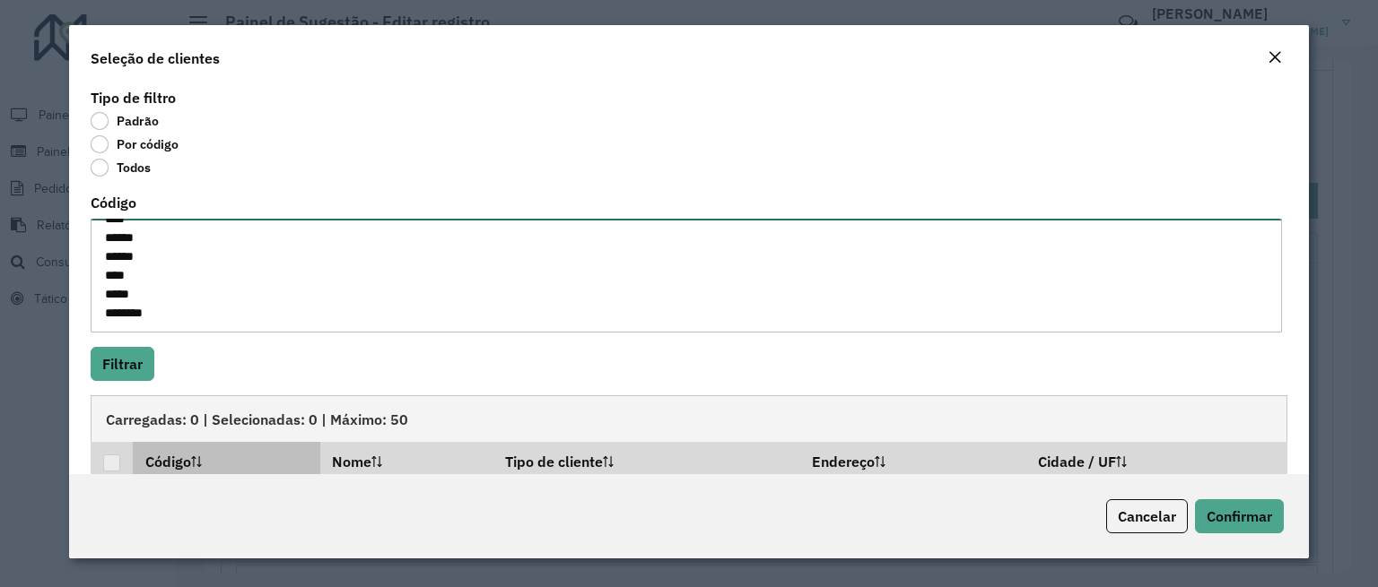
paste textarea "*****"
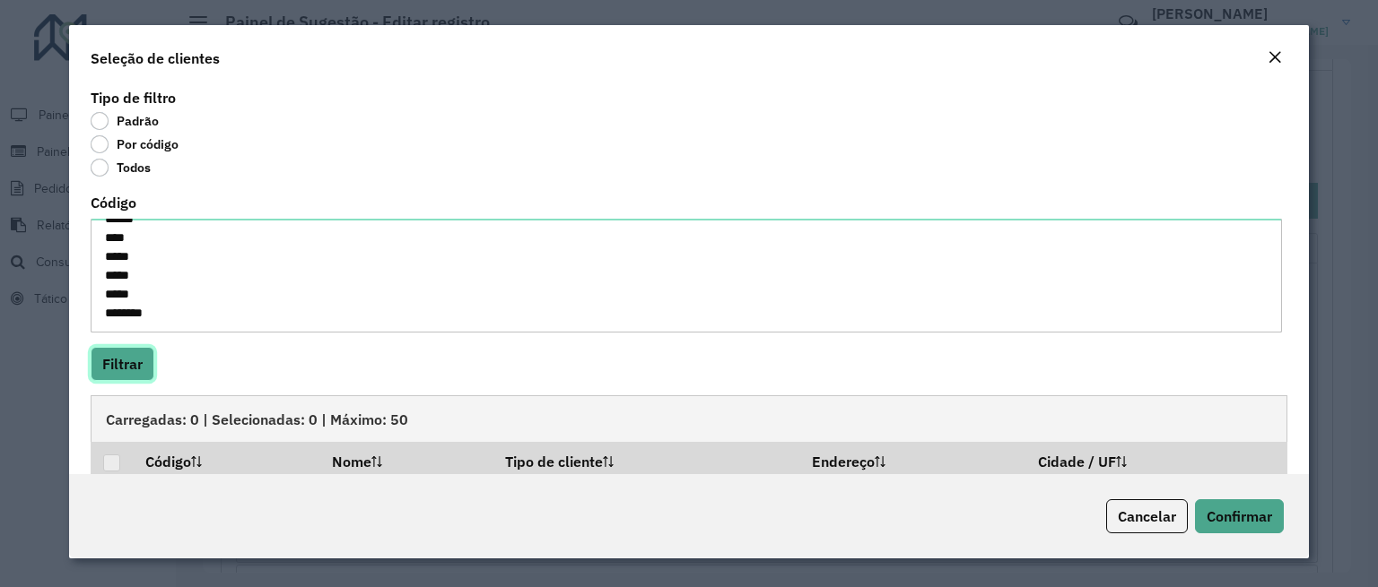
click at [119, 354] on button "Filtrar" at bounding box center [123, 364] width 64 height 34
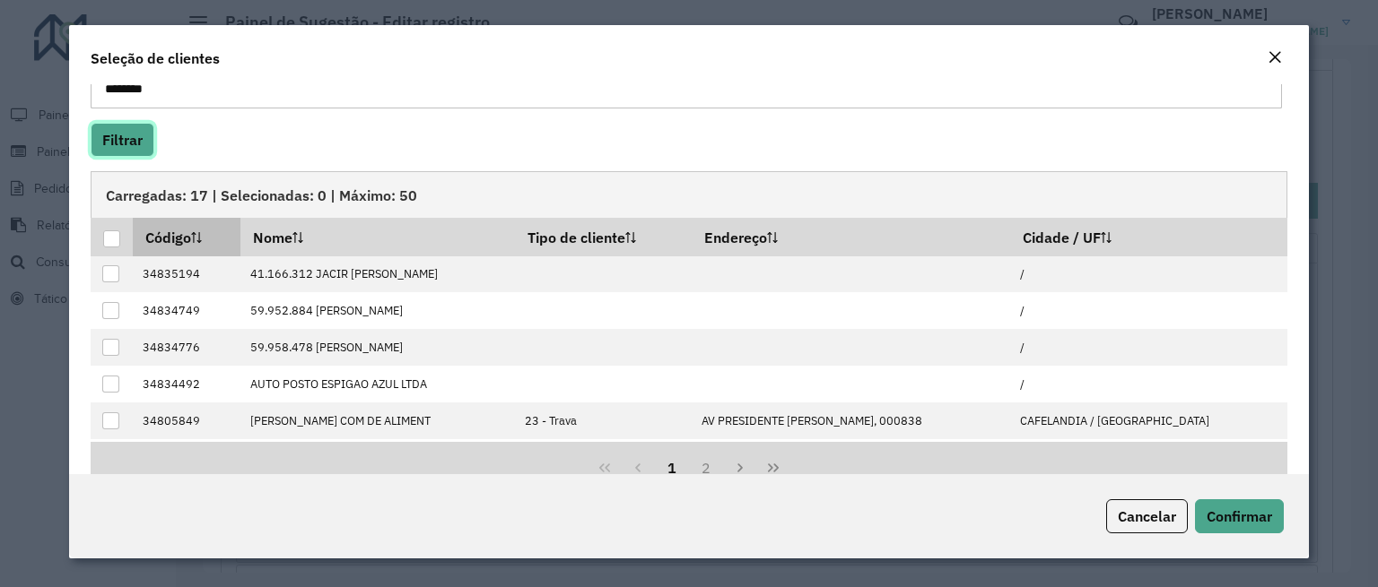
scroll to position [150, 0]
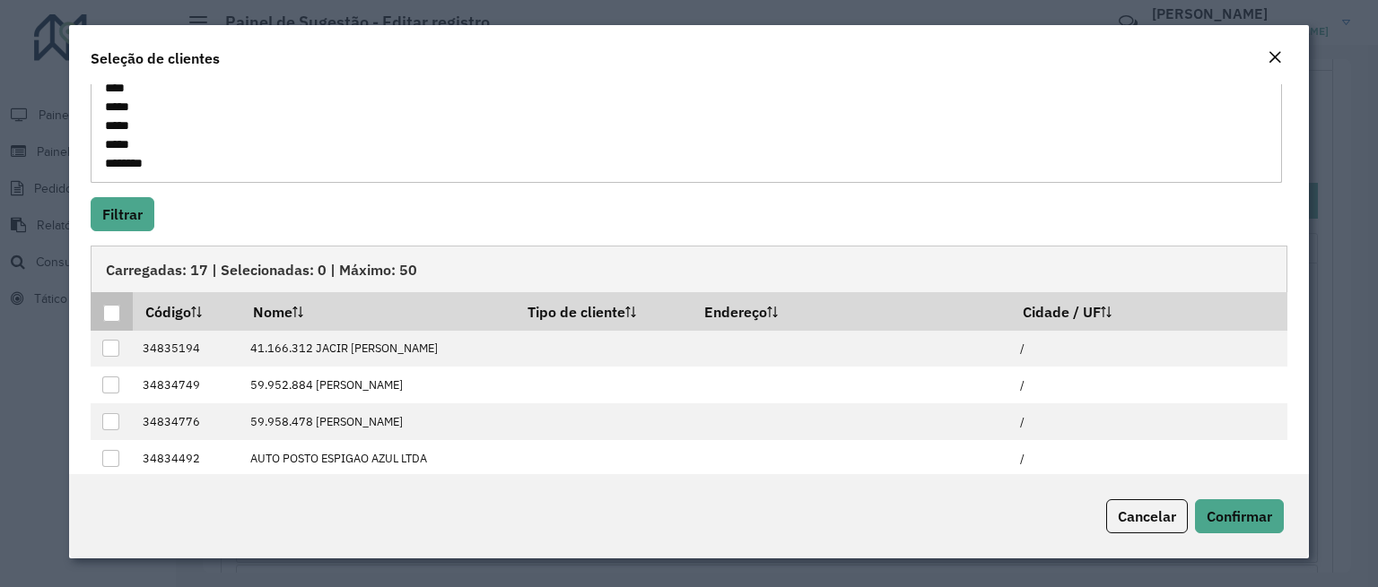
click at [106, 316] on div at bounding box center [111, 313] width 17 height 17
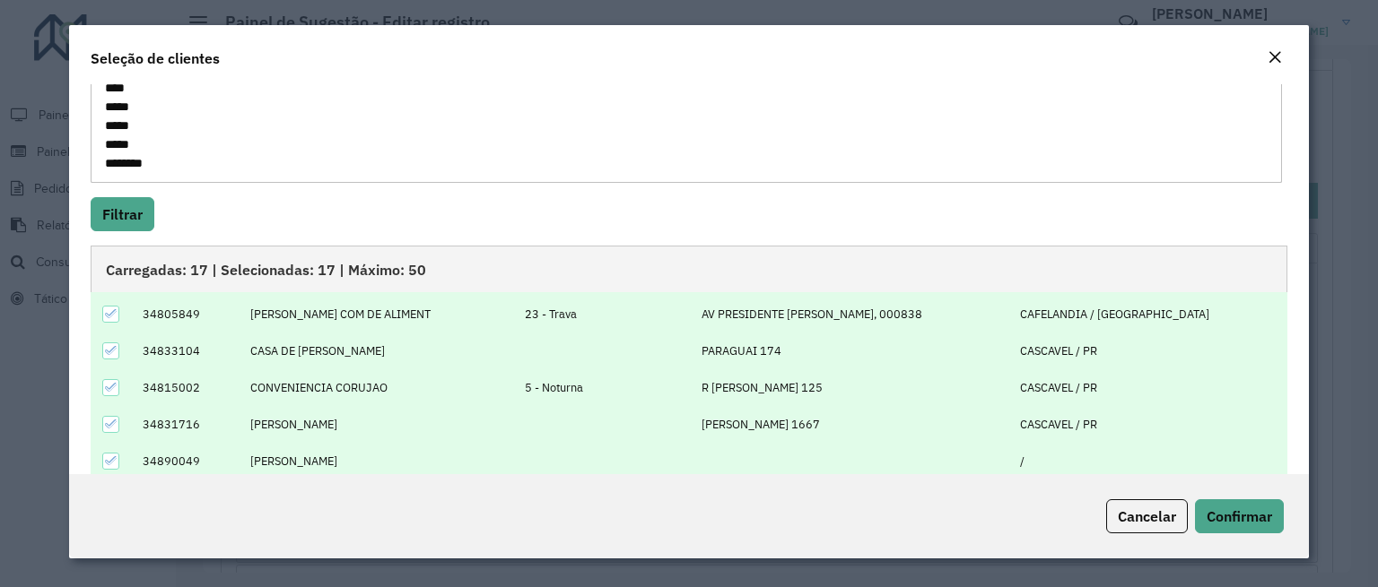
scroll to position [266, 0]
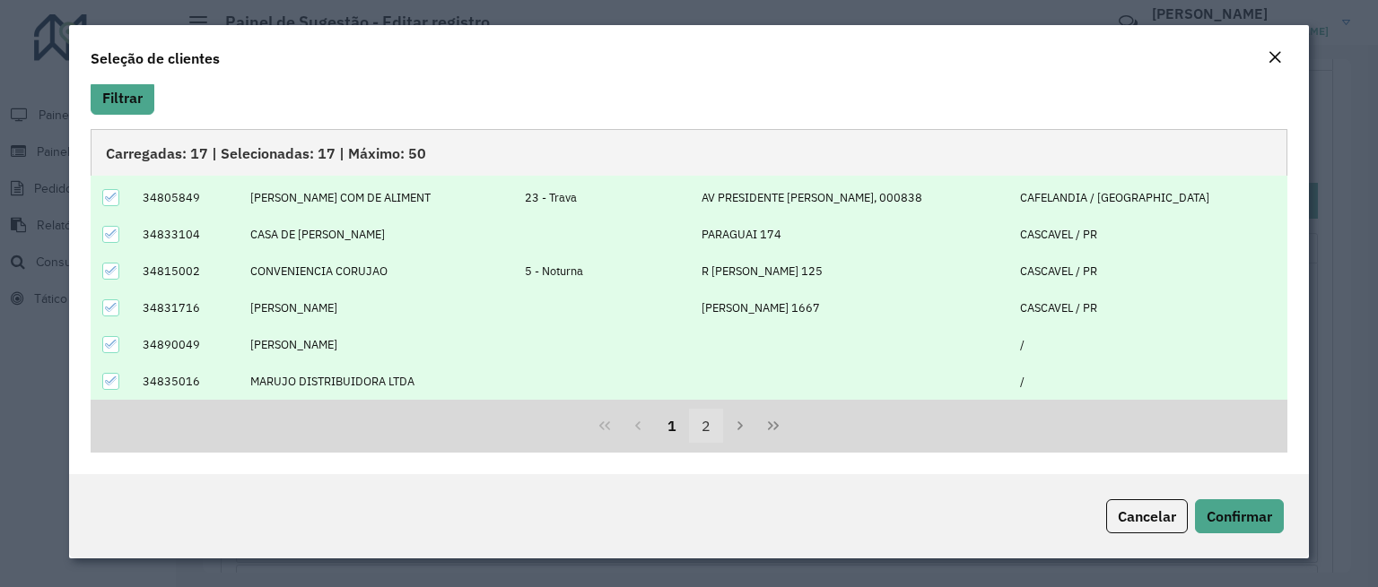
click at [700, 425] on button "2" at bounding box center [706, 426] width 34 height 34
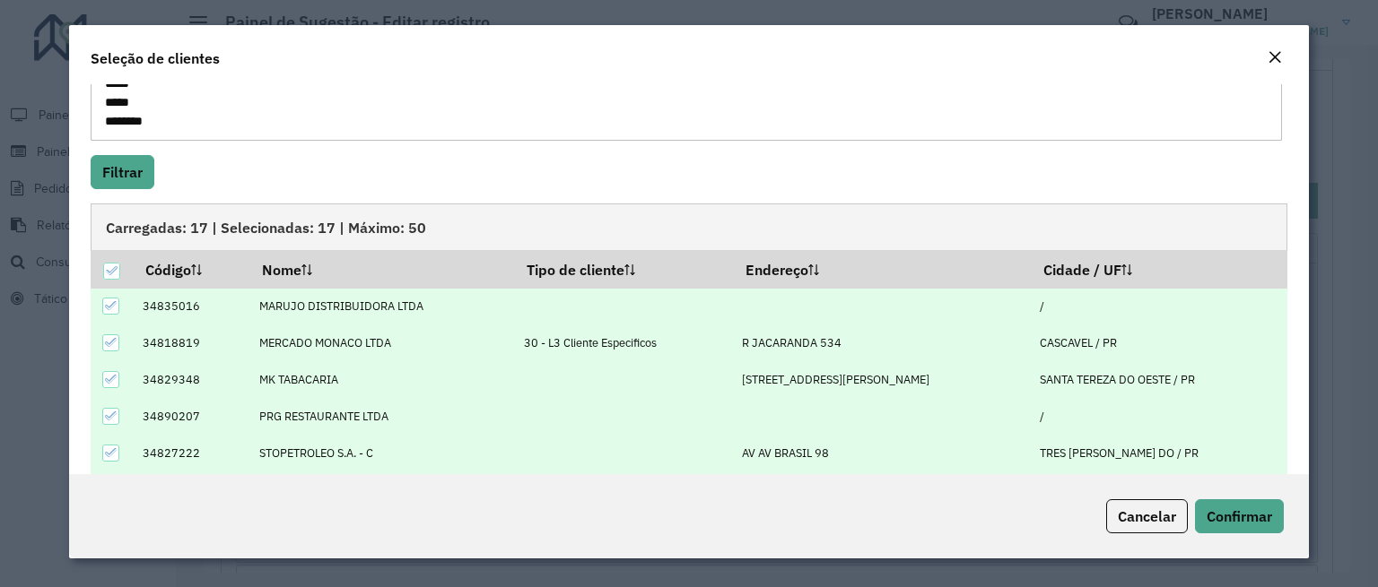
scroll to position [0, 0]
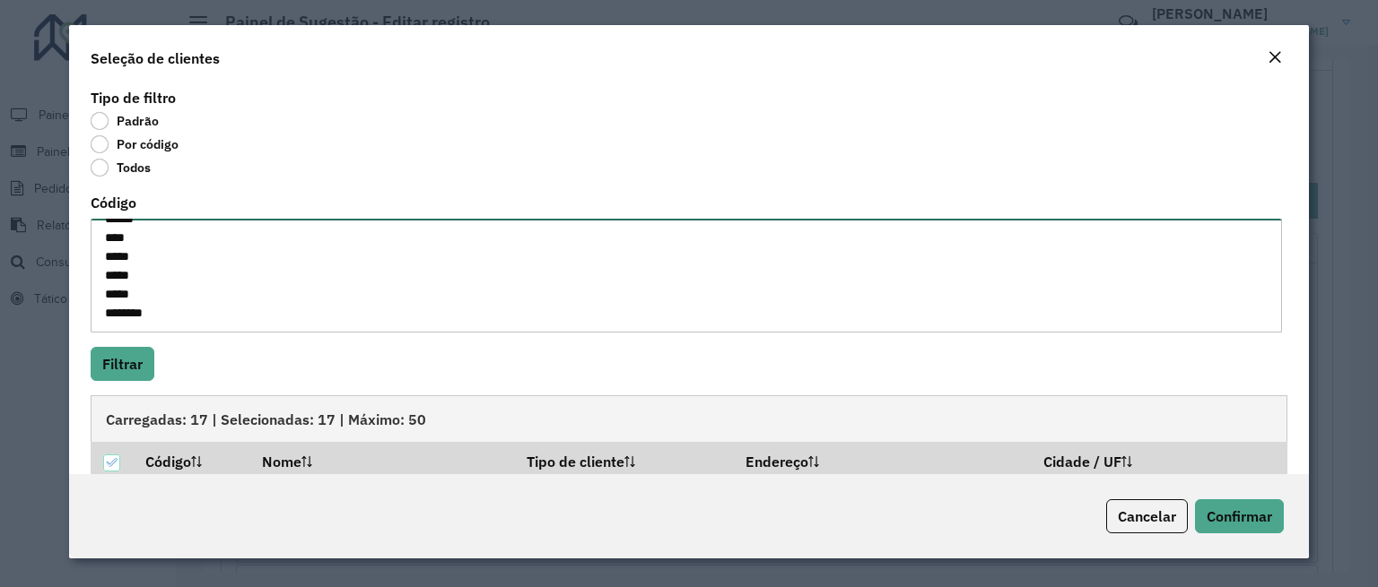
click at [182, 279] on textarea "***** ****** ***** ***** ***** ***** ***** ***** ***** **** ****** ****** **** …" at bounding box center [686, 276] width 1191 height 114
type textarea "***** ****** ***** ***** ***** ***** ***** ***** ***** **** ****** ****** **** …"
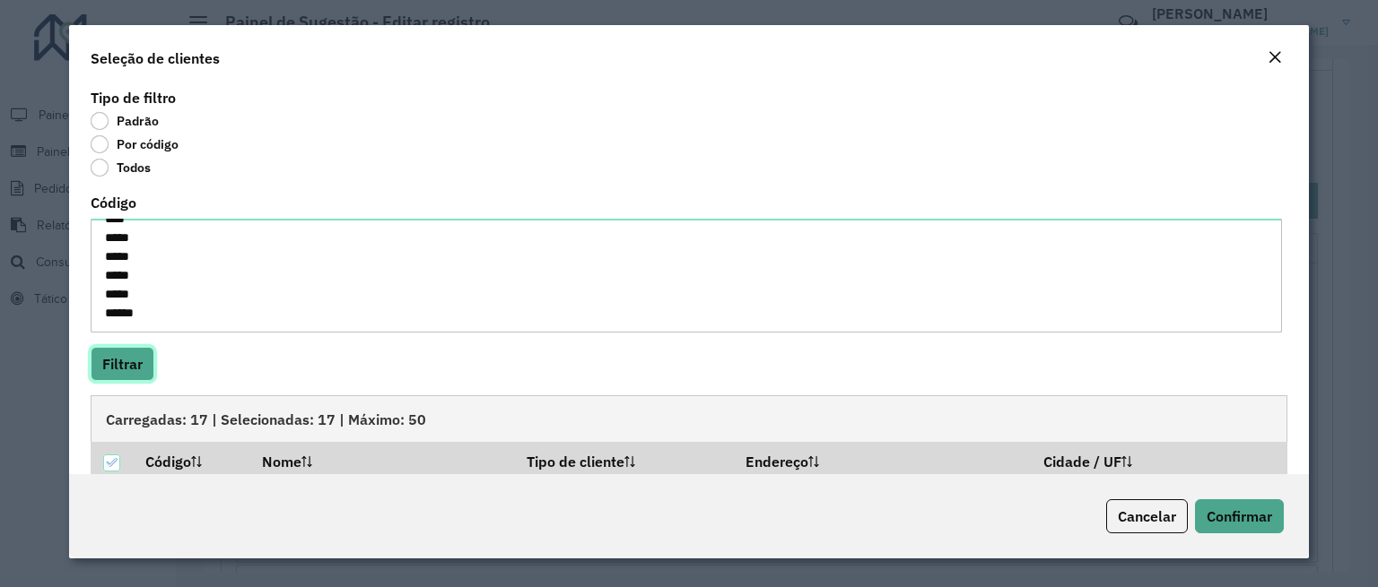
click at [132, 376] on button "Filtrar" at bounding box center [123, 364] width 64 height 34
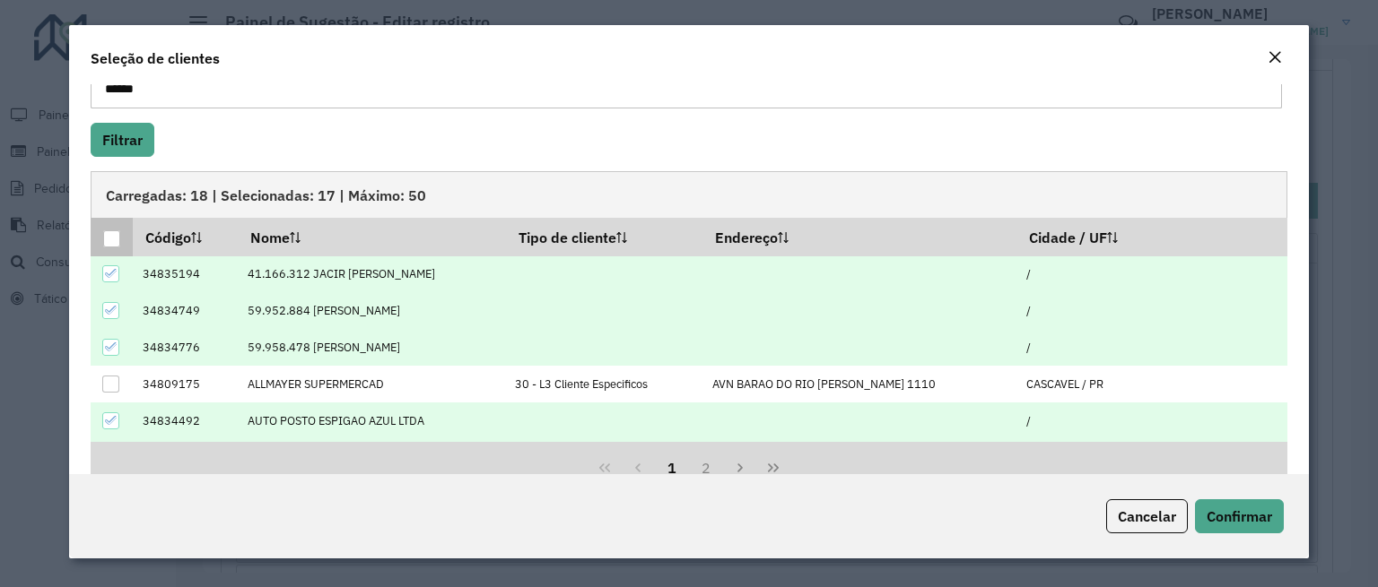
click at [107, 230] on div at bounding box center [111, 238] width 17 height 17
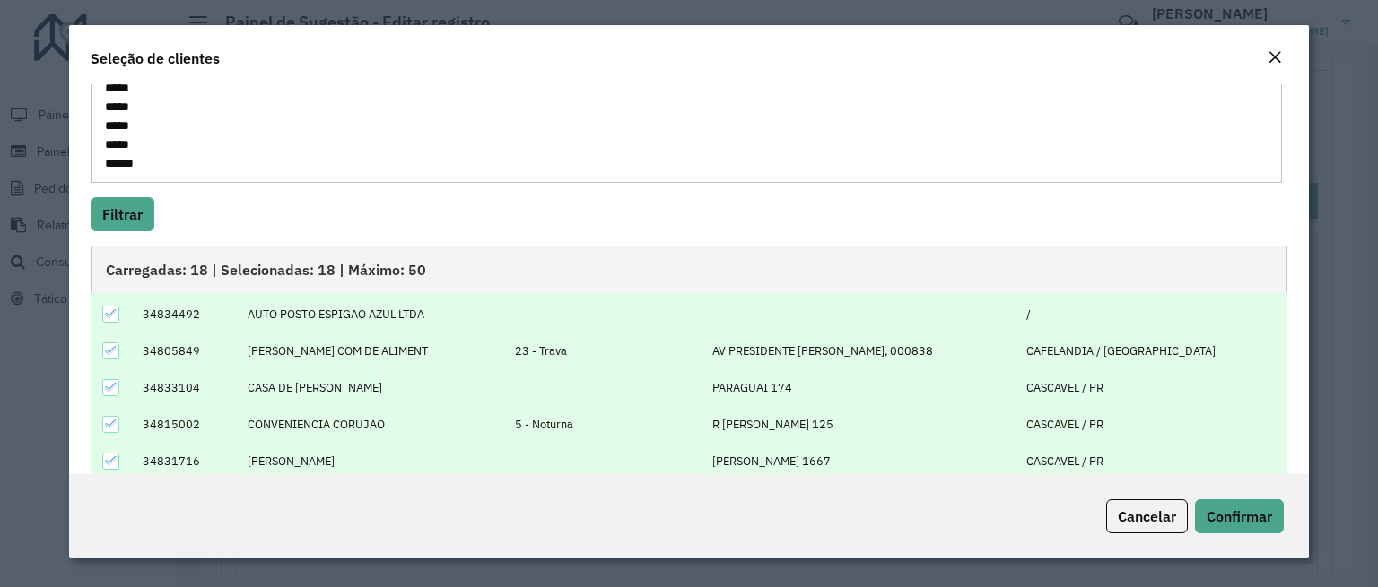
scroll to position [224, 0]
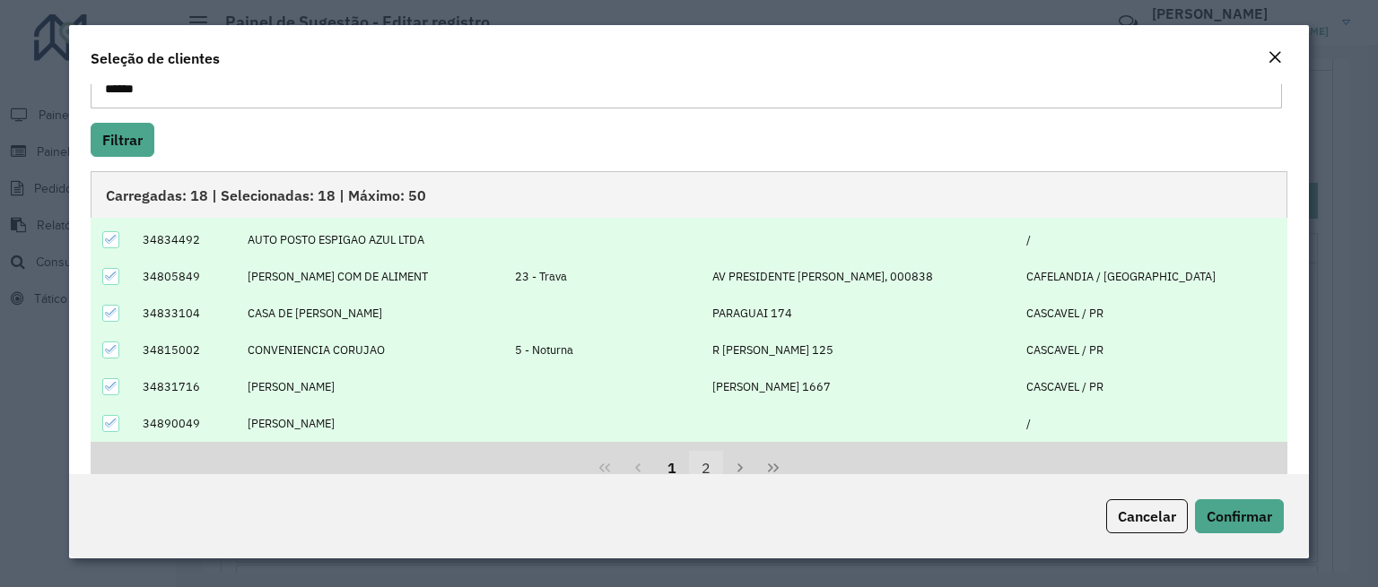
click at [699, 469] on button "2" at bounding box center [706, 468] width 34 height 34
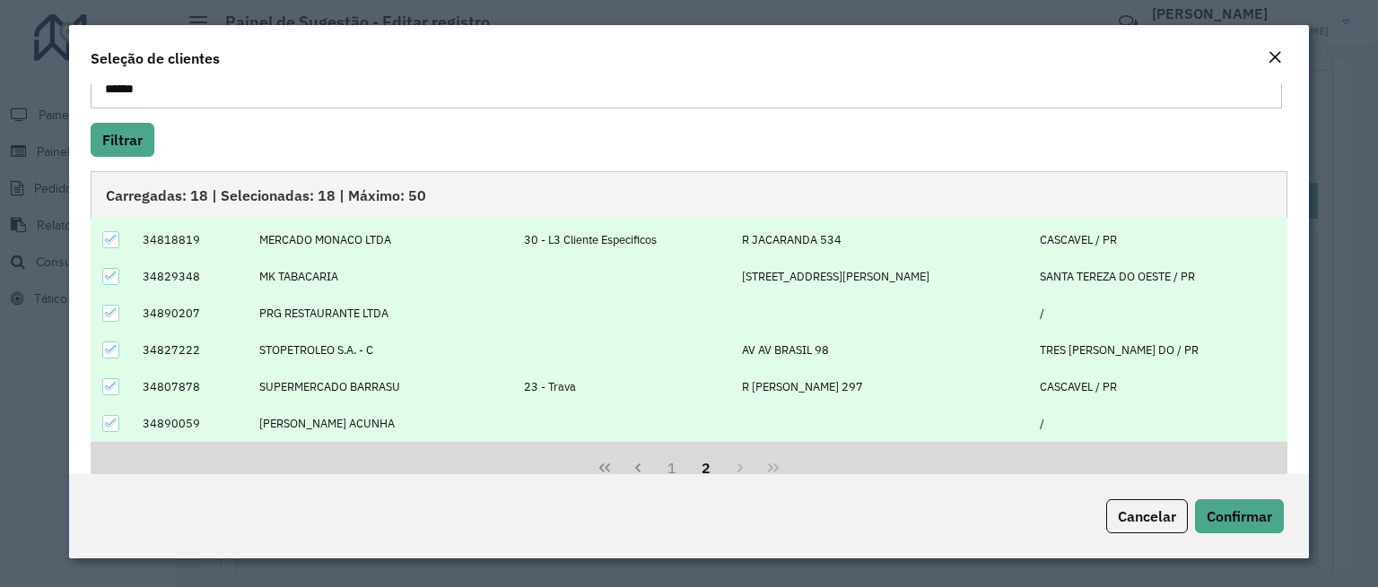
scroll to position [266, 0]
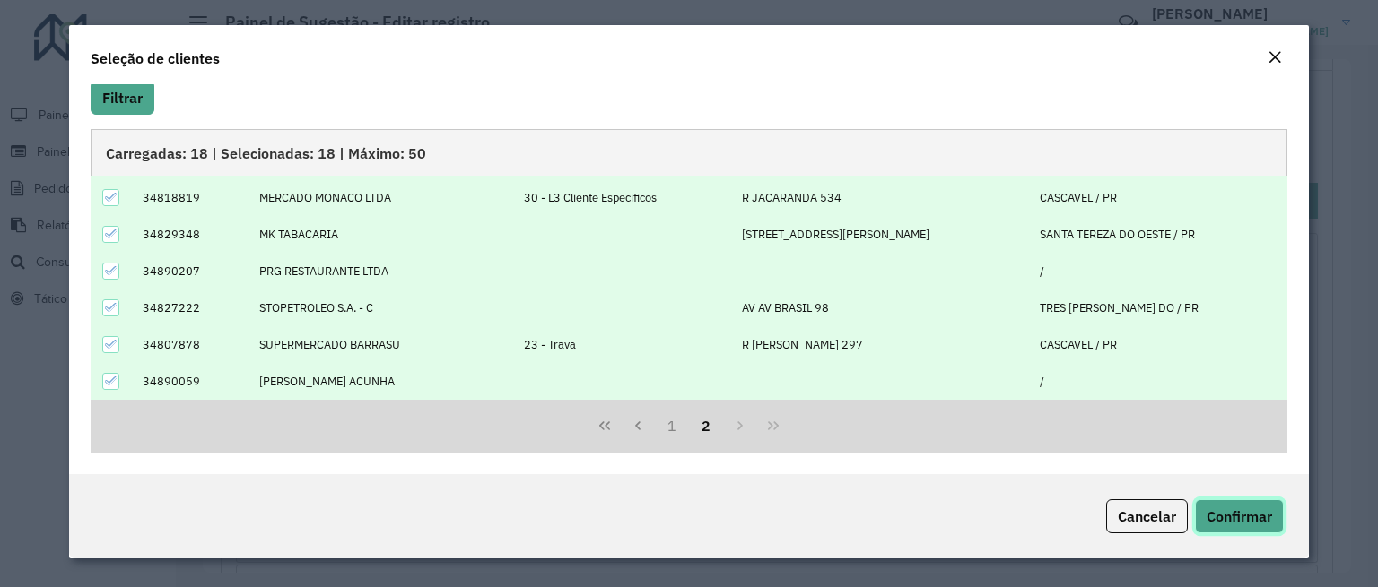
click at [1249, 501] on button "Confirmar" at bounding box center [1239, 517] width 89 height 34
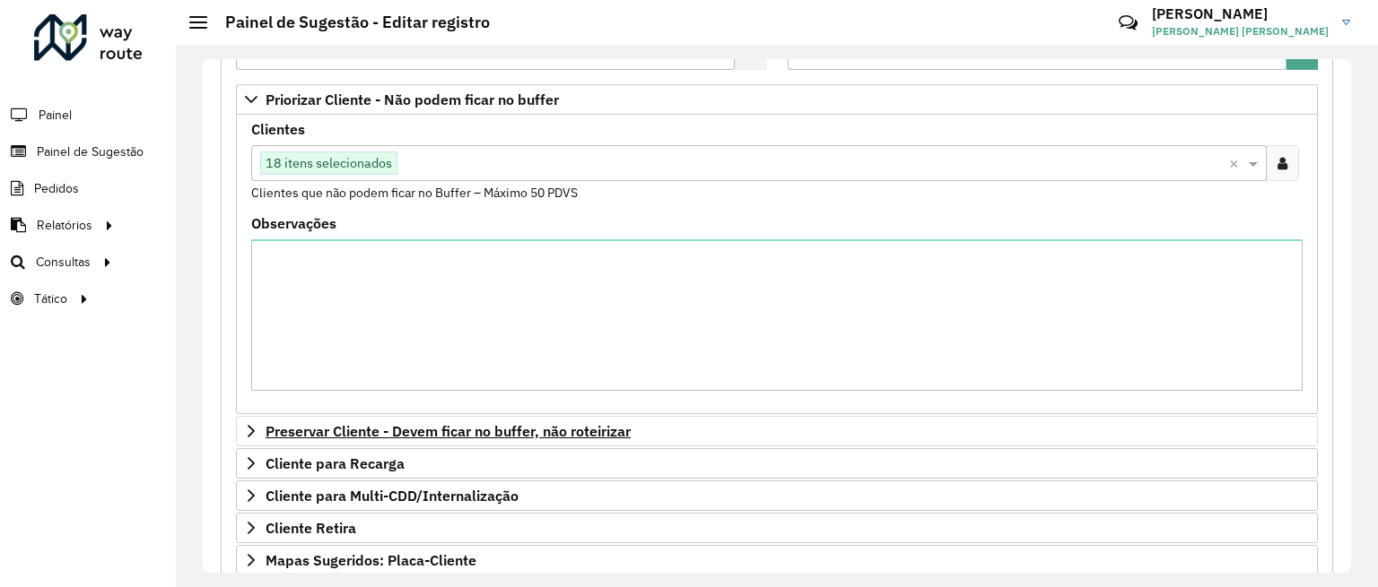
scroll to position [374, 0]
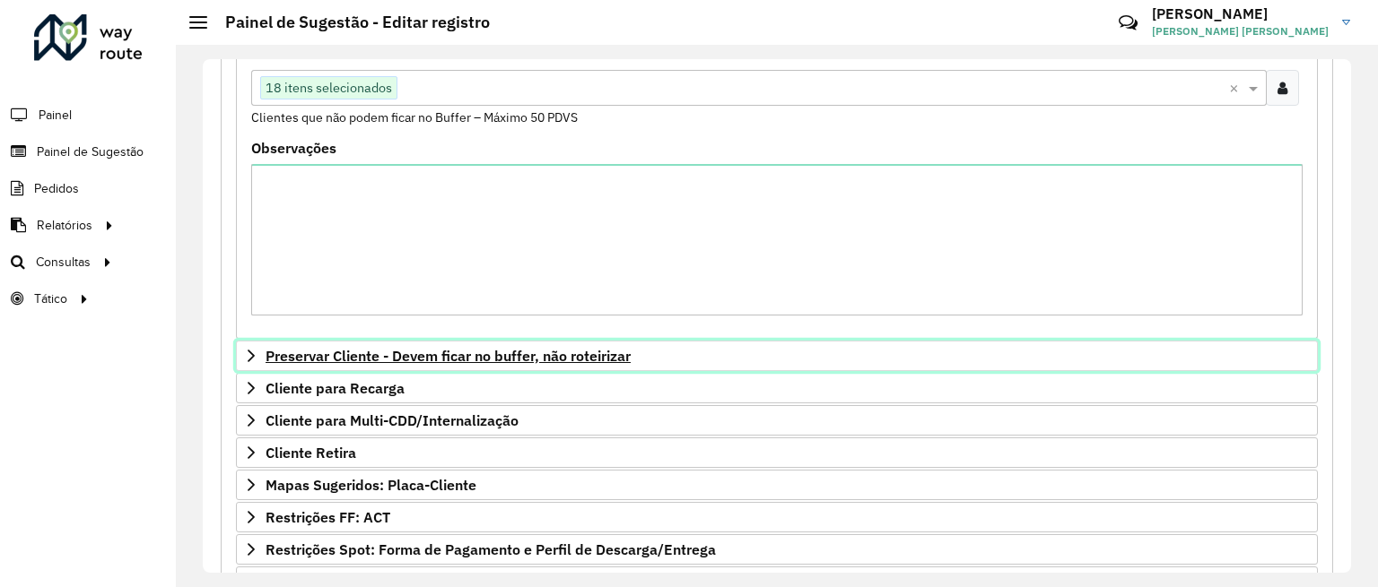
click at [396, 350] on span "Preservar Cliente - Devem ficar no buffer, não roteirizar" at bounding box center [447, 356] width 365 height 14
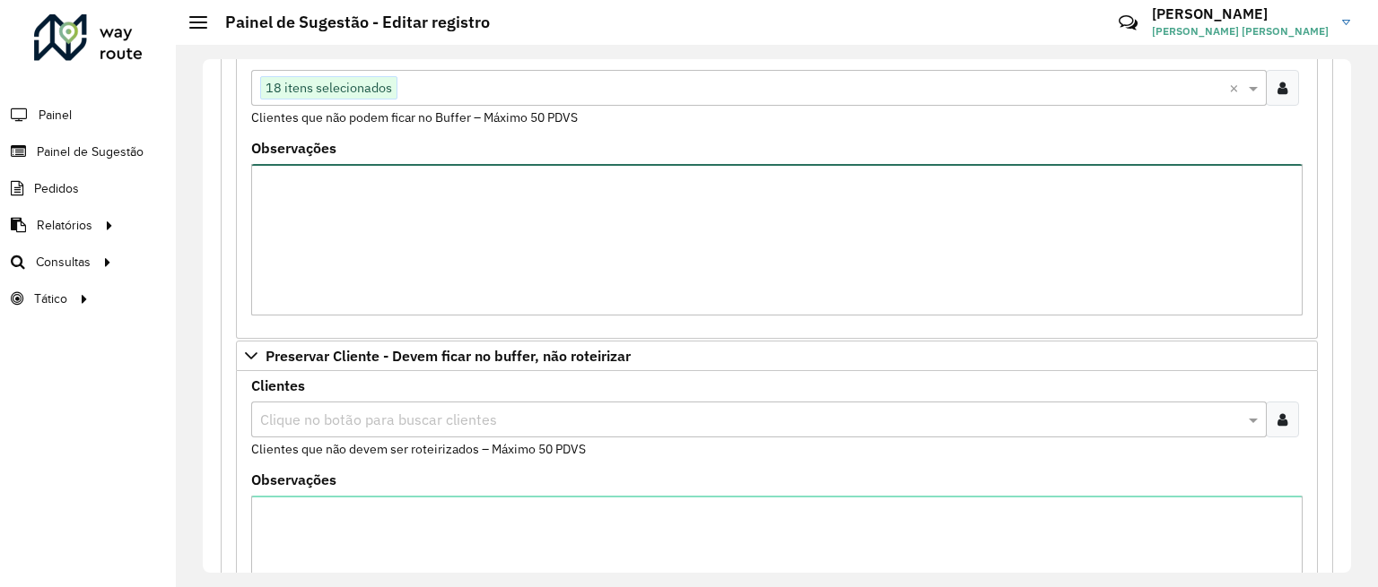
click at [378, 222] on textarea "Observações" at bounding box center [776, 240] width 1051 height 152
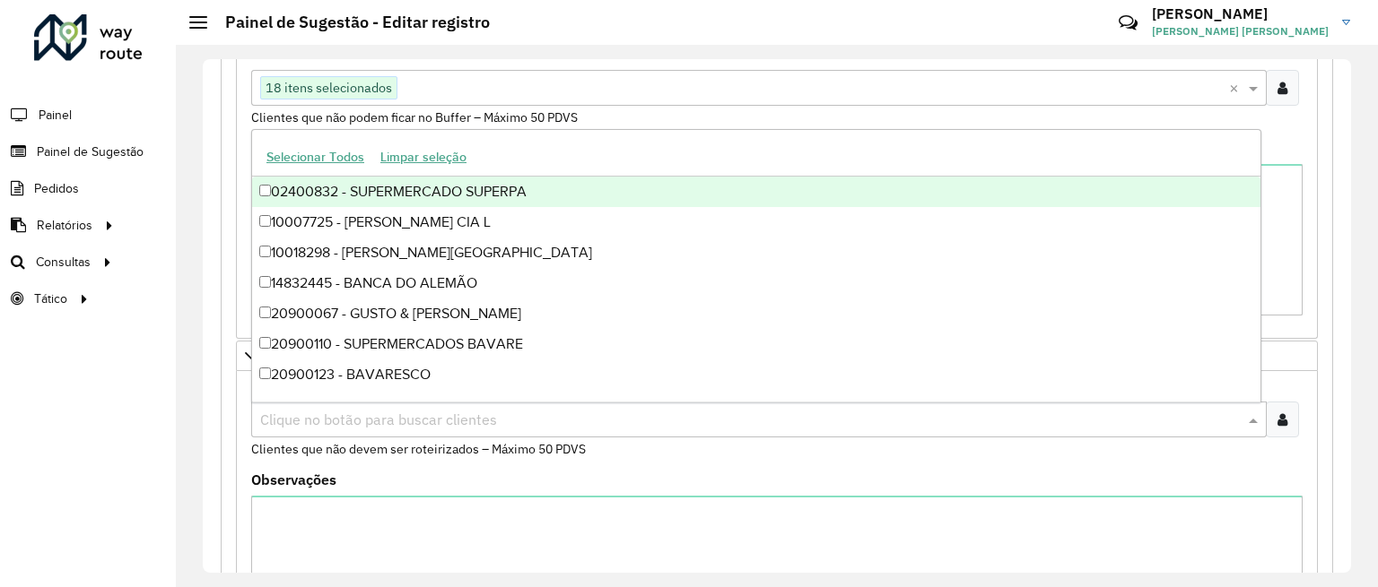
click at [370, 415] on input "text" at bounding box center [750, 421] width 988 height 22
paste input "*****"
type input "*****"
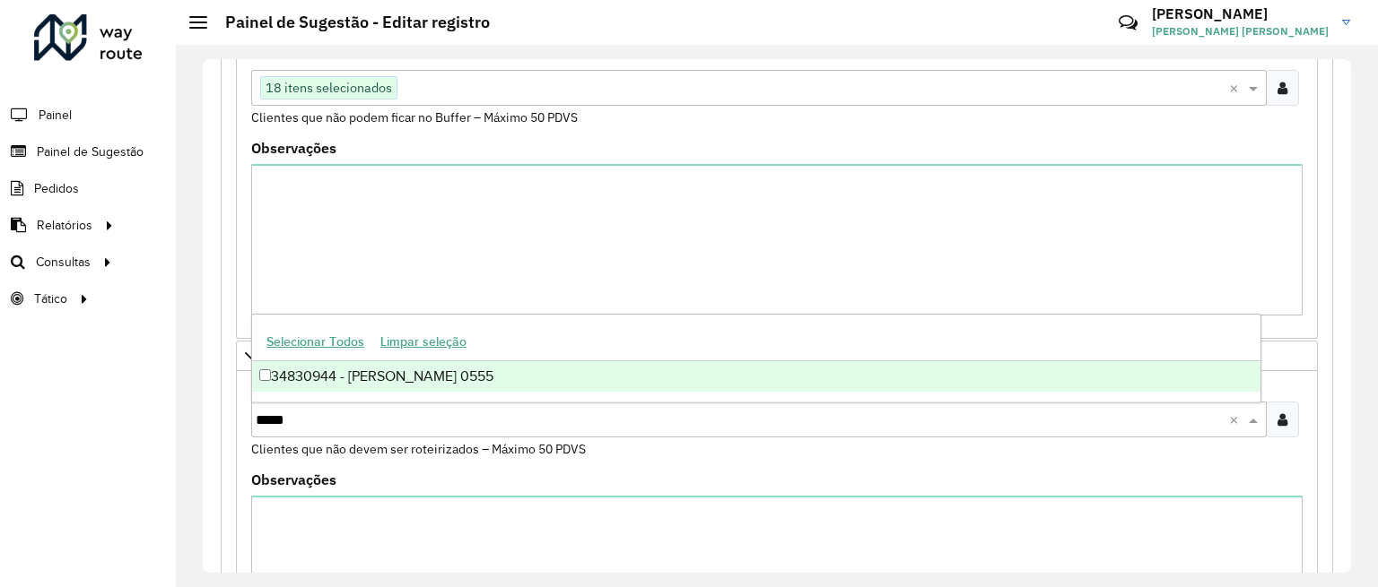
click at [386, 377] on div "34830944 - JANECLER MORAIS 0555" at bounding box center [756, 376] width 1008 height 30
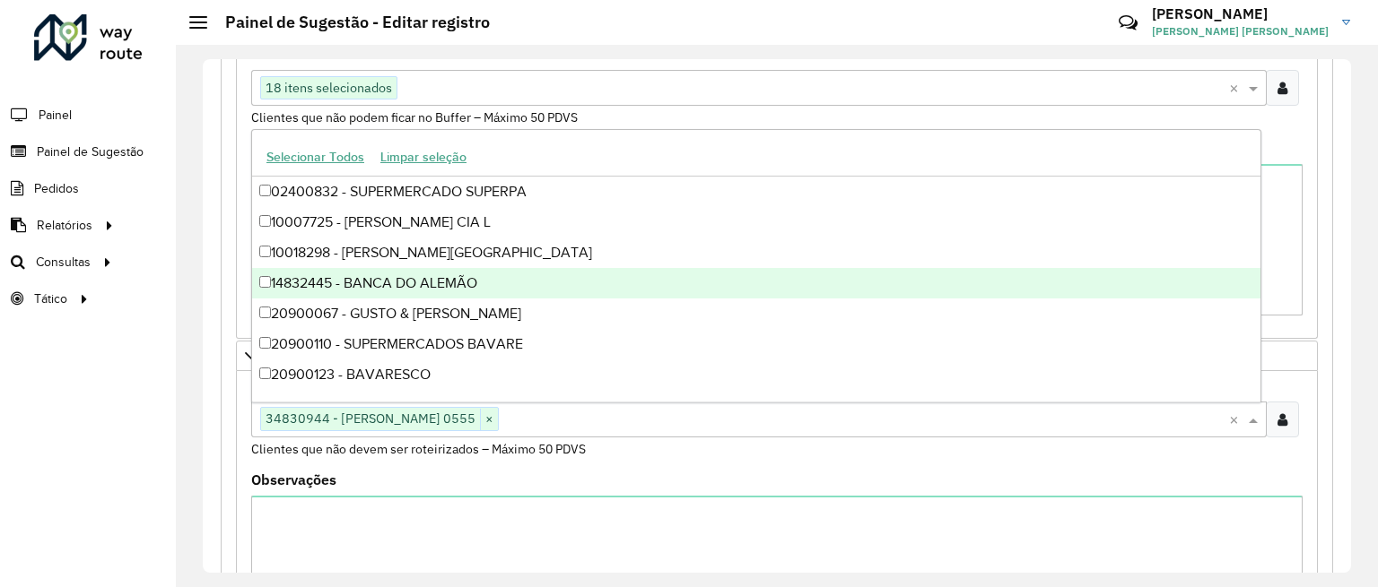
click at [686, 269] on div "14832445 - BANCA DO ALEMÃO" at bounding box center [756, 283] width 1008 height 30
drag, startPoint x: 274, startPoint y: 283, endPoint x: 282, endPoint y: 293, distance: 12.9
click at [274, 283] on div "14832445 - BANCA DO ALEMÃO" at bounding box center [756, 283] width 1008 height 30
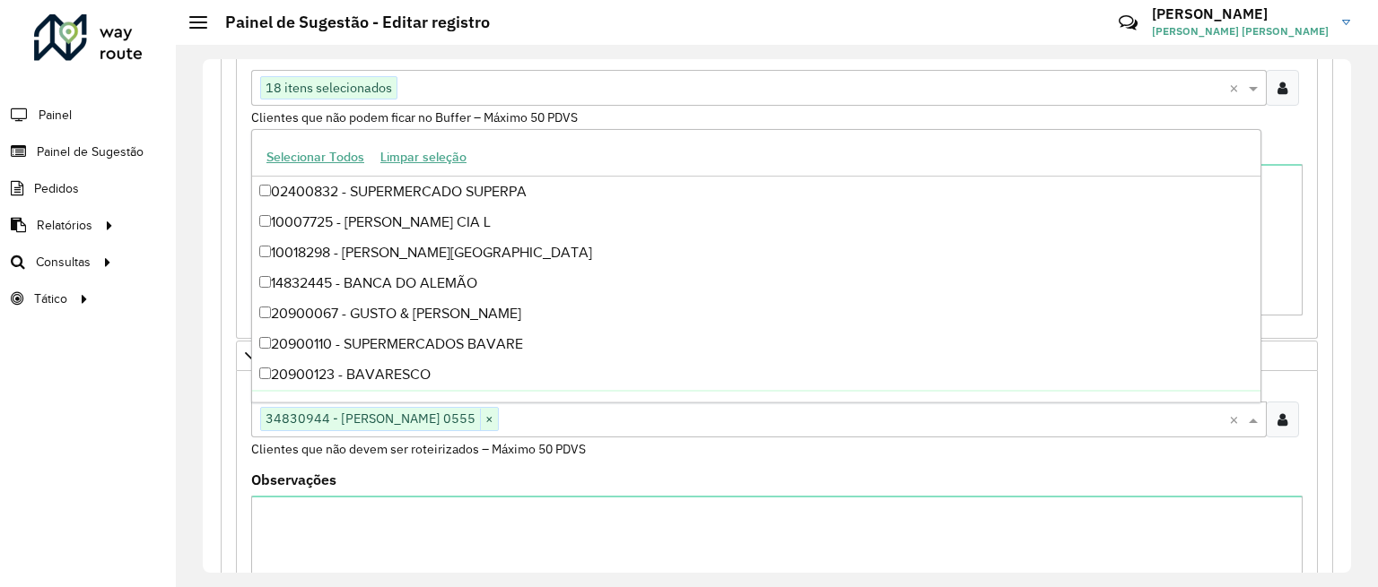
click at [1098, 482] on div "Observações" at bounding box center [776, 561] width 1051 height 174
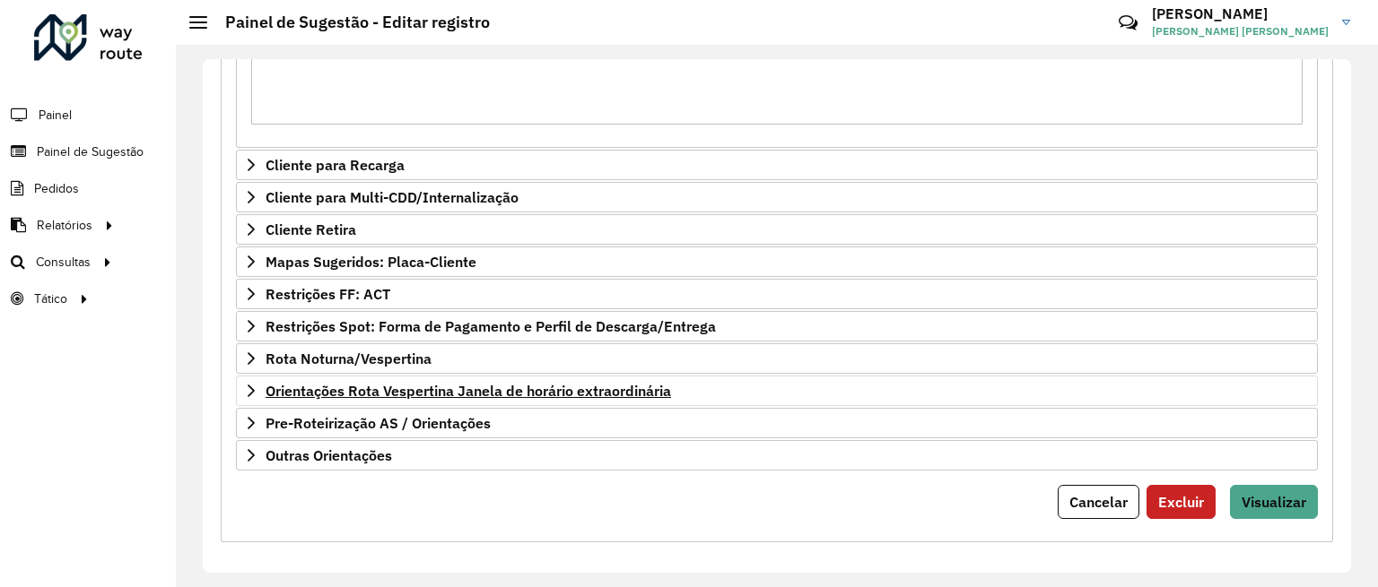
scroll to position [906, 0]
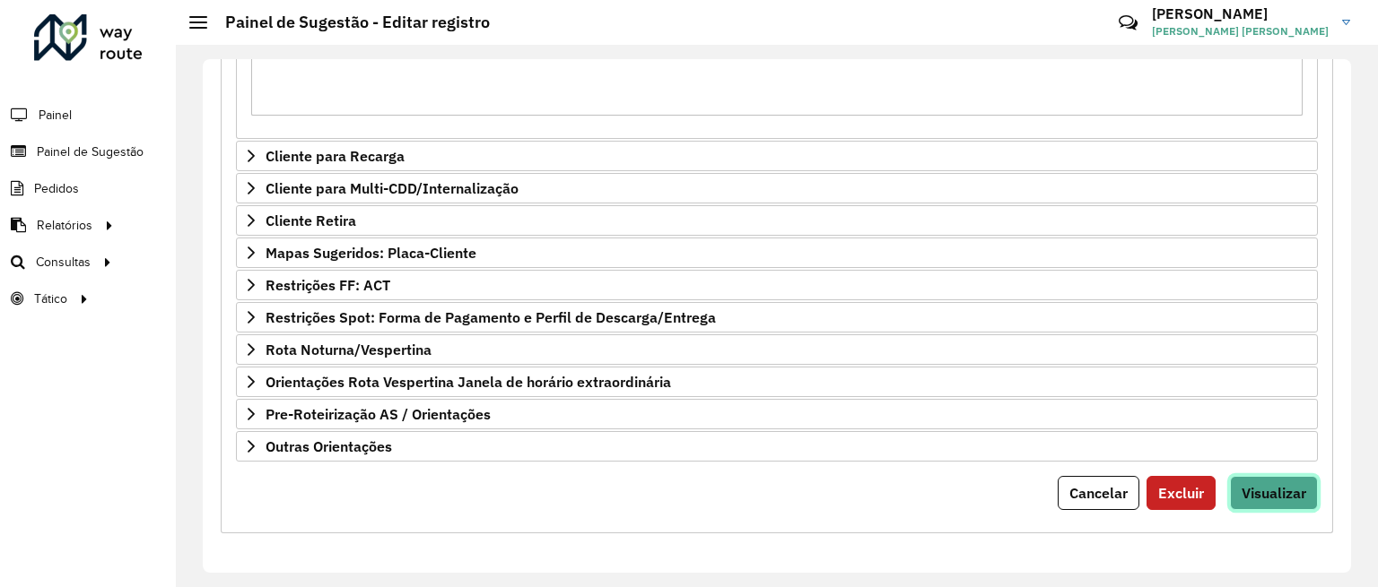
click at [1299, 491] on span "Visualizar" at bounding box center [1273, 493] width 65 height 18
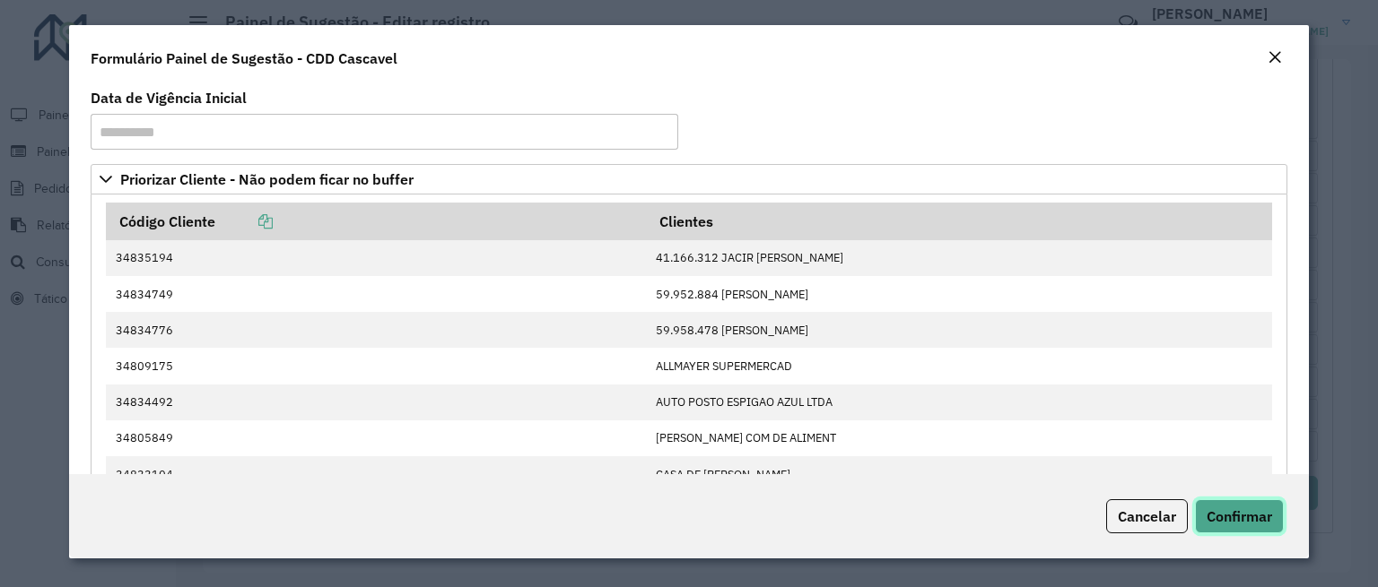
click at [1223, 509] on span "Confirmar" at bounding box center [1238, 517] width 65 height 18
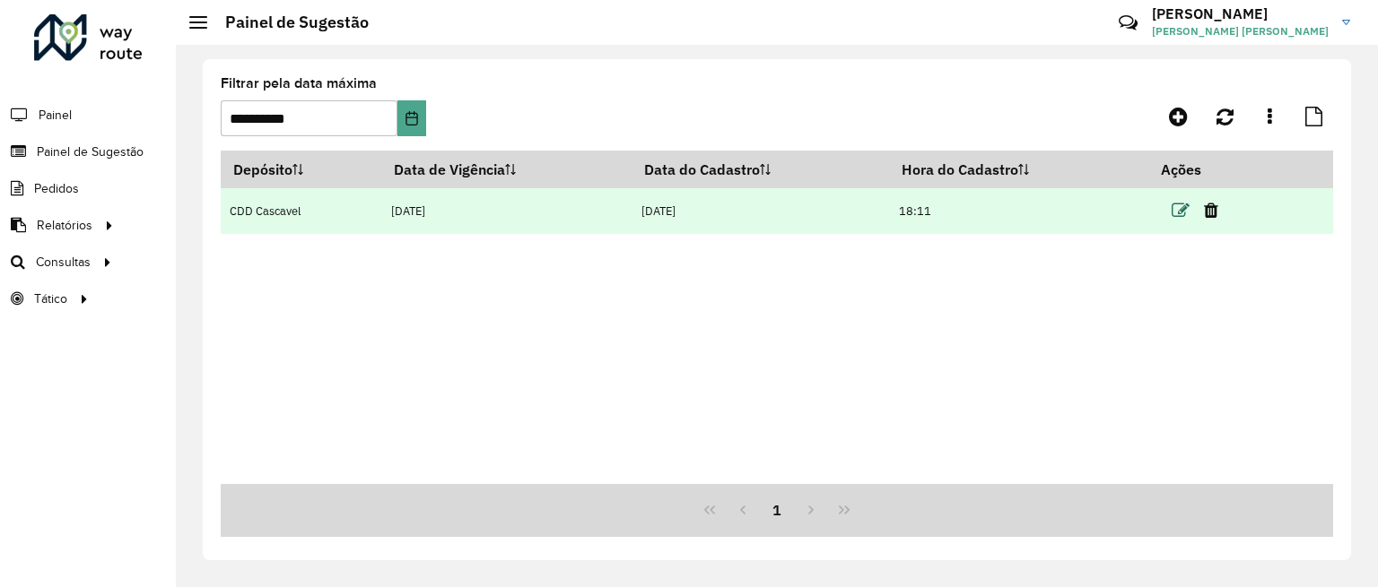
click at [1178, 214] on icon at bounding box center [1180, 211] width 18 height 18
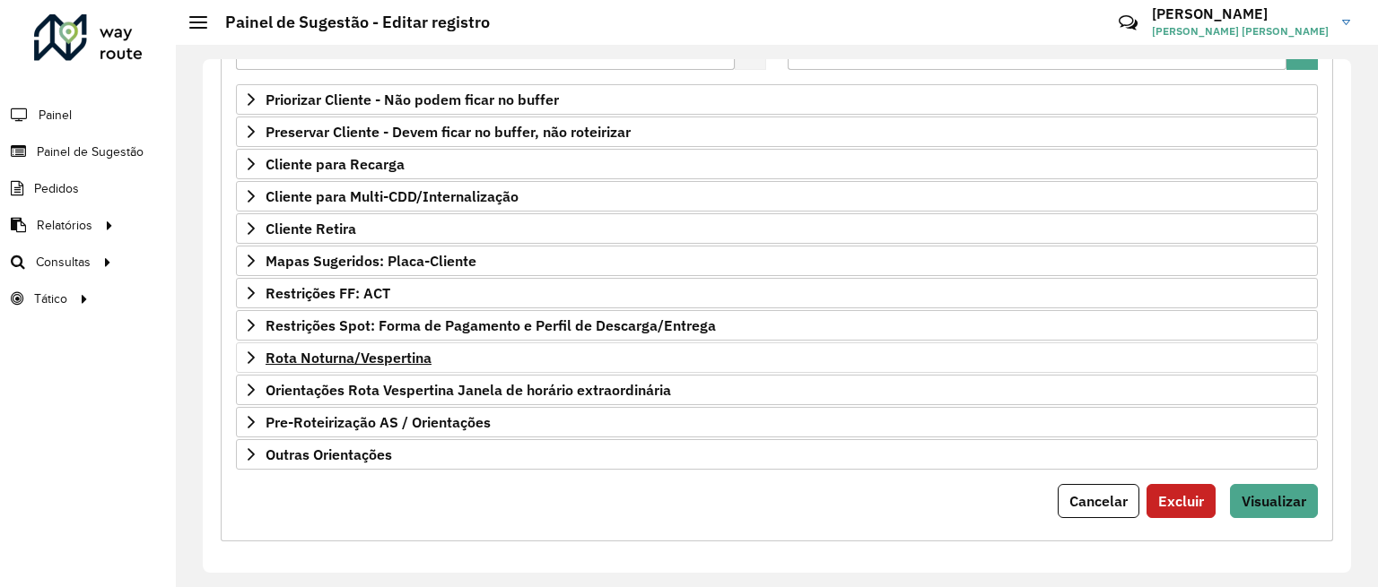
scroll to position [307, 0]
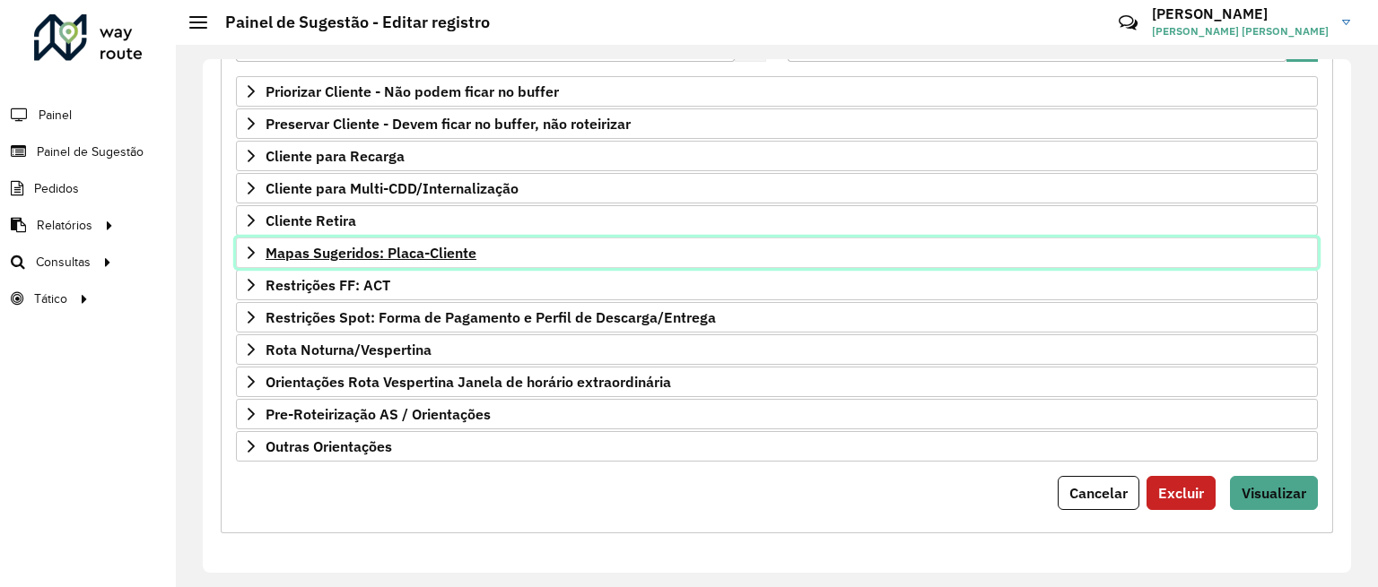
click at [348, 257] on span "Mapas Sugeridos: Placa-Cliente" at bounding box center [370, 253] width 211 height 14
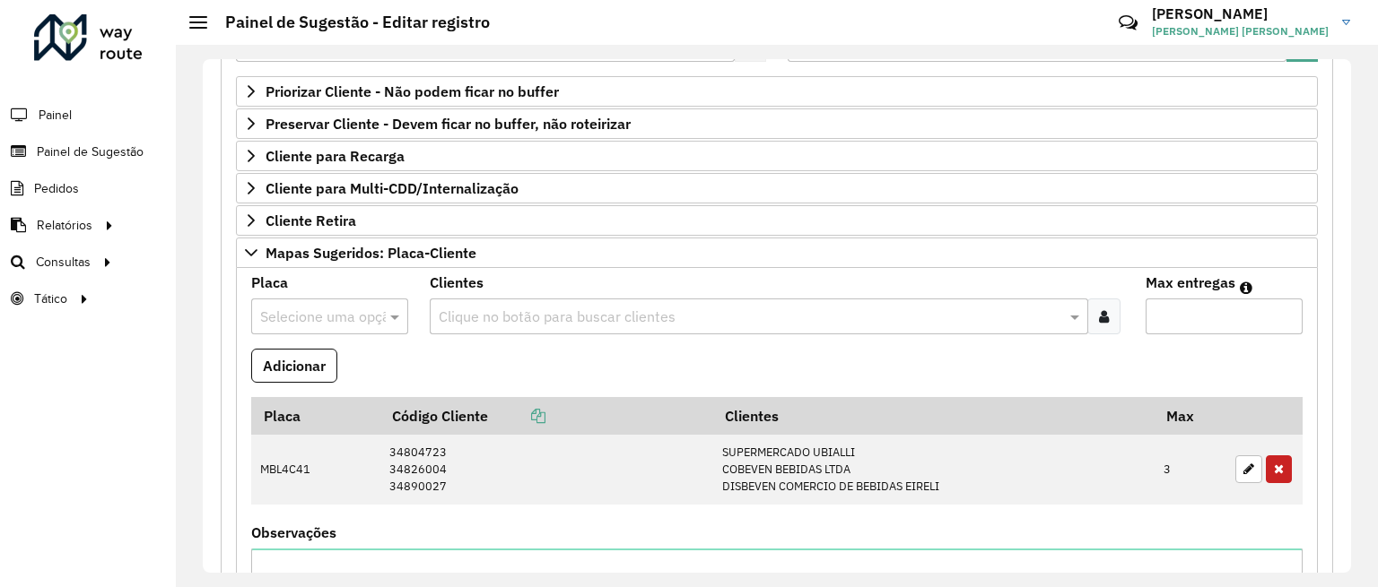
click at [360, 308] on input "text" at bounding box center [311, 318] width 103 height 22
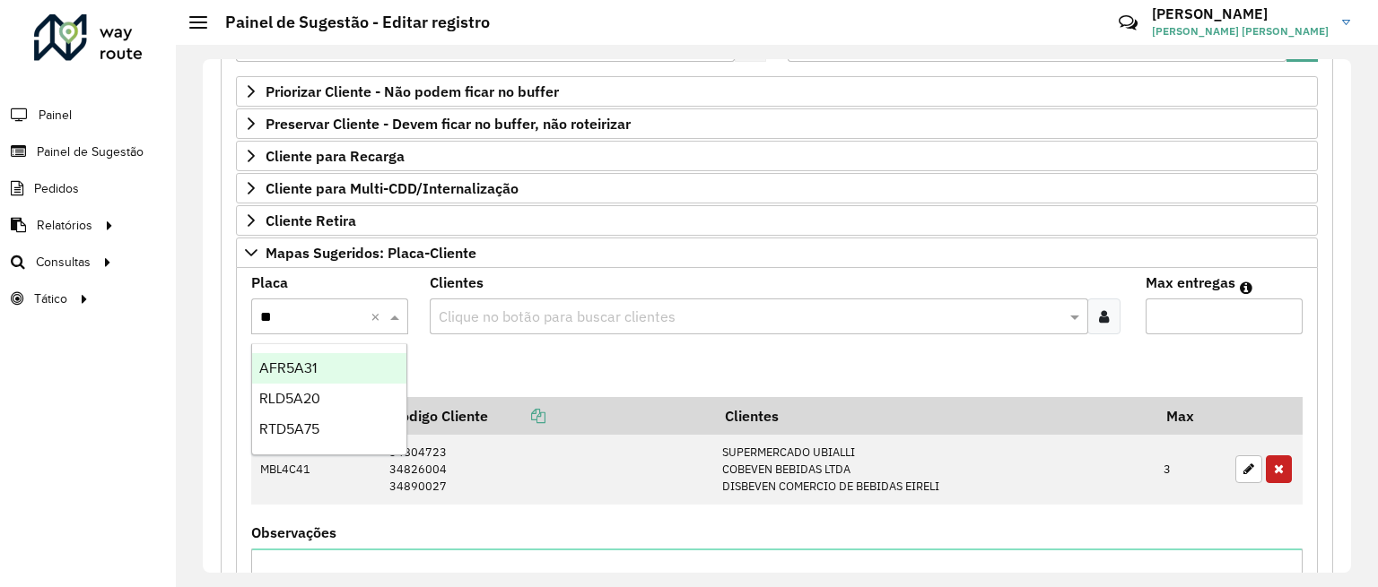
type input "***"
click at [330, 373] on div "RTD5A75" at bounding box center [329, 368] width 154 height 30
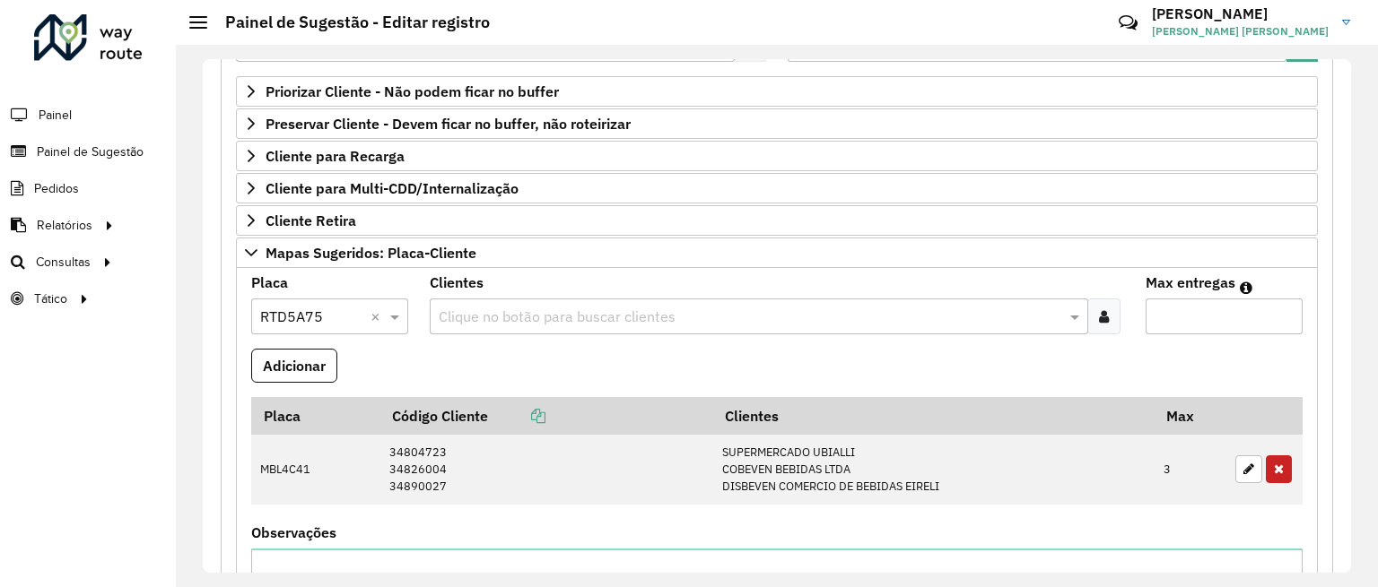
click at [475, 300] on div "Clique no botão para buscar clientes" at bounding box center [758, 317] width 657 height 36
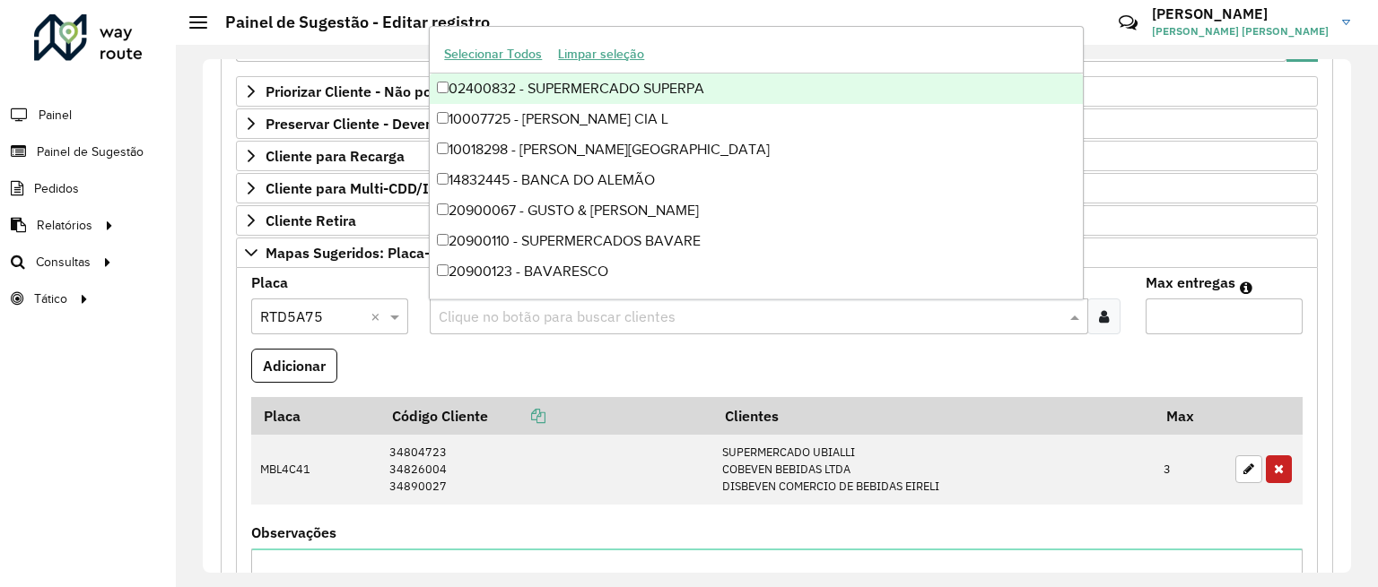
paste input "*****"
type input "*****"
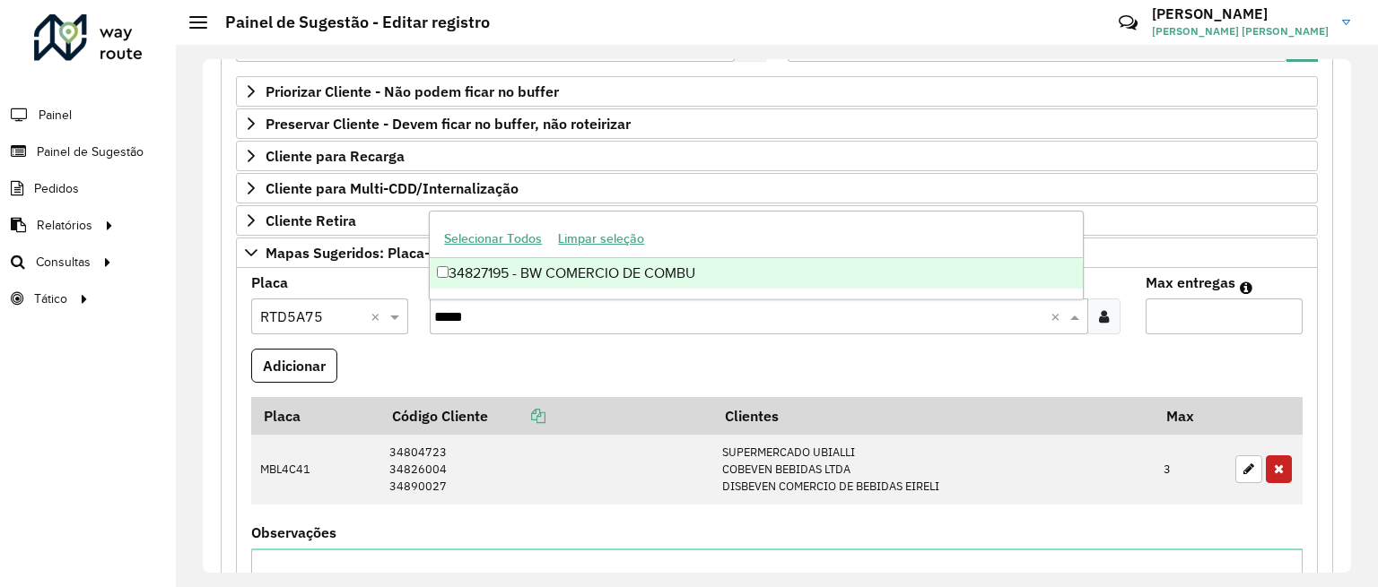
click at [593, 272] on div "34827195 - BW COMERCIO DE COMBU" at bounding box center [756, 273] width 652 height 30
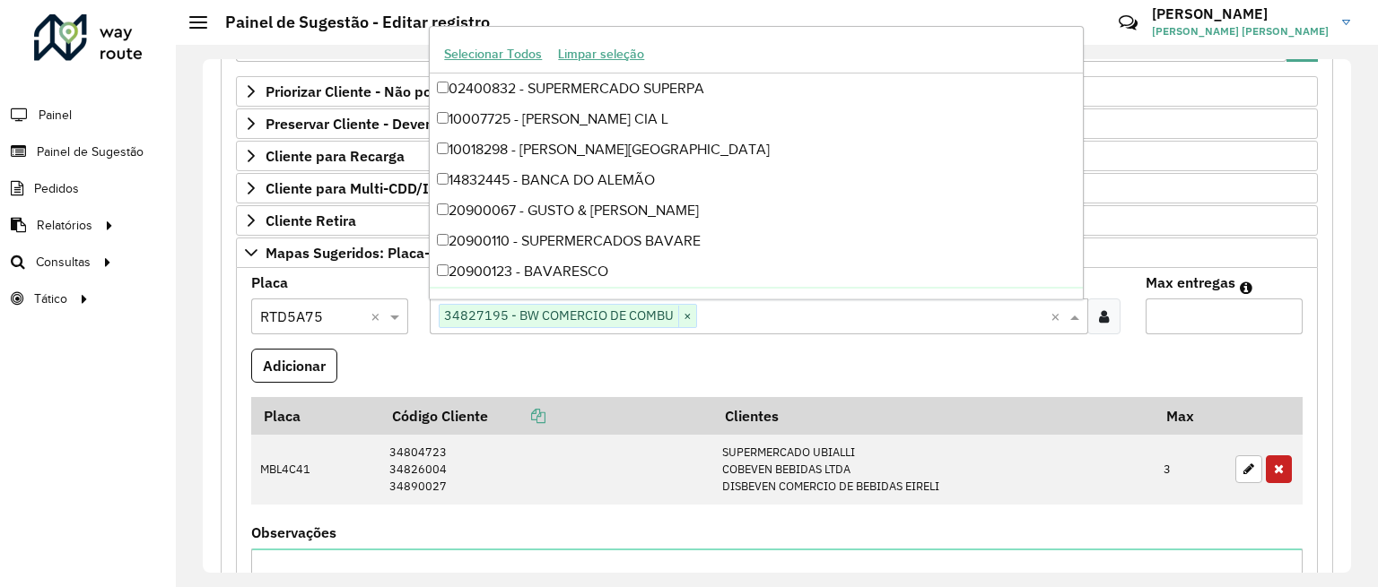
click at [1193, 315] on input "Max entregas" at bounding box center [1223, 317] width 157 height 36
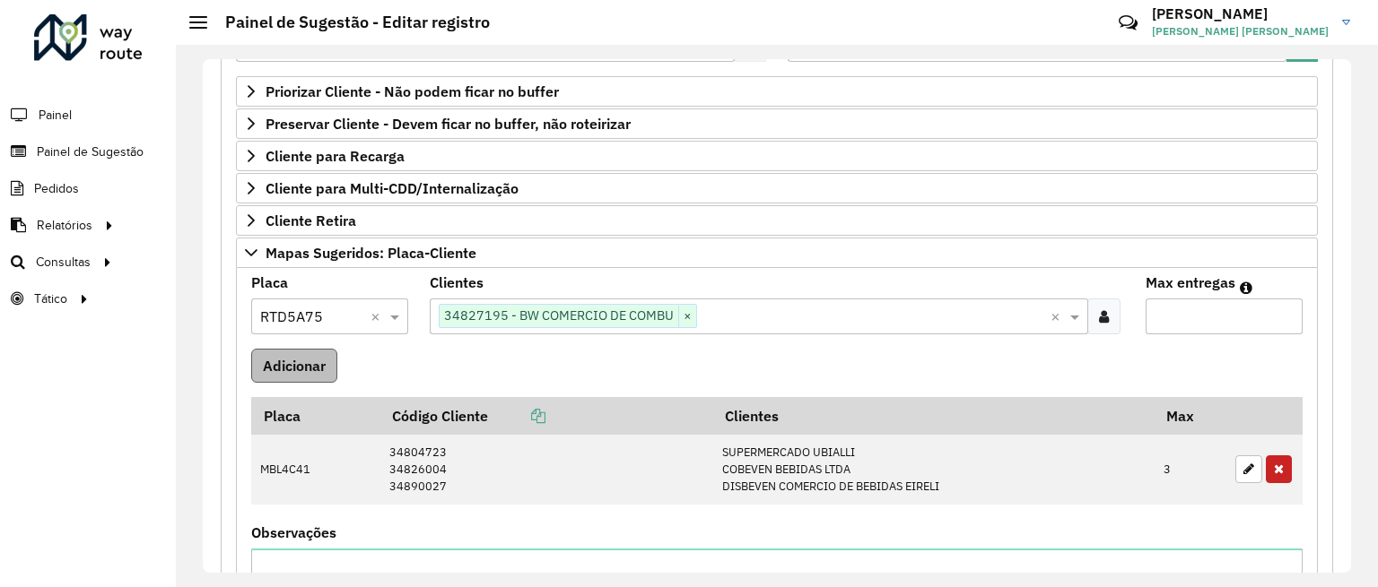
type input "**"
click at [318, 364] on button "Adicionar" at bounding box center [294, 366] width 86 height 34
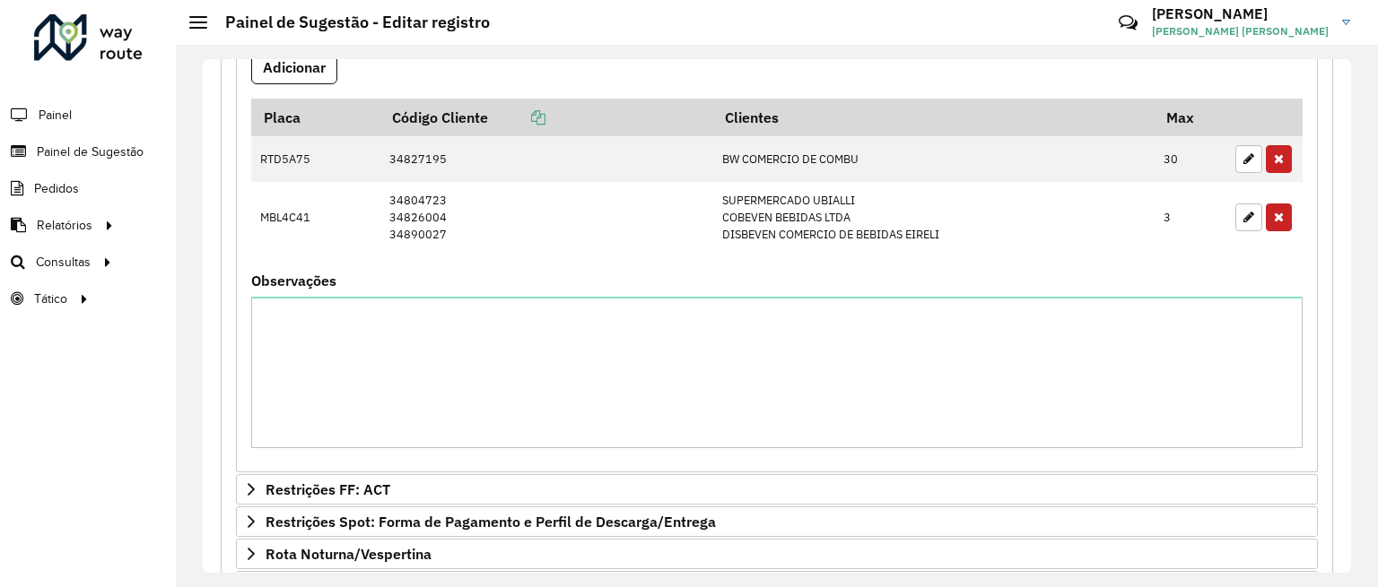
scroll to position [810, 0]
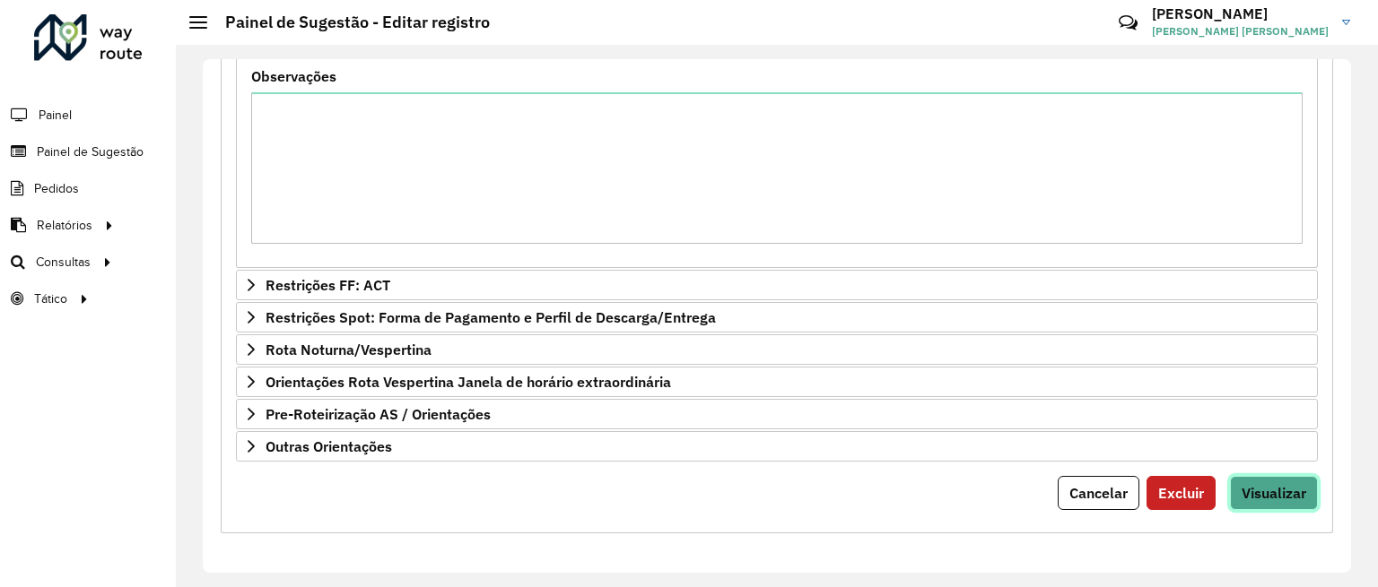
click at [1248, 493] on span "Visualizar" at bounding box center [1273, 493] width 65 height 18
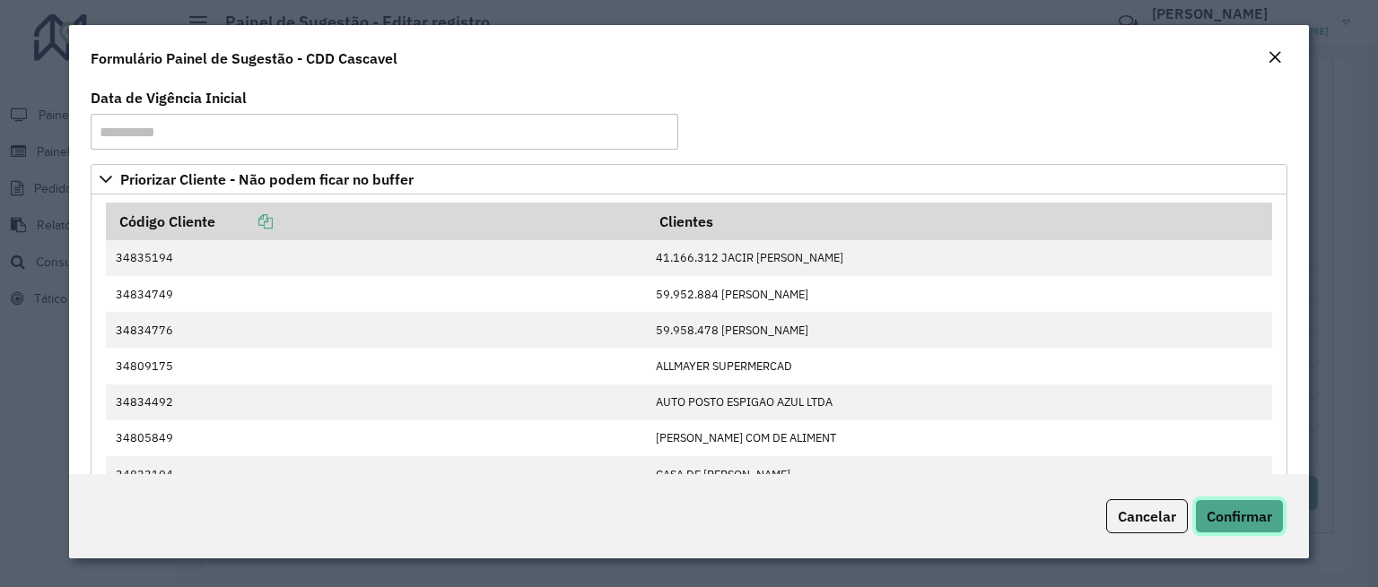
click at [1254, 514] on span "Confirmar" at bounding box center [1238, 517] width 65 height 18
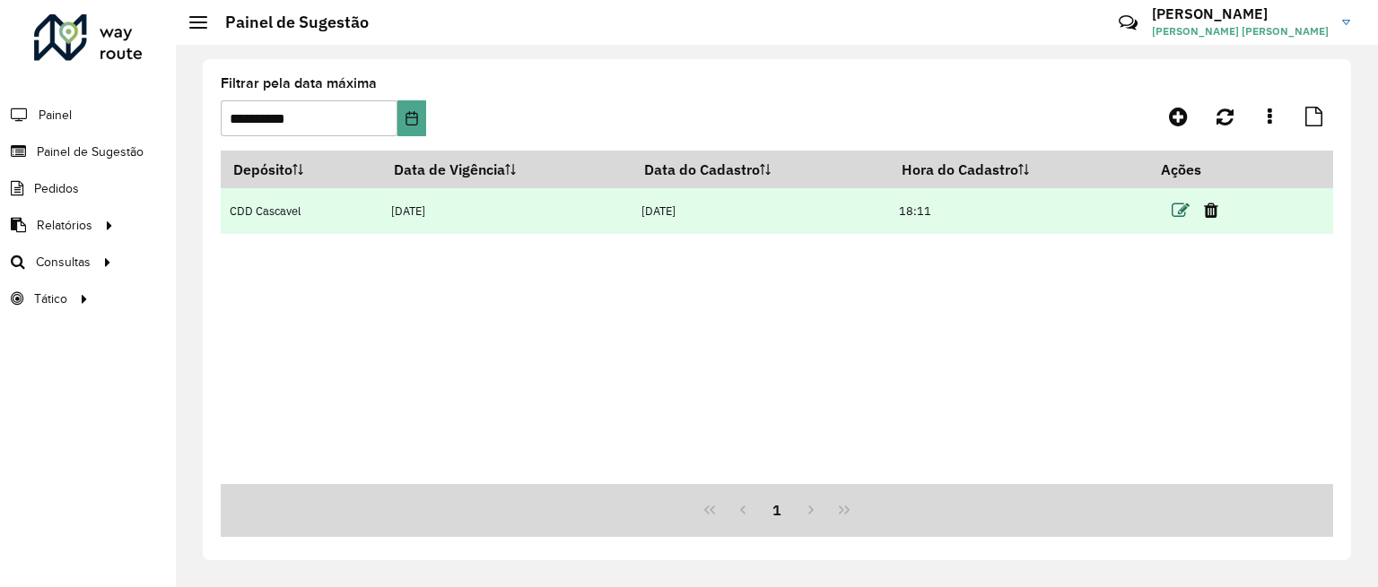
click at [1179, 213] on icon at bounding box center [1180, 211] width 18 height 18
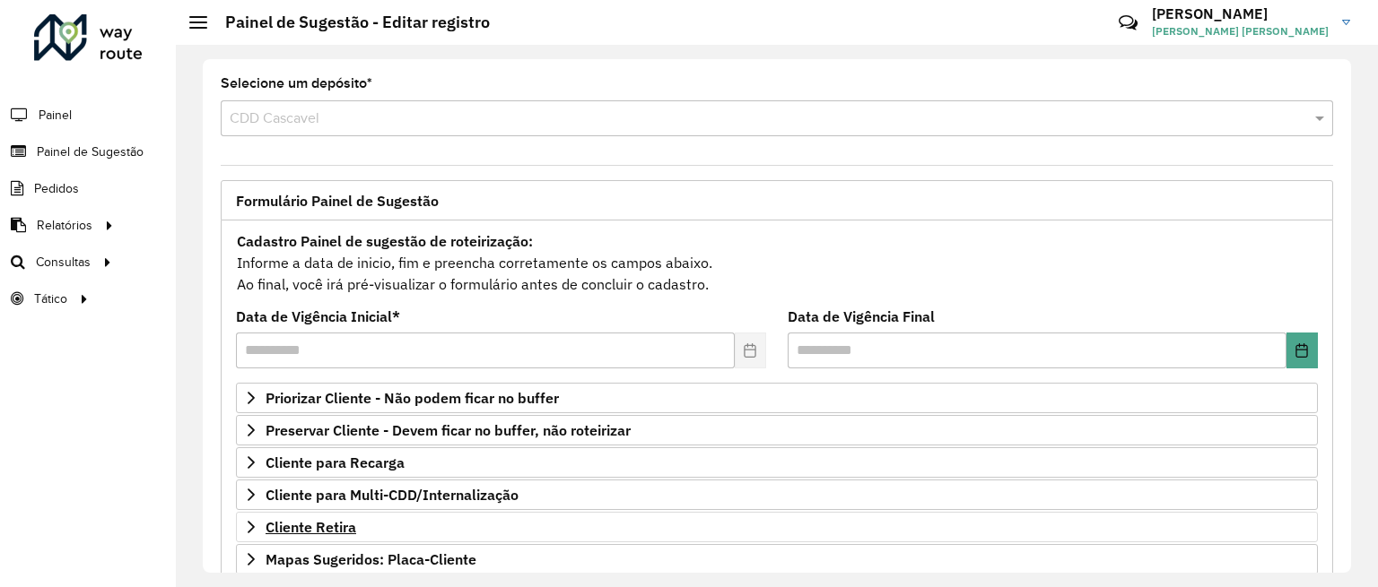
scroll to position [224, 0]
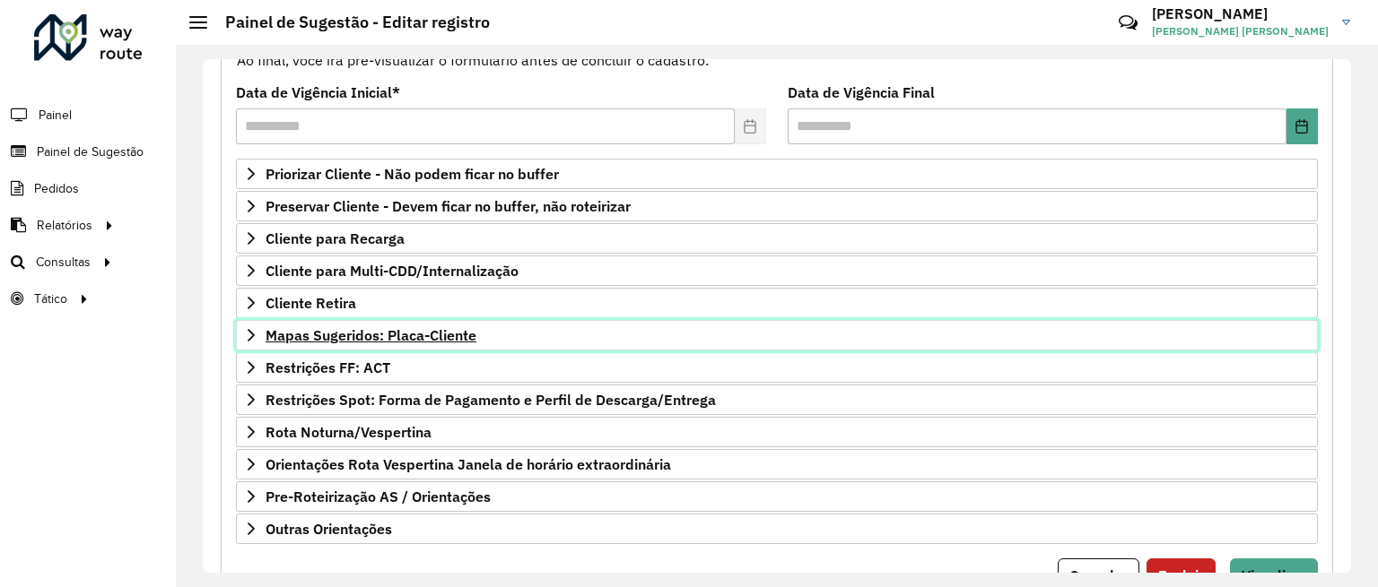
click at [361, 340] on span "Mapas Sugeridos: Placa-Cliente" at bounding box center [370, 335] width 211 height 14
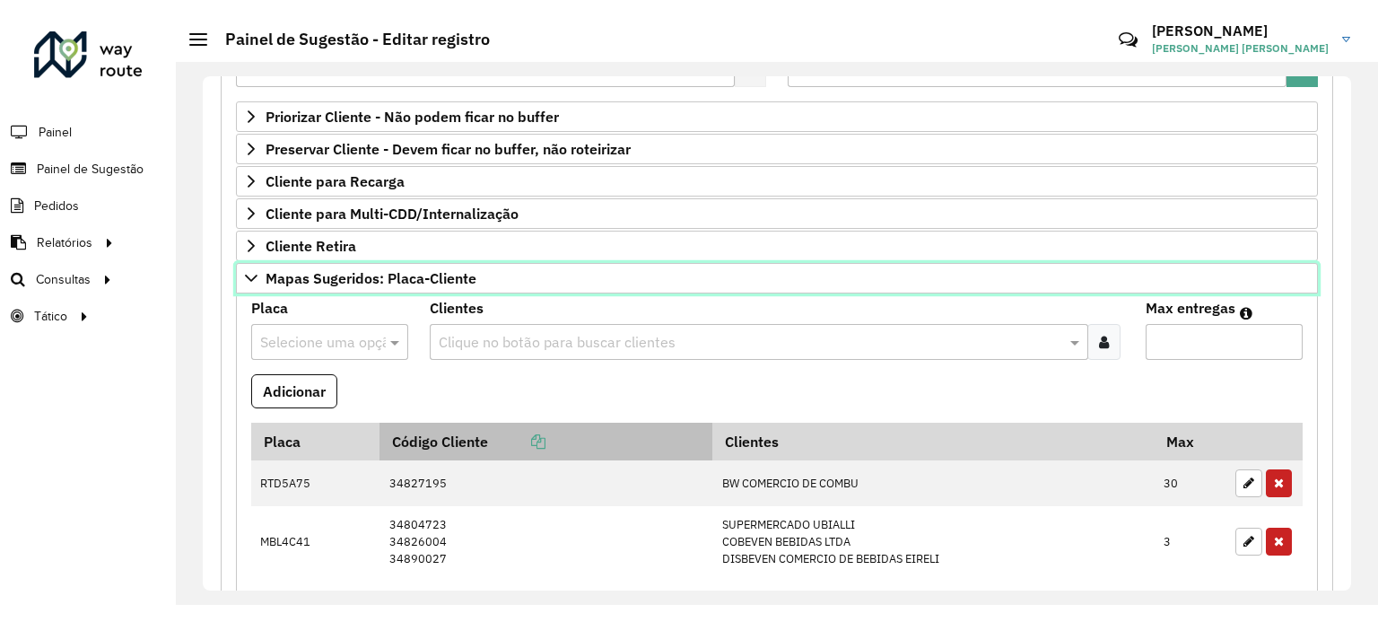
scroll to position [448, 0]
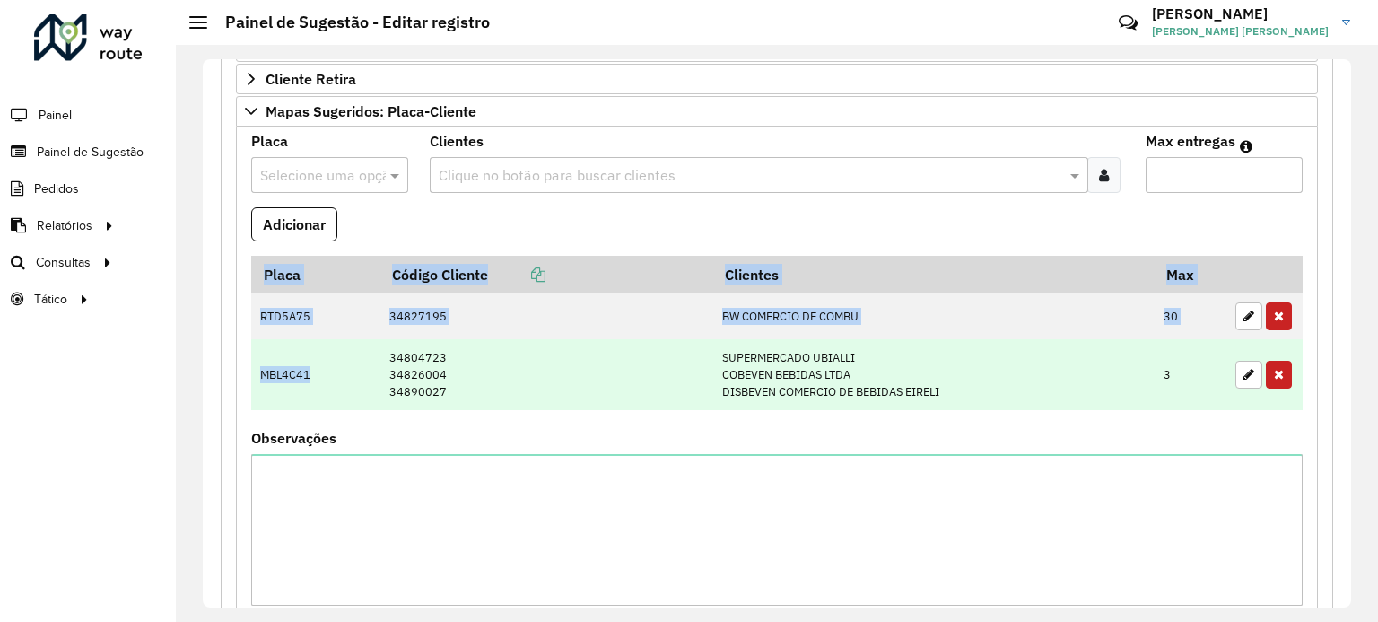
drag, startPoint x: 244, startPoint y: 330, endPoint x: 325, endPoint y: 383, distance: 96.5
click at [325, 383] on formly-field "Placa Código Cliente Clientes Max RTD5A75 34827195 BW COMERCIO DE COMBU 30 MBL4…" at bounding box center [776, 344] width 1073 height 177
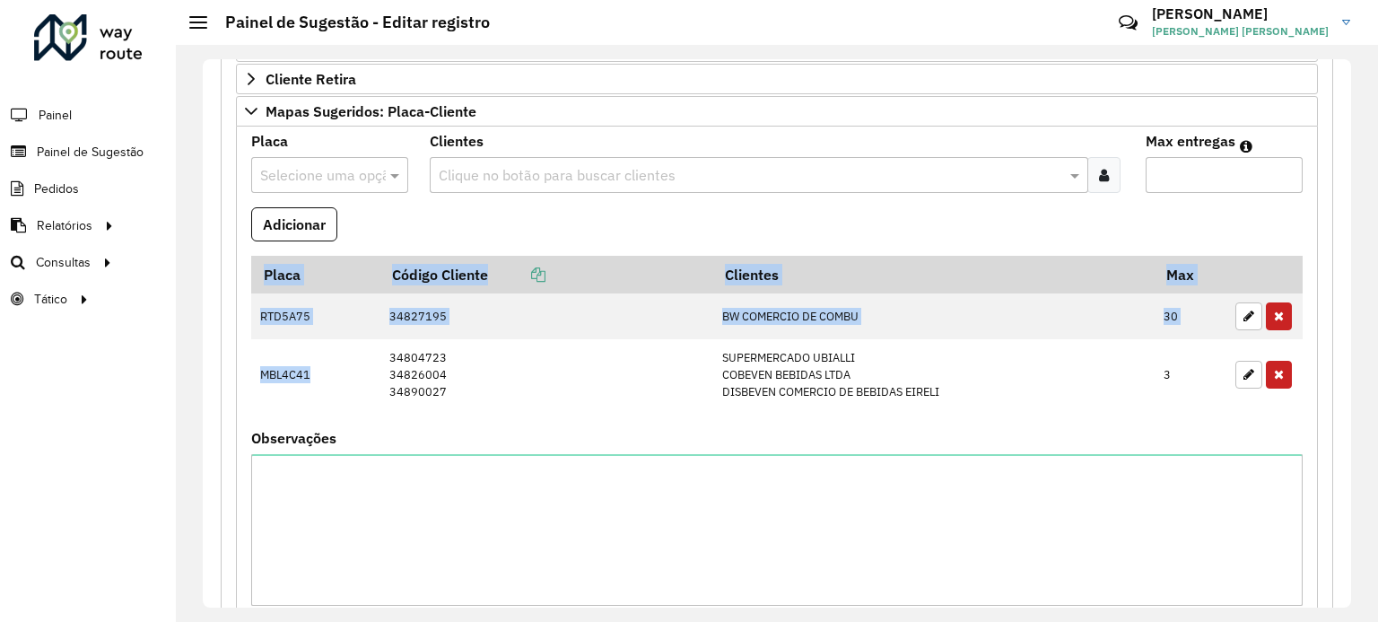
click at [358, 430] on formly-field "Placa Código Cliente Clientes Max RTD5A75 34827195 BW COMERCIO DE COMBU 30 MBL4…" at bounding box center [776, 344] width 1073 height 177
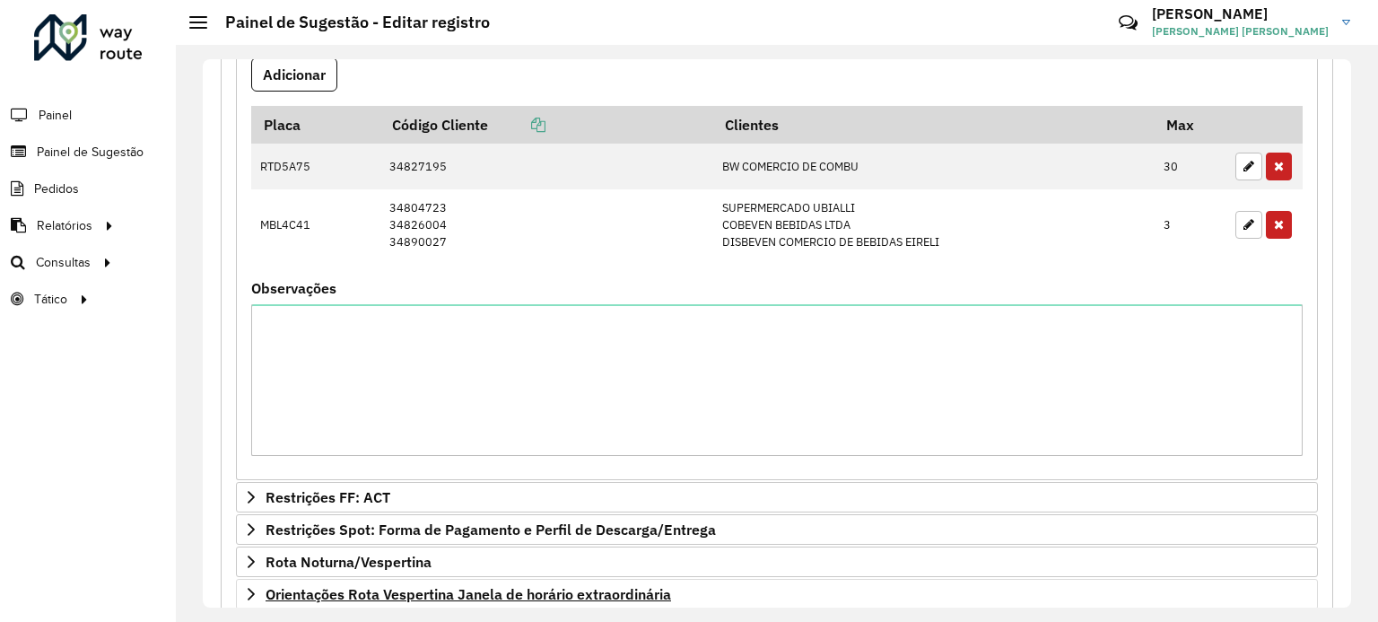
scroll to position [776, 0]
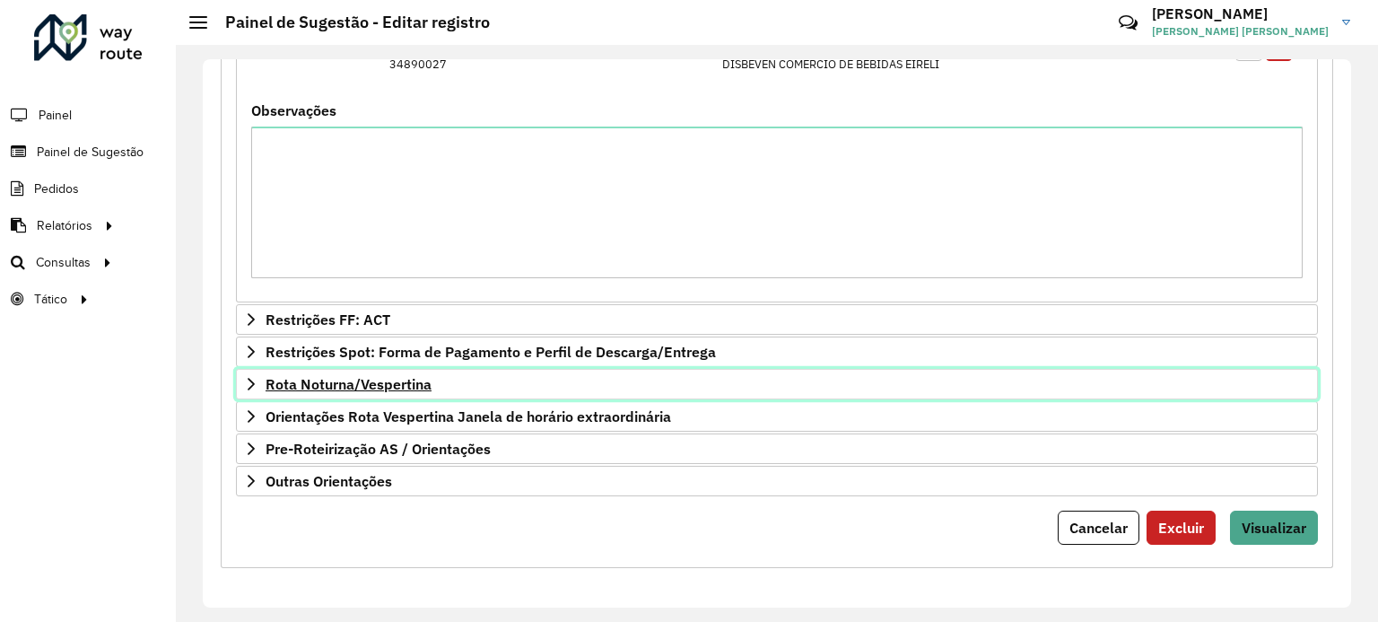
click at [359, 389] on span "Rota Noturna/Vespertina" at bounding box center [348, 384] width 166 height 14
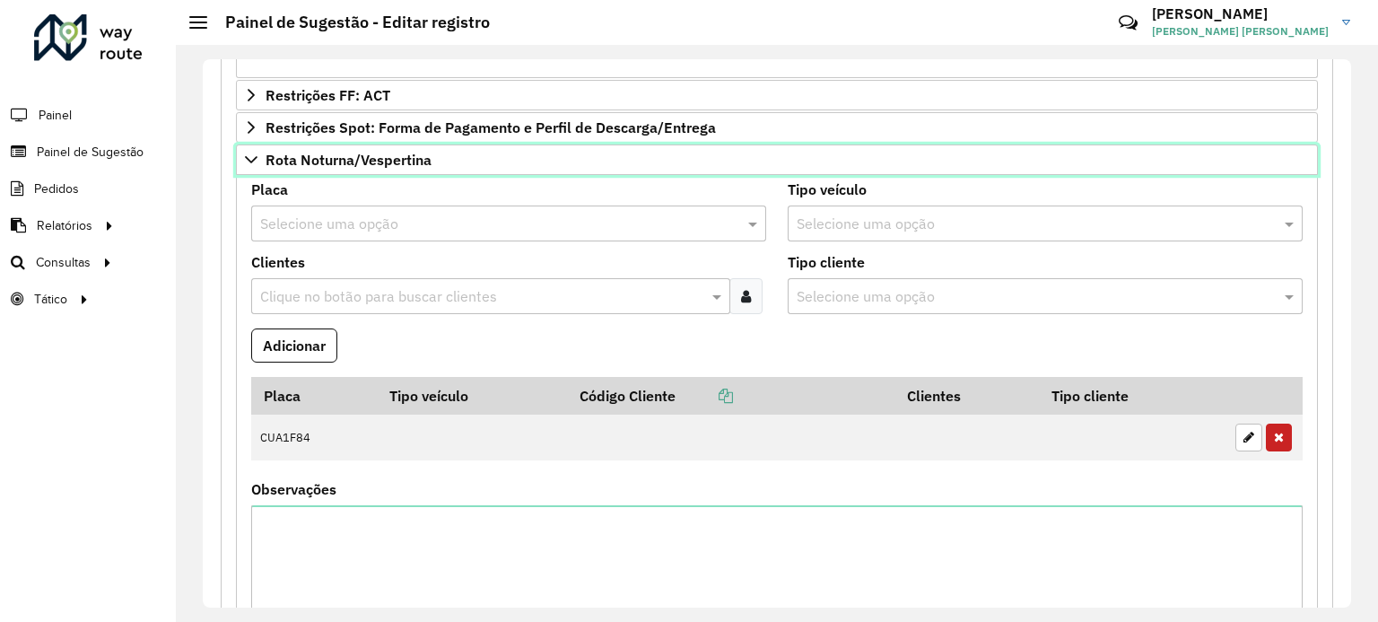
scroll to position [1281, 0]
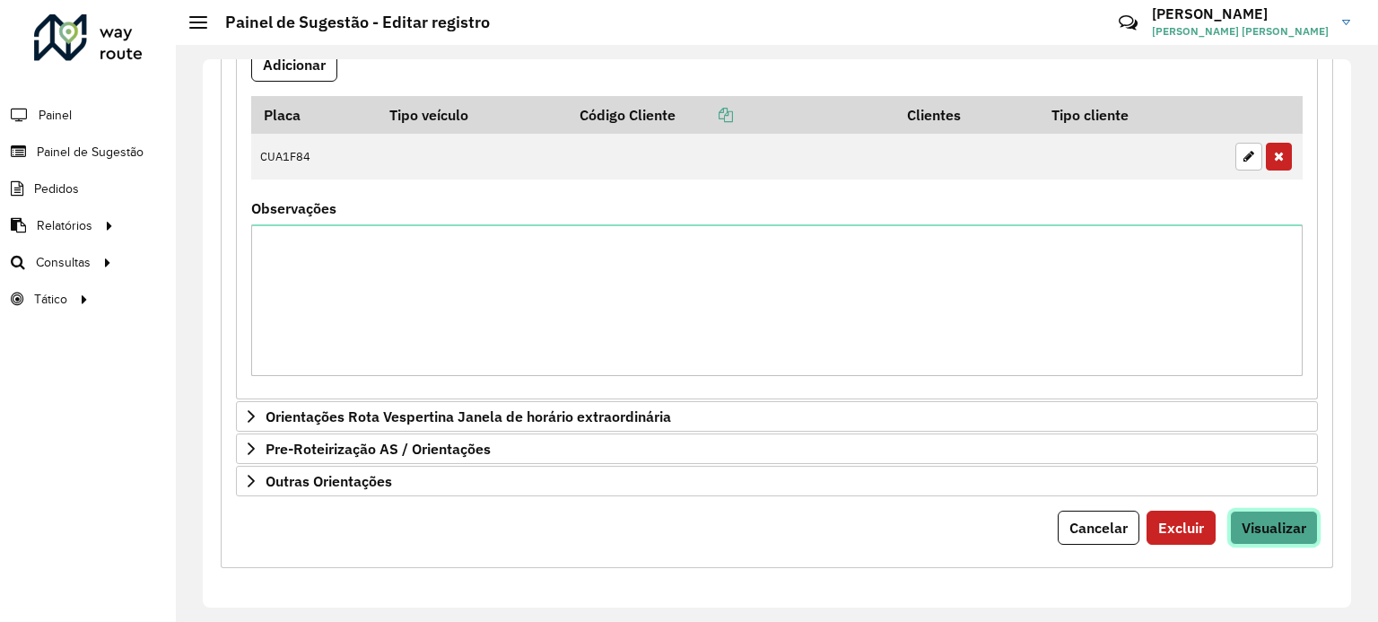
click at [1255, 522] on span "Visualizar" at bounding box center [1273, 527] width 65 height 18
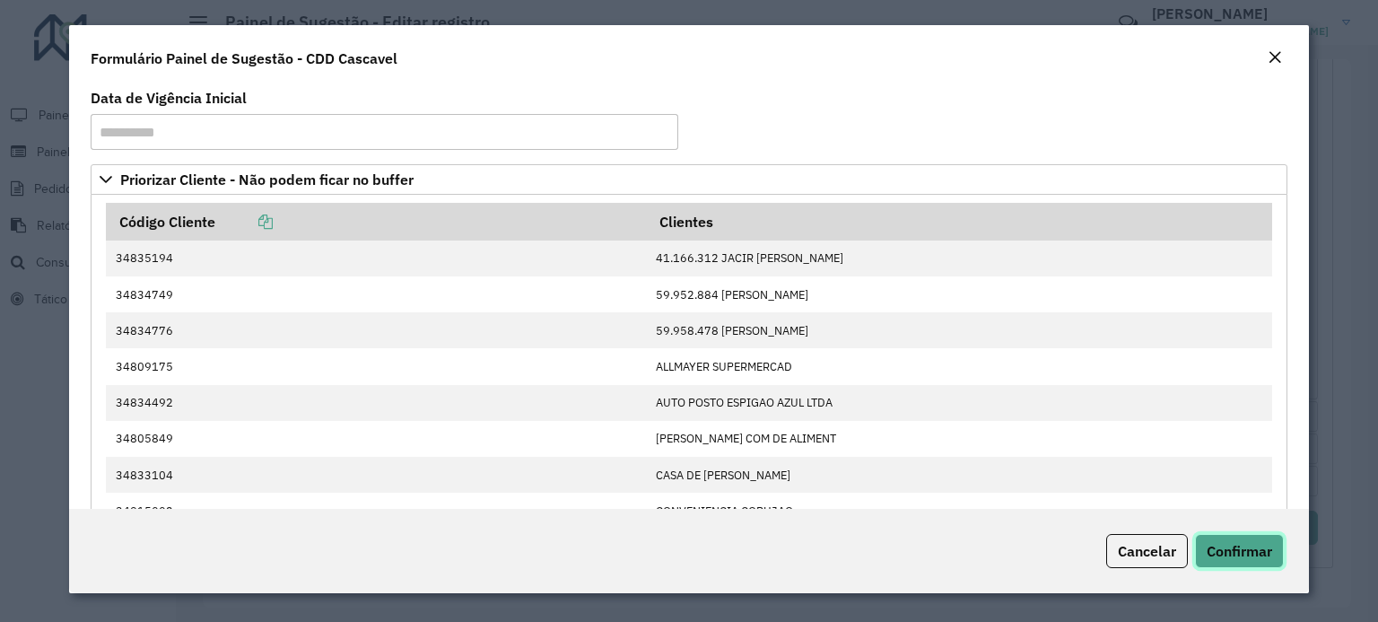
click at [1232, 548] on span "Confirmar" at bounding box center [1238, 551] width 65 height 18
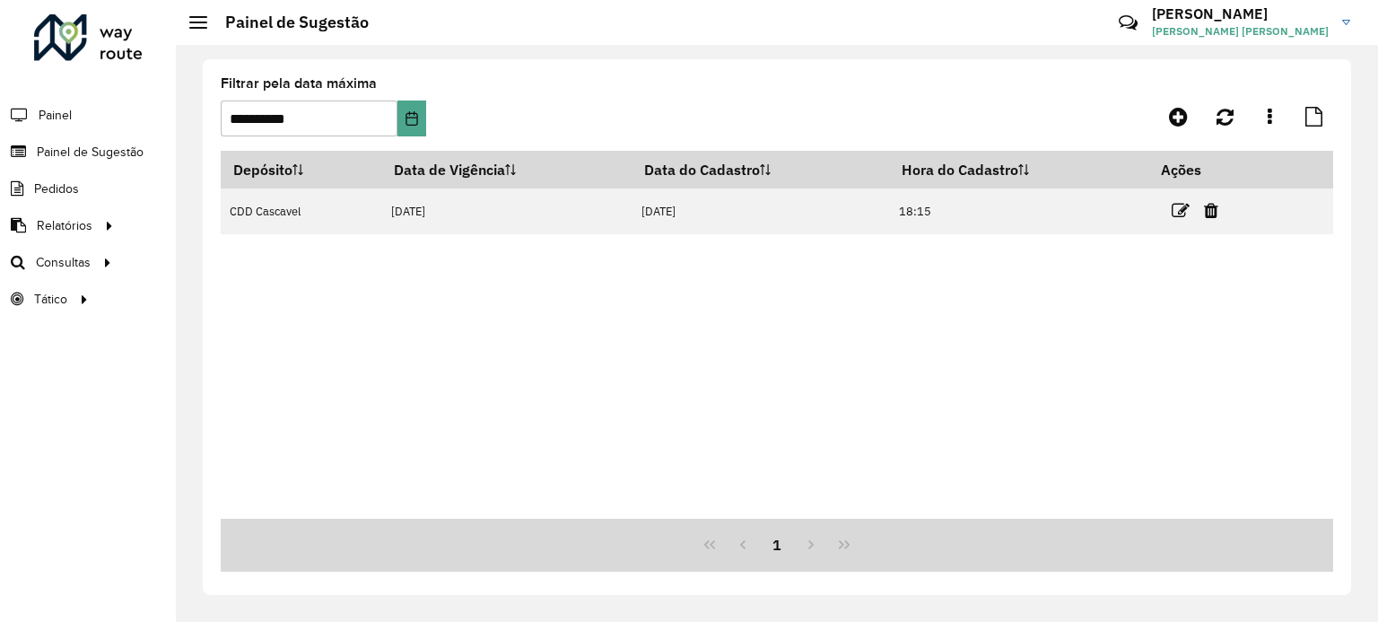
click at [685, 370] on div "Depósito Data de Vigência Data do Cadastro Hora do Cadastro Ações CDD Cascavel …" at bounding box center [777, 335] width 1112 height 368
